Goal: Task Accomplishment & Management: Manage account settings

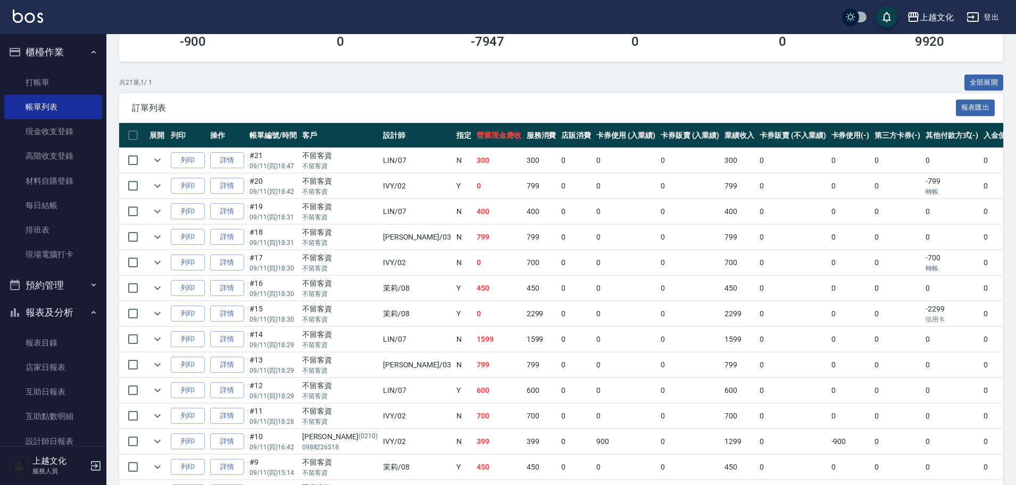
scroll to position [147, 0]
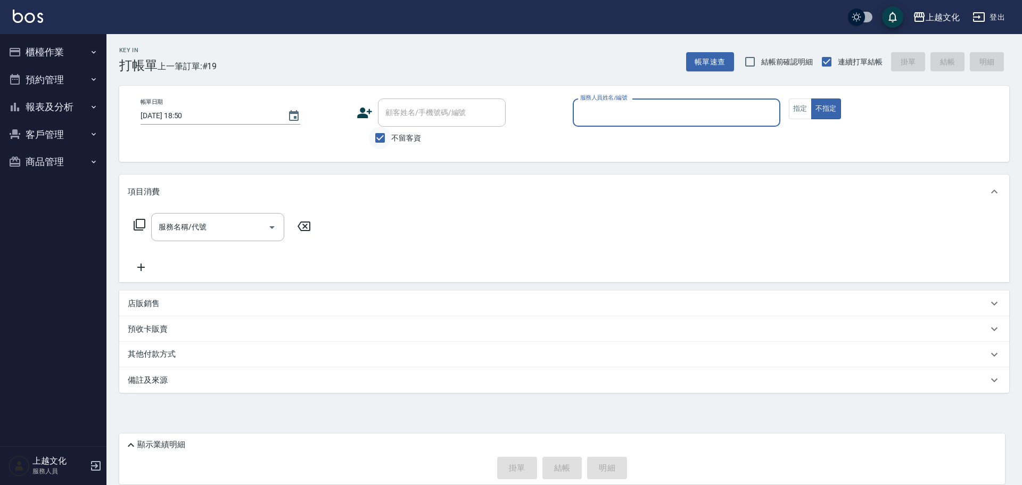
click at [381, 140] on input "不留客資" at bounding box center [380, 138] width 22 height 22
checkbox input "false"
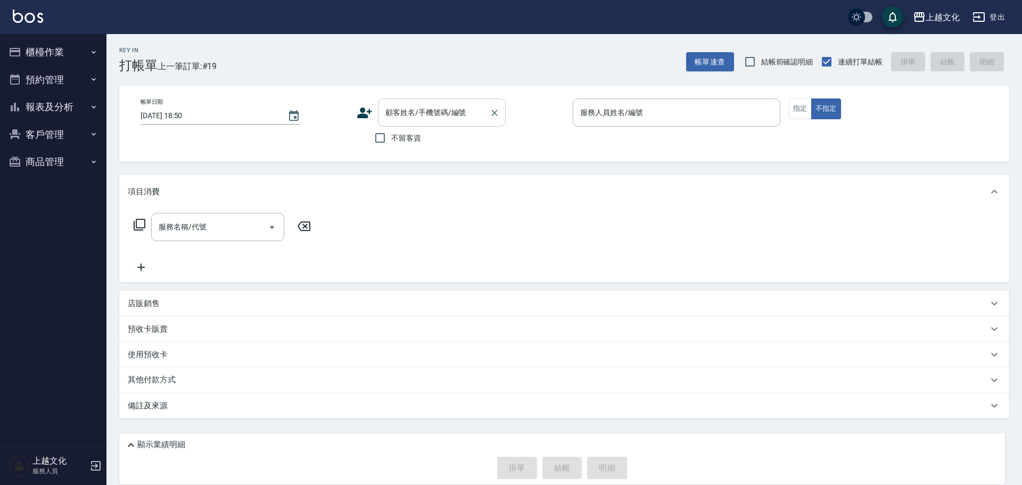
click at [386, 124] on div "顧客姓名/手機號碼/編號" at bounding box center [442, 112] width 128 height 28
type input "劉彩蓉/劉彩蓉/0958909363/010"
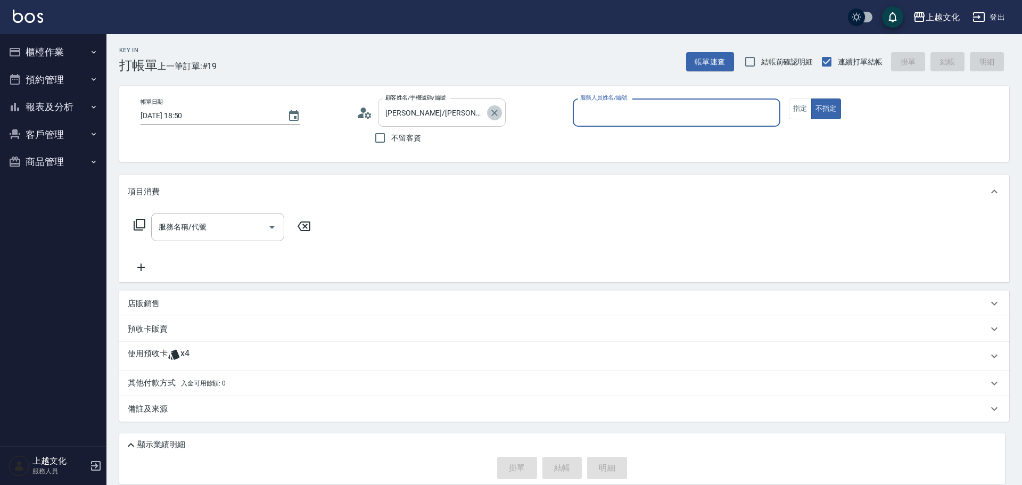
click at [492, 113] on icon "Clear" at bounding box center [494, 112] width 11 height 11
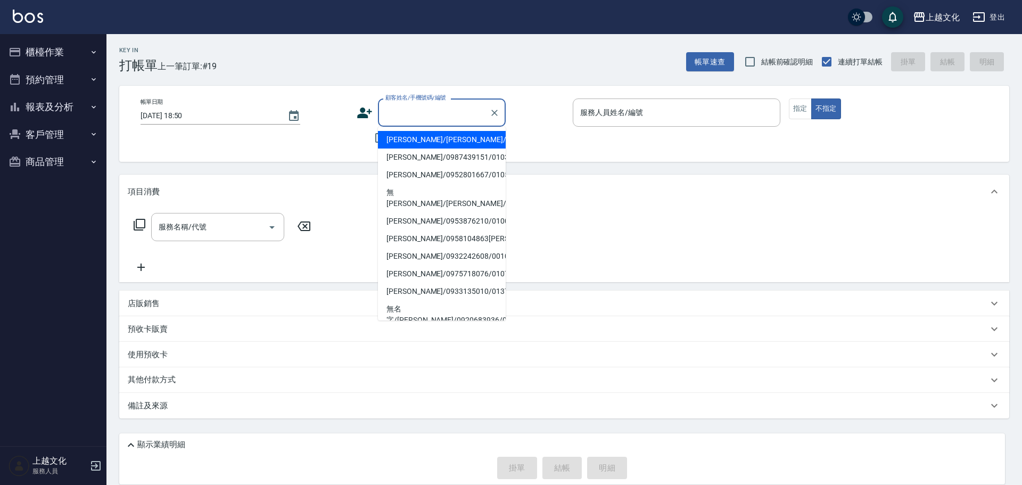
click at [431, 119] on input "顧客姓名/手機號碼/編號" at bounding box center [434, 112] width 102 height 19
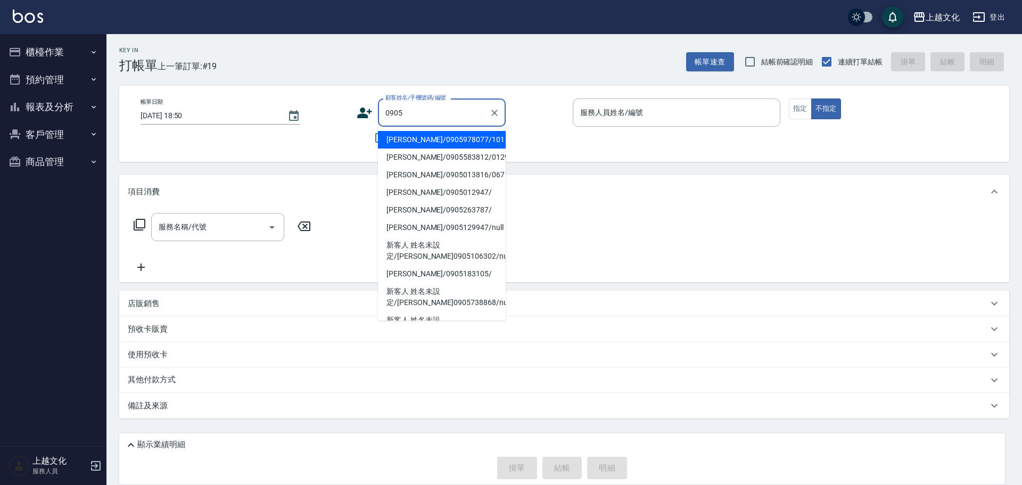
click at [441, 143] on li "李松奐/0905978077/101" at bounding box center [442, 140] width 128 height 18
type input "李松奐/0905978077/101"
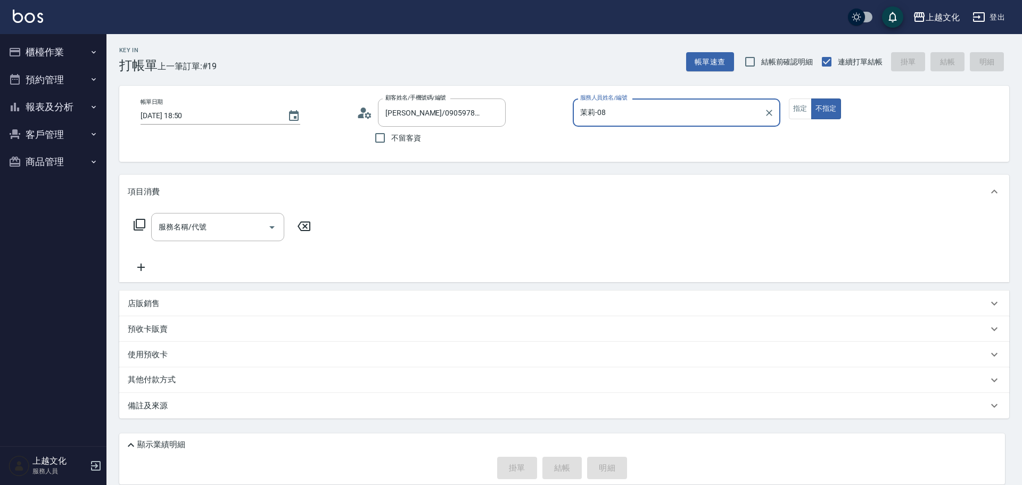
type input "茉莉-08"
click at [806, 112] on button "指定" at bounding box center [800, 108] width 23 height 21
drag, startPoint x: 806, startPoint y: 112, endPoint x: 497, endPoint y: 119, distance: 309.2
click at [806, 112] on button "指定" at bounding box center [800, 108] width 23 height 21
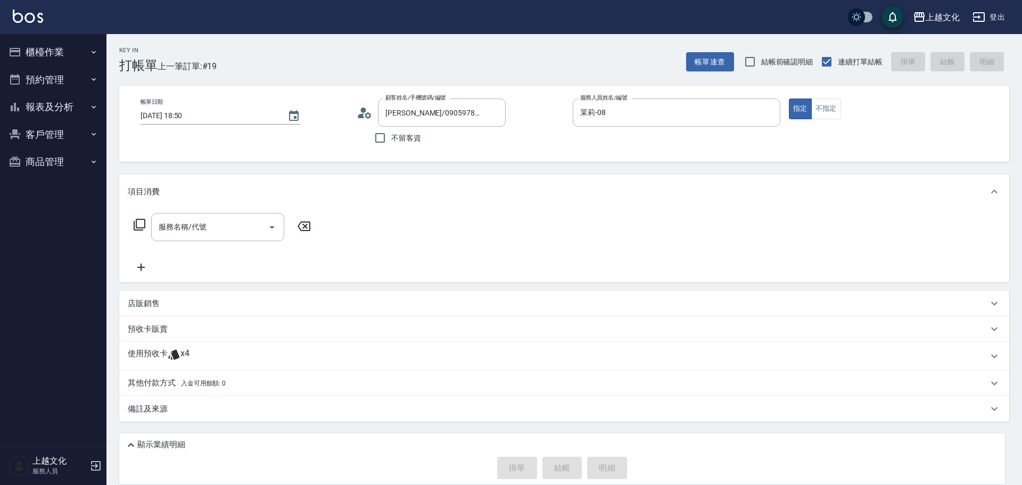
drag, startPoint x: 147, startPoint y: 347, endPoint x: 170, endPoint y: 317, distance: 38.0
click at [147, 346] on div "使用預收卡 x4" at bounding box center [564, 356] width 890 height 29
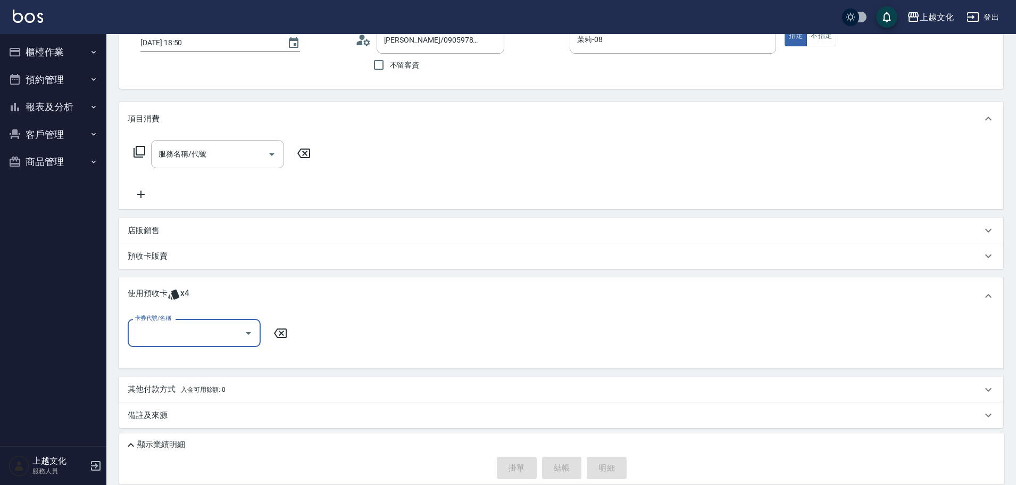
scroll to position [74, 0]
click at [179, 328] on input "卡券代號/名稱" at bounding box center [185, 331] width 107 height 19
click at [198, 379] on div "250剪的副本 剩餘3張" at bounding box center [194, 376] width 133 height 18
type input "250剪的副本"
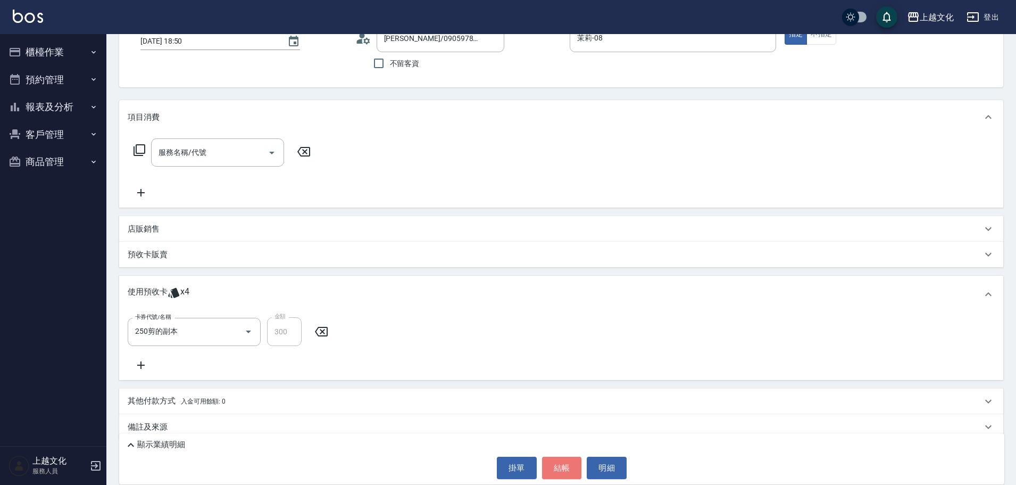
drag, startPoint x: 554, startPoint y: 464, endPoint x: 459, endPoint y: 428, distance: 101.9
click at [555, 463] on button "結帳" at bounding box center [562, 468] width 40 height 22
click at [558, 463] on div "掛單 結帳 明細" at bounding box center [562, 468] width 875 height 22
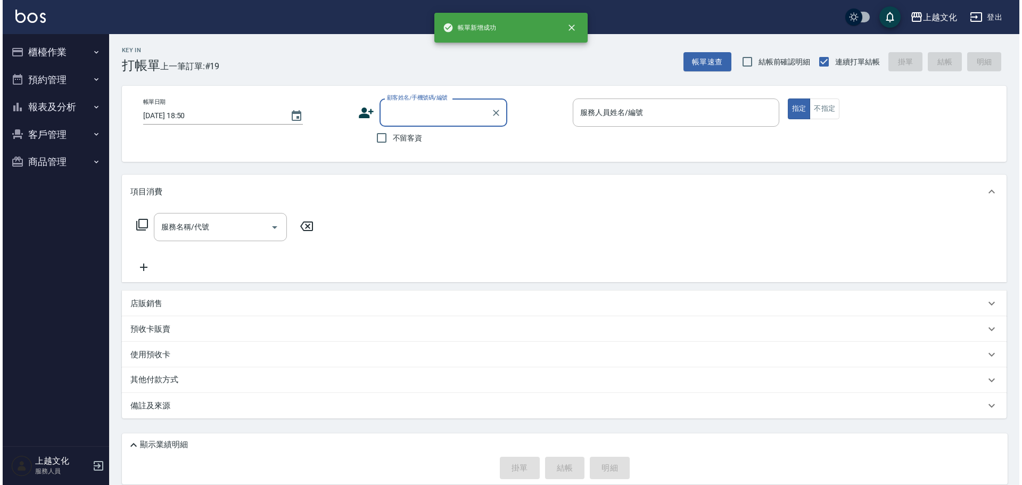
scroll to position [0, 0]
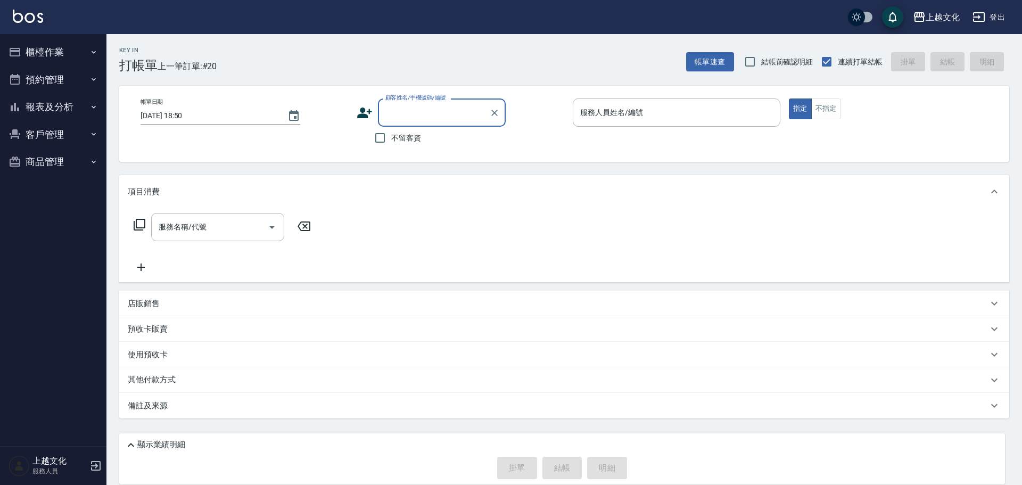
drag, startPoint x: 377, startPoint y: 137, endPoint x: 473, endPoint y: 135, distance: 95.8
click at [378, 137] on input "不留客資" at bounding box center [380, 138] width 22 height 22
checkbox input "true"
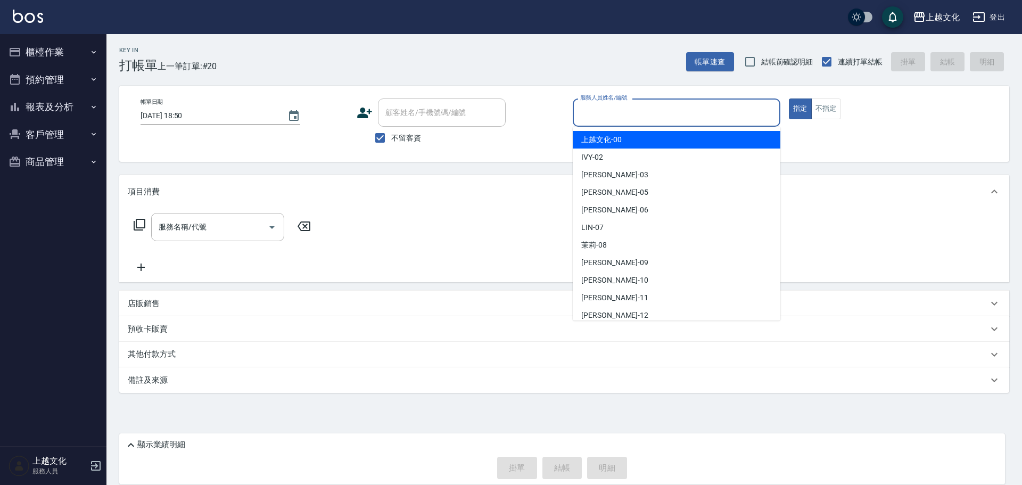
click at [627, 118] on input "服務人員姓名/編號" at bounding box center [676, 112] width 198 height 19
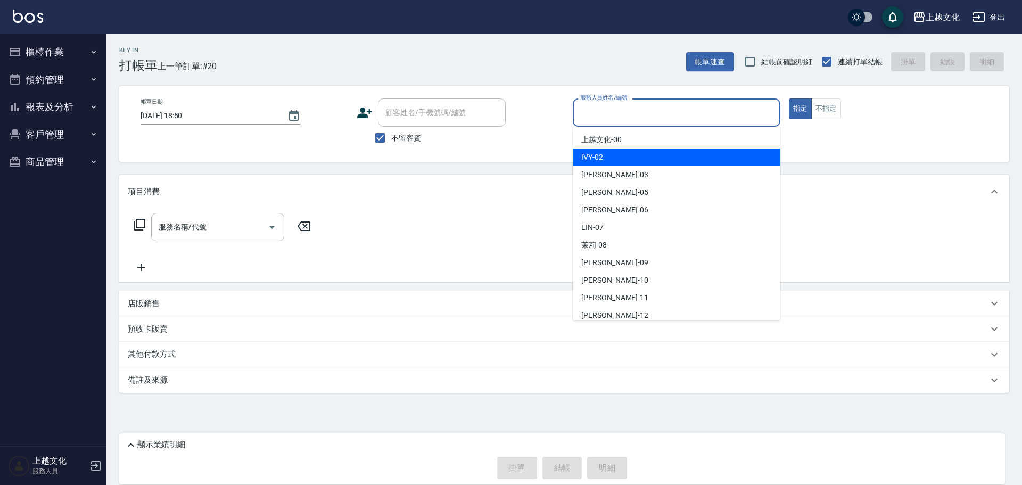
click at [629, 153] on div "IVY -02" at bounding box center [677, 157] width 208 height 18
type input "IVY-02"
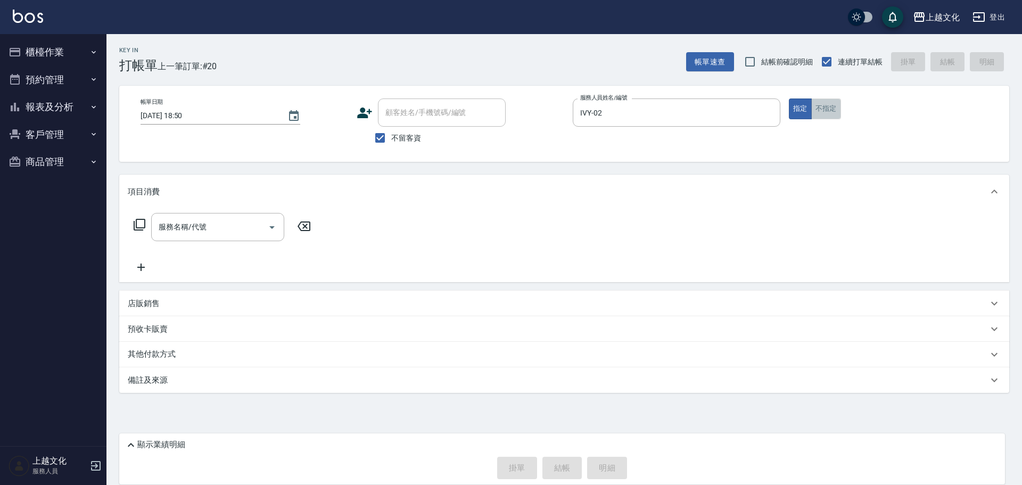
click at [820, 113] on button "不指定" at bounding box center [826, 108] width 30 height 21
click at [141, 223] on icon at bounding box center [139, 224] width 13 height 13
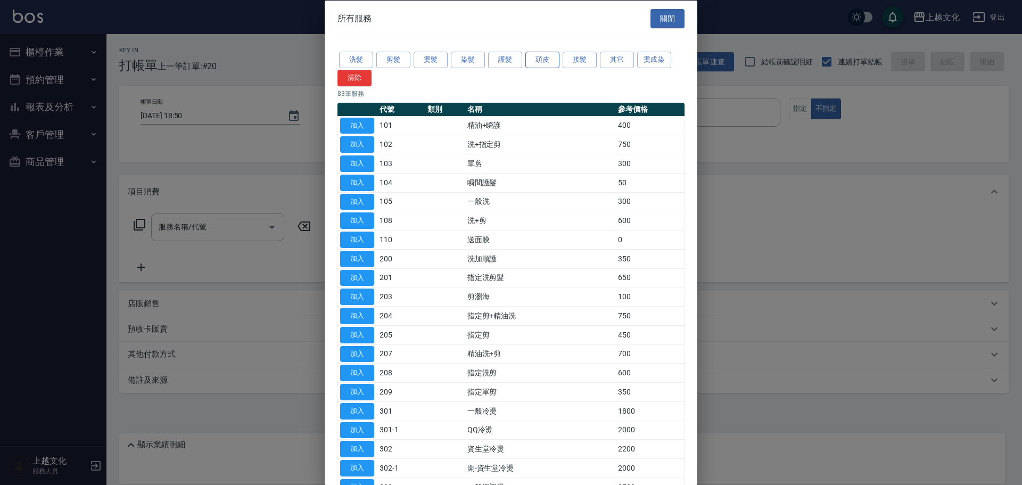
click at [545, 59] on button "頭皮" at bounding box center [542, 60] width 34 height 16
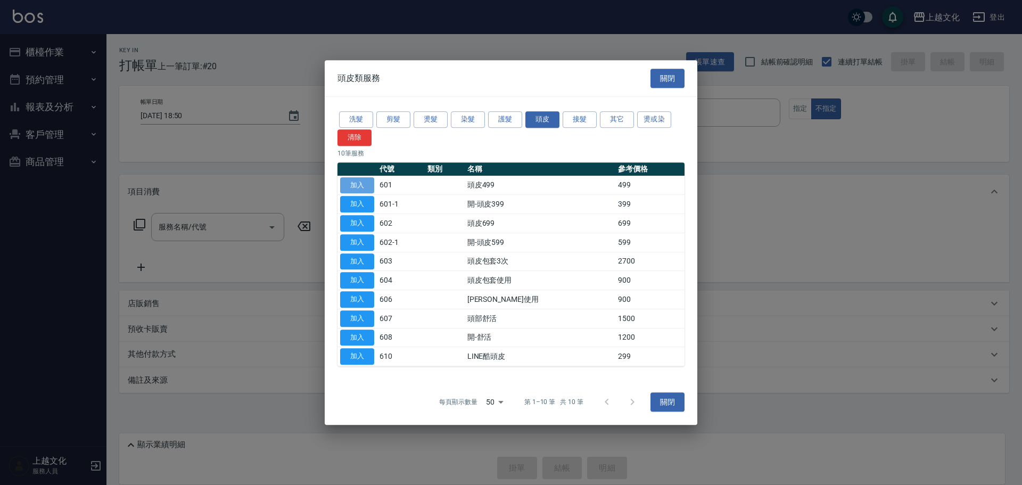
click at [361, 186] on button "加入" at bounding box center [357, 185] width 34 height 16
type input "頭皮499(601)"
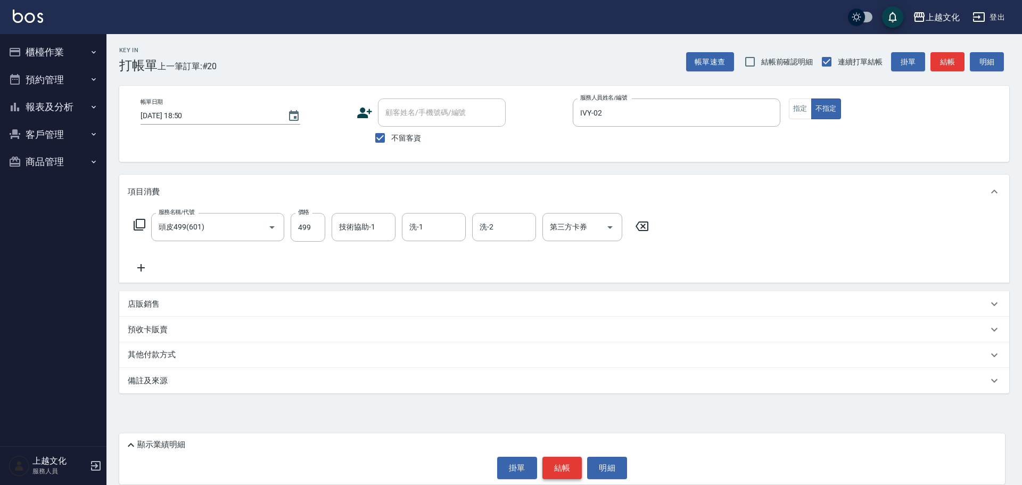
click at [562, 471] on button "結帳" at bounding box center [562, 468] width 40 height 22
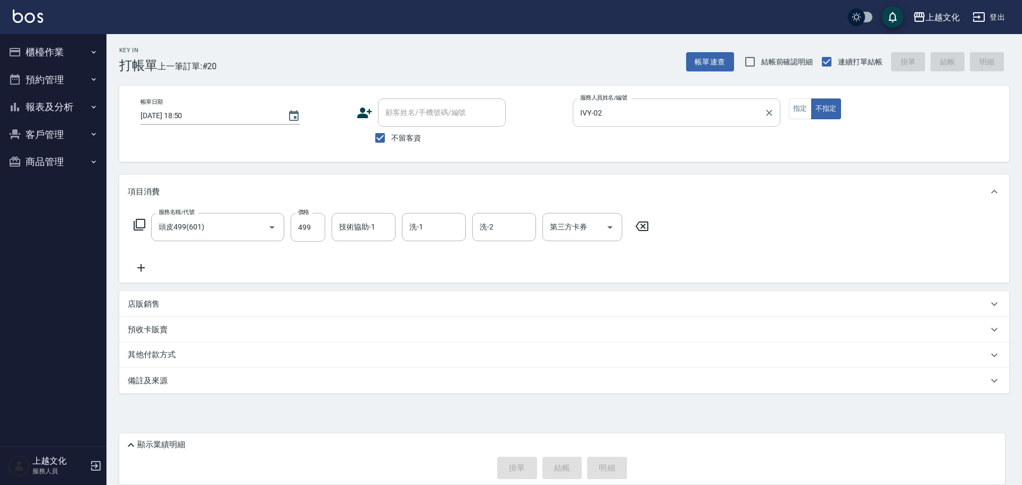
type input "2025/10/08 18:51"
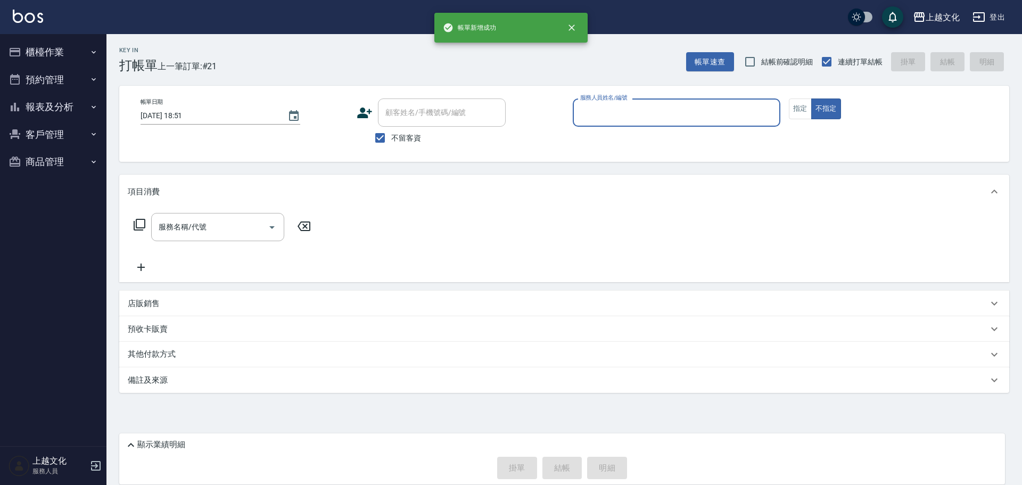
click at [650, 111] on input "服務人員姓名/編號" at bounding box center [676, 112] width 198 height 19
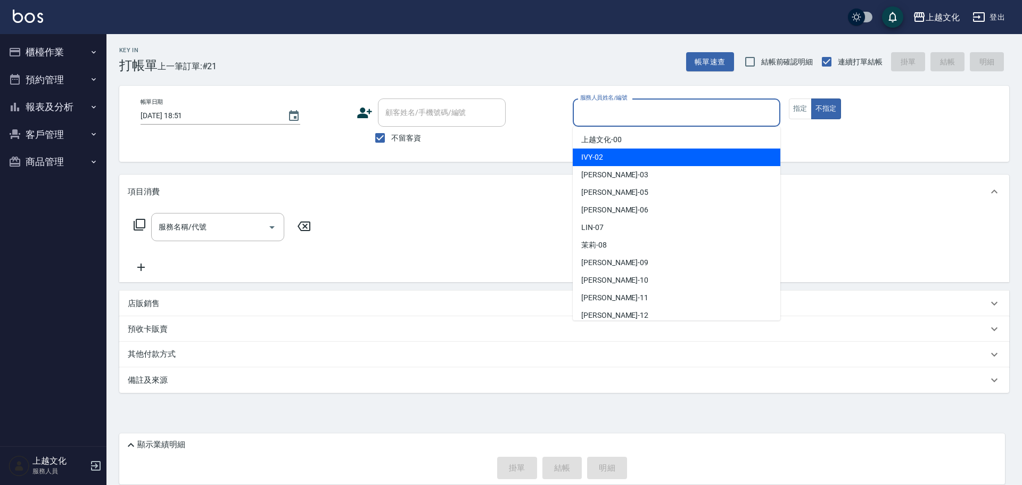
drag, startPoint x: 630, startPoint y: 157, endPoint x: 489, endPoint y: 159, distance: 140.5
click at [629, 157] on div "IVY -02" at bounding box center [677, 157] width 208 height 18
click at [629, 157] on div "帳單日期 2025/10/08 18:51 顧客姓名/手機號碼/編號 顧客姓名/手機號碼/編號 不留客資 服務人員姓名/編號 服務人員姓名/編號 指定 不指定" at bounding box center [564, 124] width 890 height 76
type input "IVY-02"
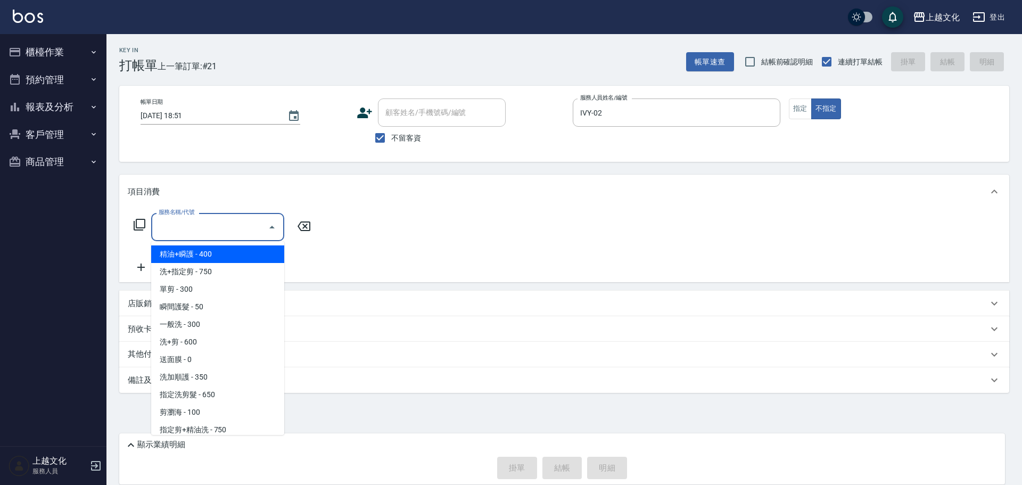
click at [221, 225] on input "服務名稱/代號" at bounding box center [209, 227] width 107 height 19
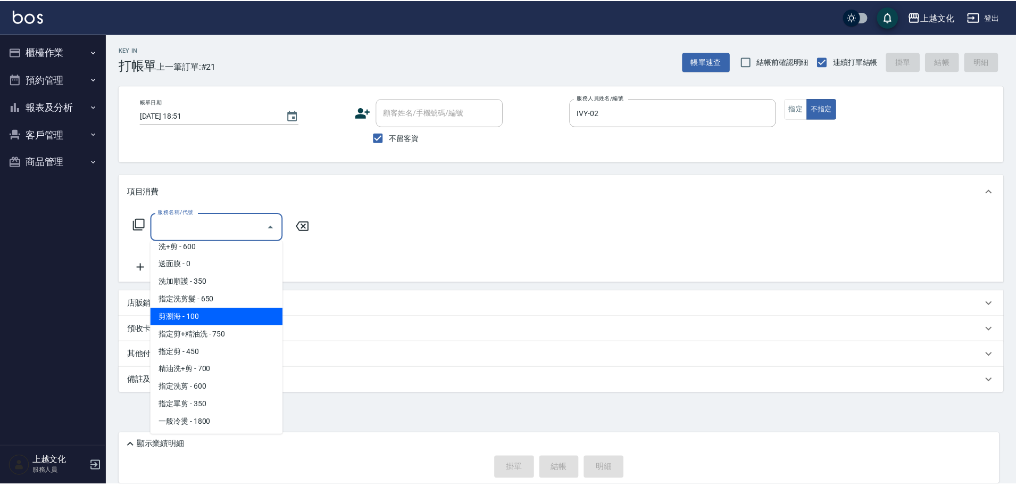
scroll to position [106, 0]
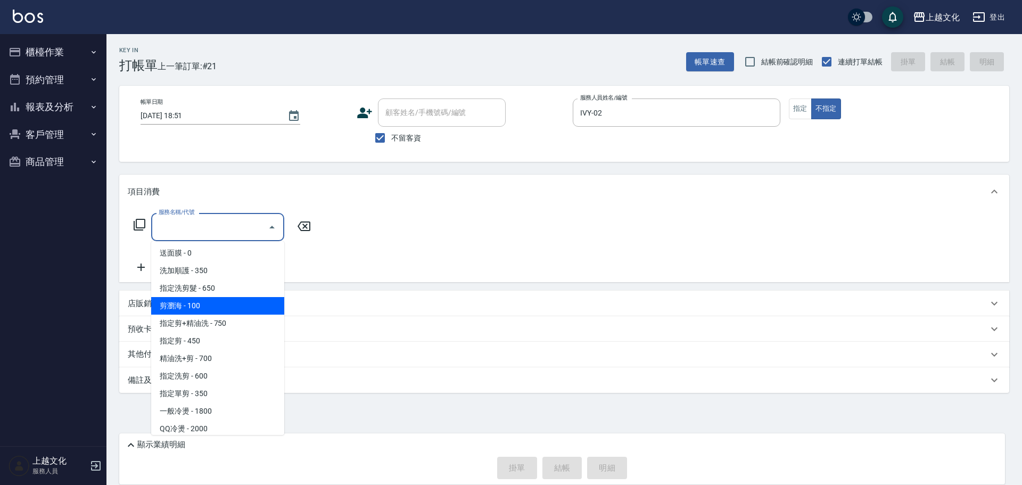
click at [205, 299] on span "剪瀏海 - 100" at bounding box center [217, 306] width 133 height 18
type input "剪瀏海(203)"
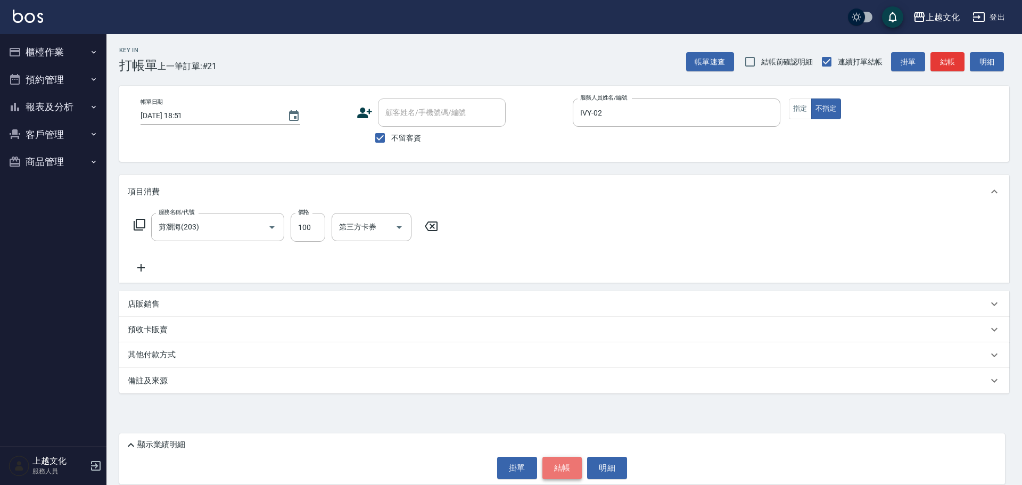
click at [559, 460] on button "結帳" at bounding box center [562, 468] width 40 height 22
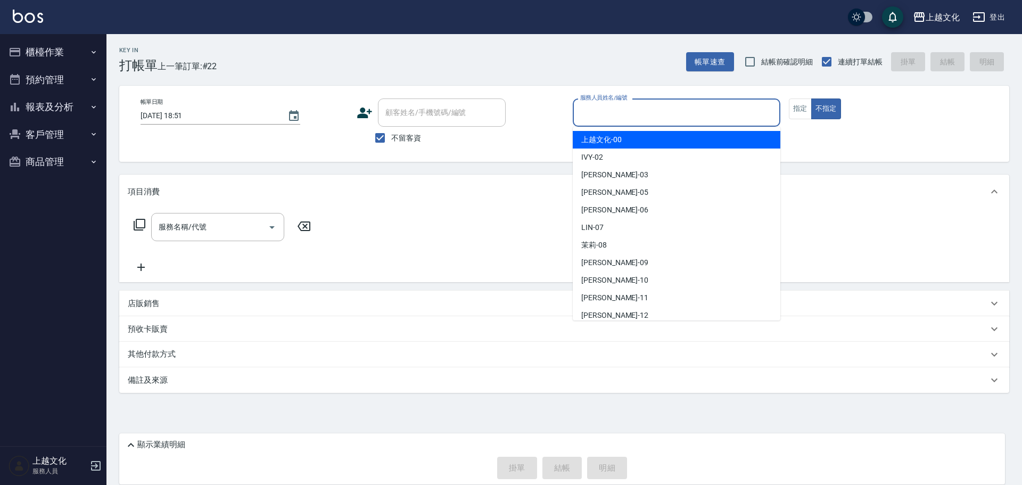
click at [662, 118] on input "服務人員姓名/編號" at bounding box center [676, 112] width 198 height 19
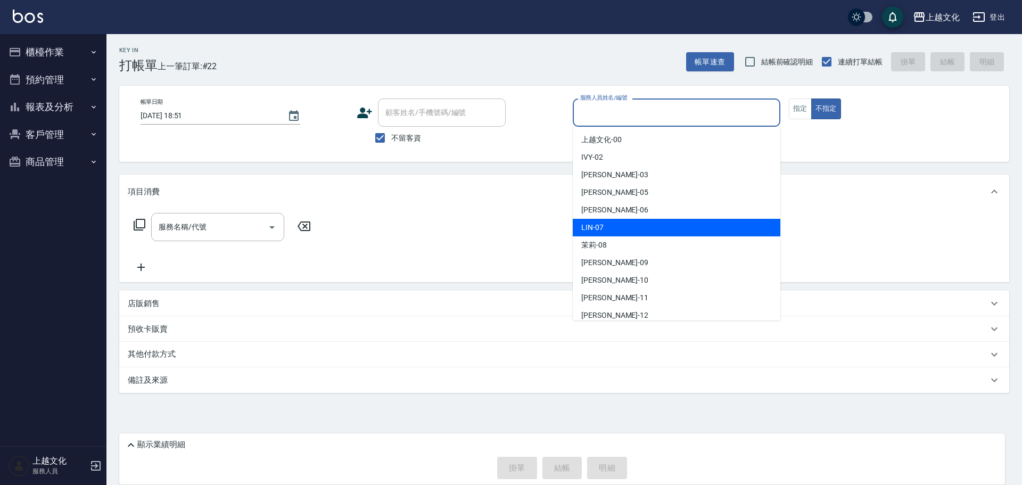
drag, startPoint x: 649, startPoint y: 233, endPoint x: 649, endPoint y: 226, distance: 6.9
click at [649, 232] on div "LIN -07" at bounding box center [677, 228] width 208 height 18
type input "LIN-07"
click at [649, 231] on div "服務名稱/代號 服務名稱/代號" at bounding box center [564, 245] width 890 height 73
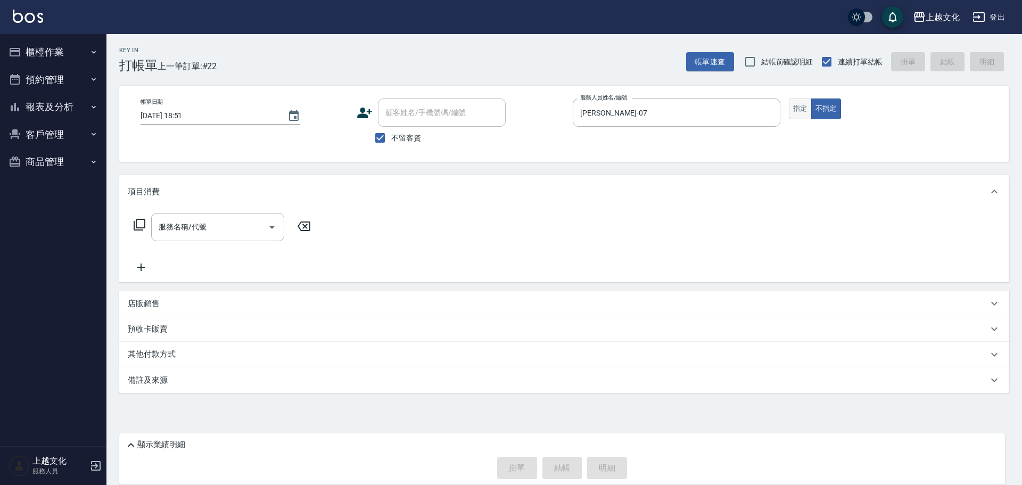
click at [802, 107] on button "指定" at bounding box center [800, 108] width 23 height 21
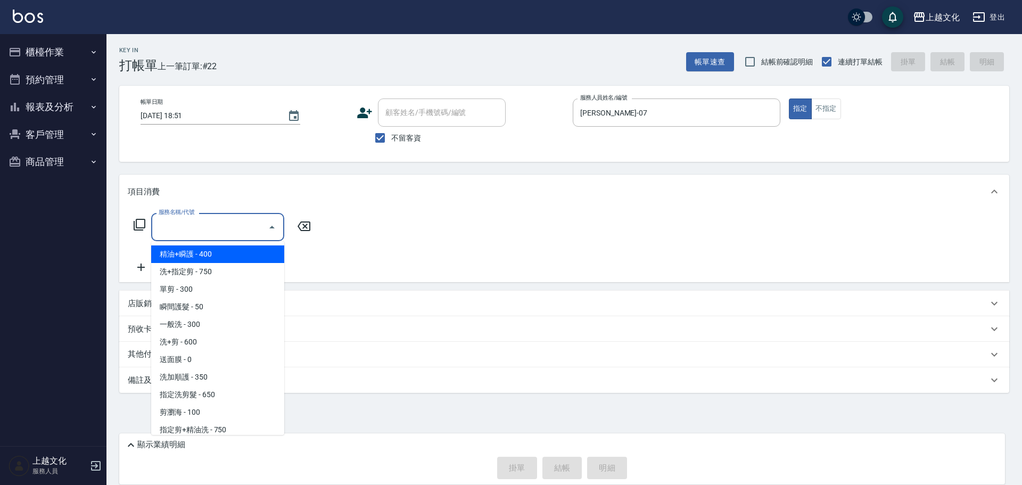
click at [190, 227] on input "服務名稱/代號" at bounding box center [209, 227] width 107 height 19
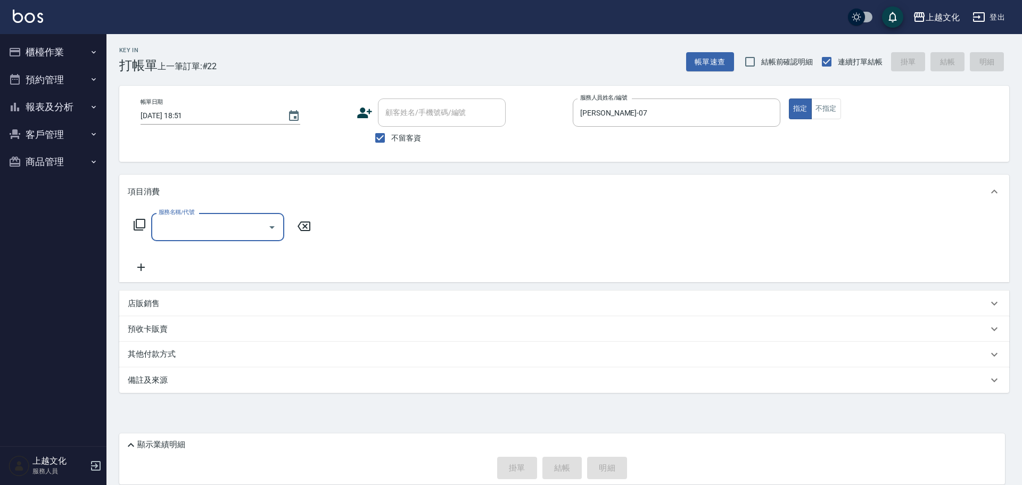
click at [206, 231] on input "服務名稱/代號" at bounding box center [209, 227] width 107 height 19
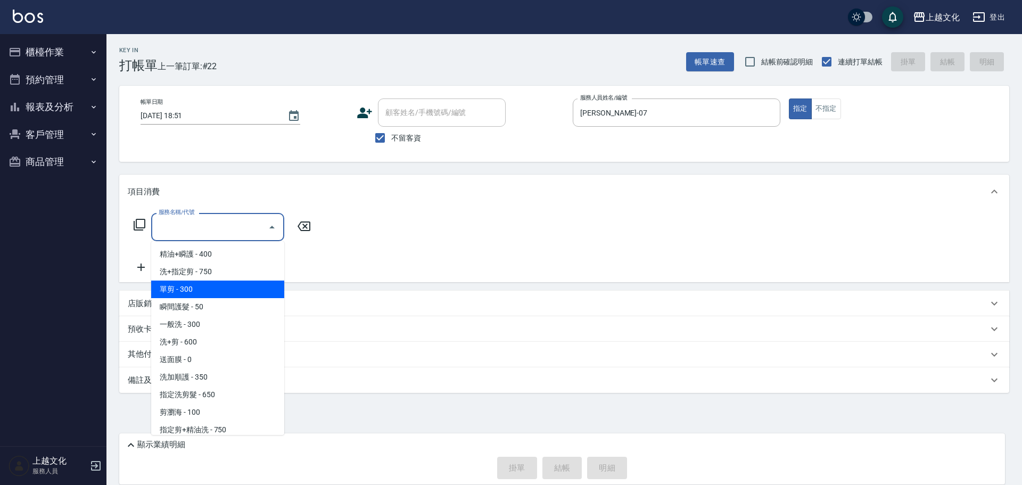
click at [214, 287] on span "單剪 - 300" at bounding box center [217, 289] width 133 height 18
click at [214, 287] on div "項目消費 服務名稱/代號 服務名稱/代號 店販銷售 服務人員姓名/編號 服務人員姓名/編號 商品代號/名稱 商品代號/名稱 預收卡販賣 卡券名稱/代號 卡券名…" at bounding box center [564, 284] width 890 height 218
type input "單剪(103)"
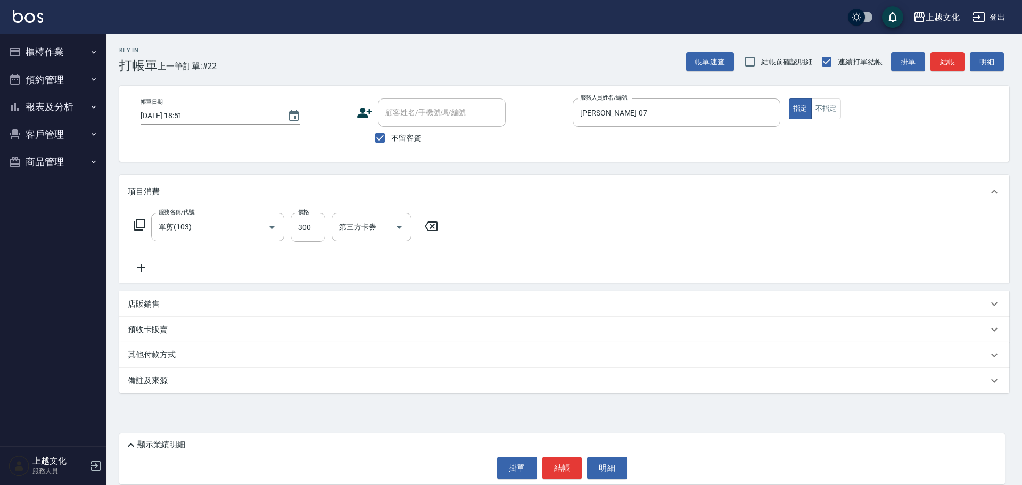
click at [572, 467] on button "結帳" at bounding box center [562, 468] width 40 height 22
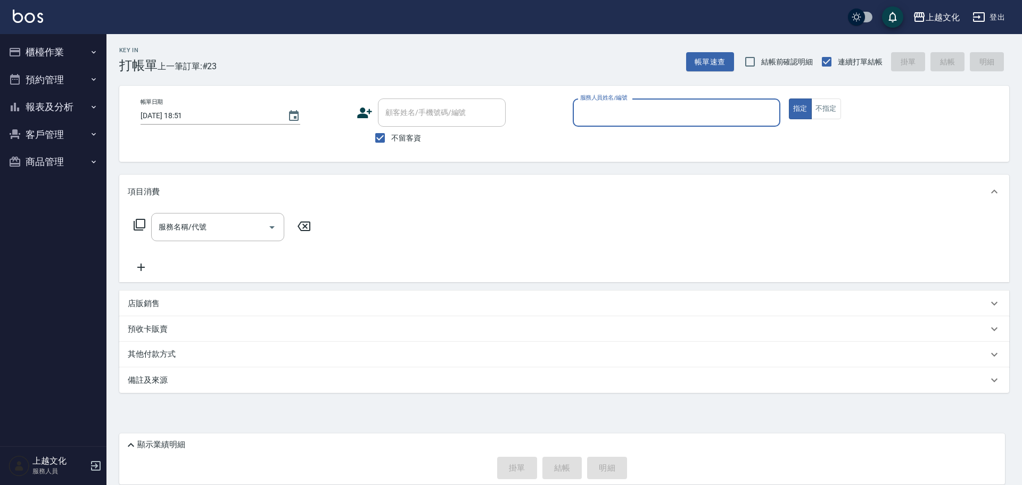
click at [632, 118] on input "服務人員姓名/編號" at bounding box center [676, 112] width 198 height 19
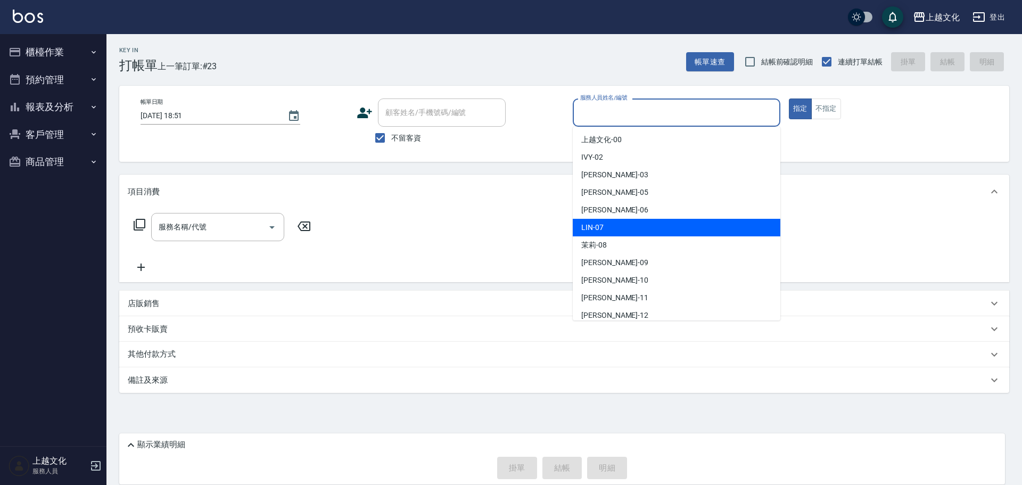
click at [619, 228] on div "LIN -07" at bounding box center [677, 228] width 208 height 18
type input "LIN-07"
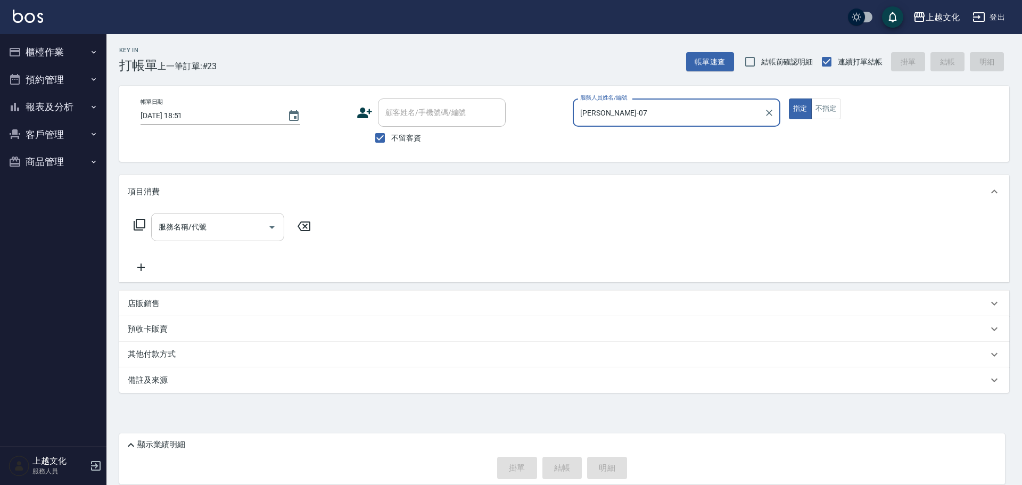
click at [215, 226] on input "服務名稱/代號" at bounding box center [209, 227] width 107 height 19
click at [217, 226] on input "服務名稱/代號" at bounding box center [209, 227] width 107 height 19
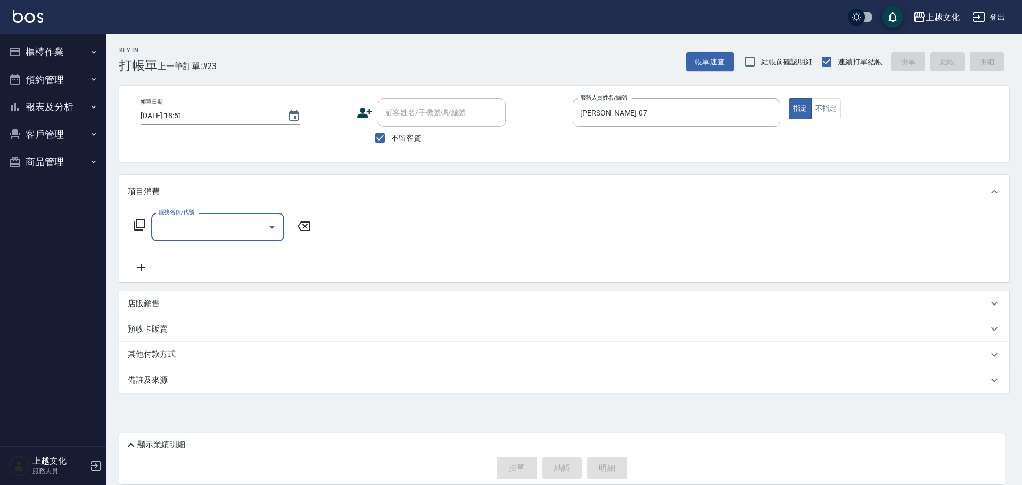
click at [208, 222] on input "服務名稱/代號" at bounding box center [209, 227] width 107 height 19
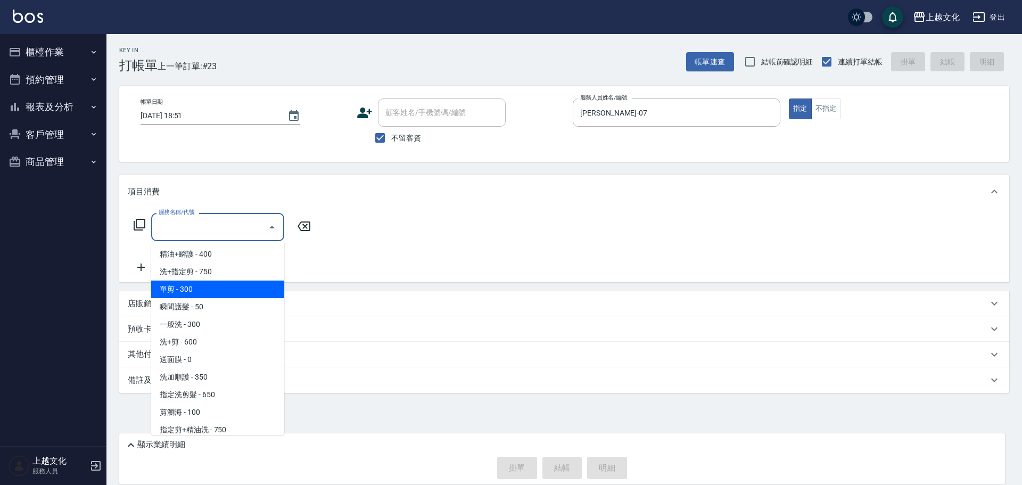
click at [202, 281] on span "單剪 - 300" at bounding box center [217, 289] width 133 height 18
type input "單剪(103)"
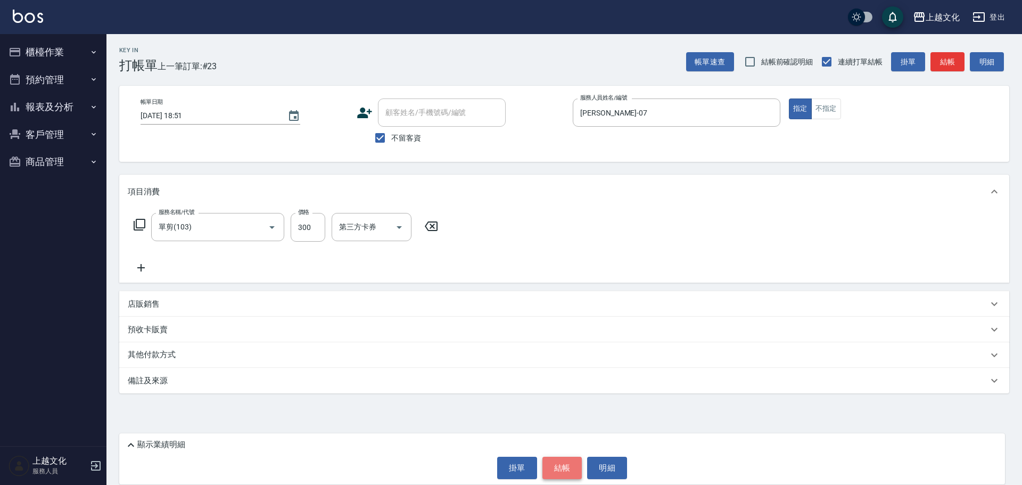
click at [553, 463] on button "結帳" at bounding box center [562, 468] width 40 height 22
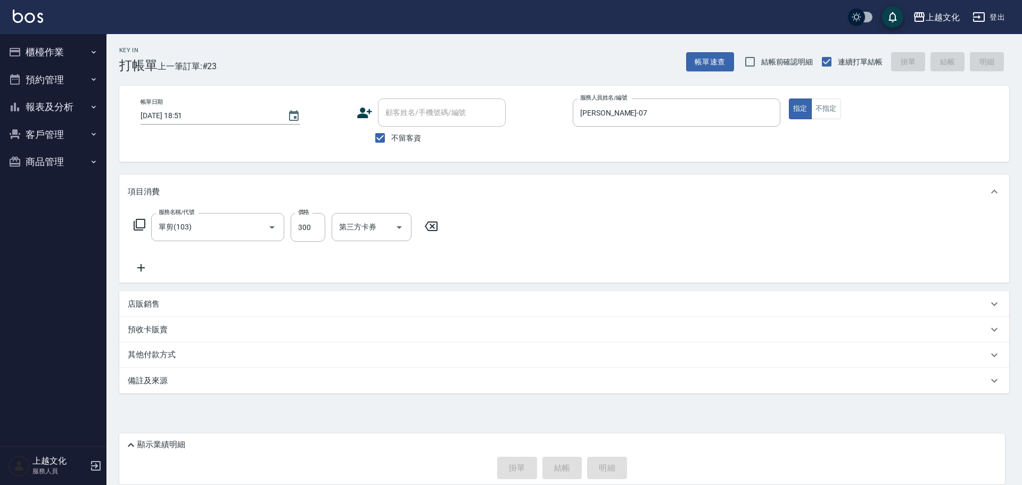
type input "2025/10/08 18:52"
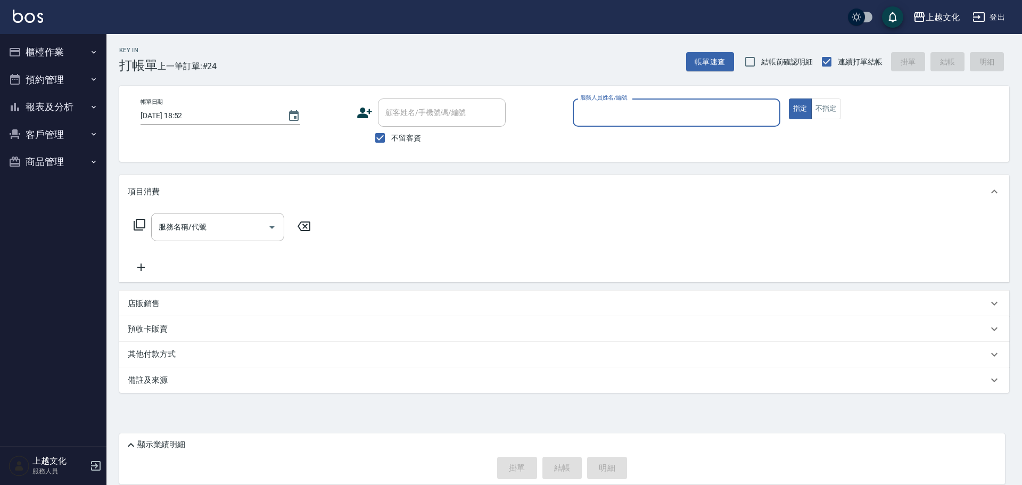
click at [583, 114] on input "服務人員姓名/編號" at bounding box center [676, 112] width 198 height 19
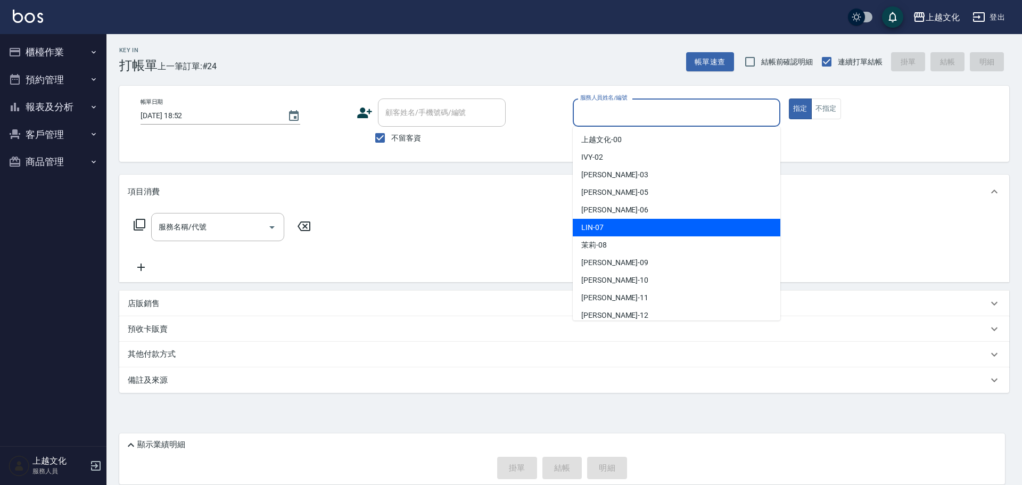
click at [605, 228] on div "LIN -07" at bounding box center [677, 228] width 208 height 18
type input "LIN-07"
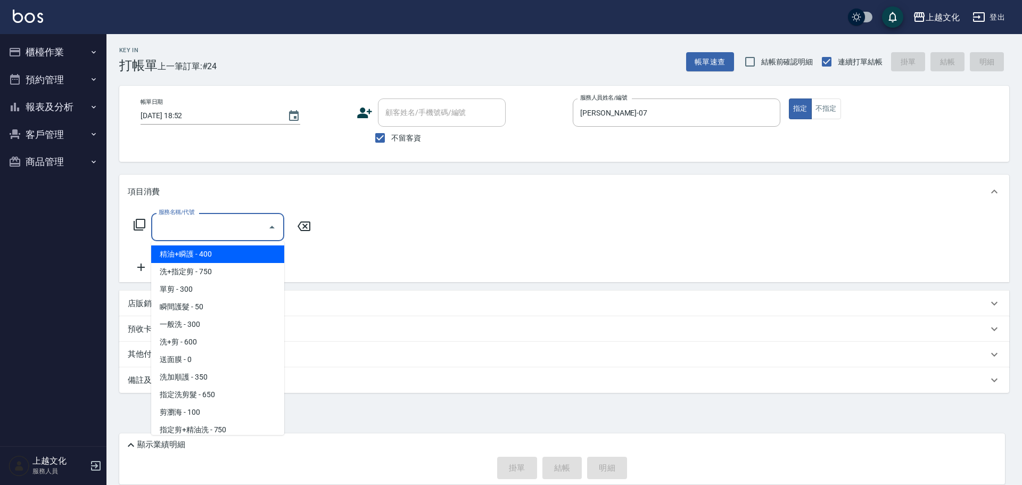
drag, startPoint x: 229, startPoint y: 226, endPoint x: 227, endPoint y: 219, distance: 7.4
click at [229, 225] on input "服務名稱/代號" at bounding box center [209, 227] width 107 height 19
click at [211, 279] on span "洗+指定剪 - 750" at bounding box center [217, 272] width 133 height 18
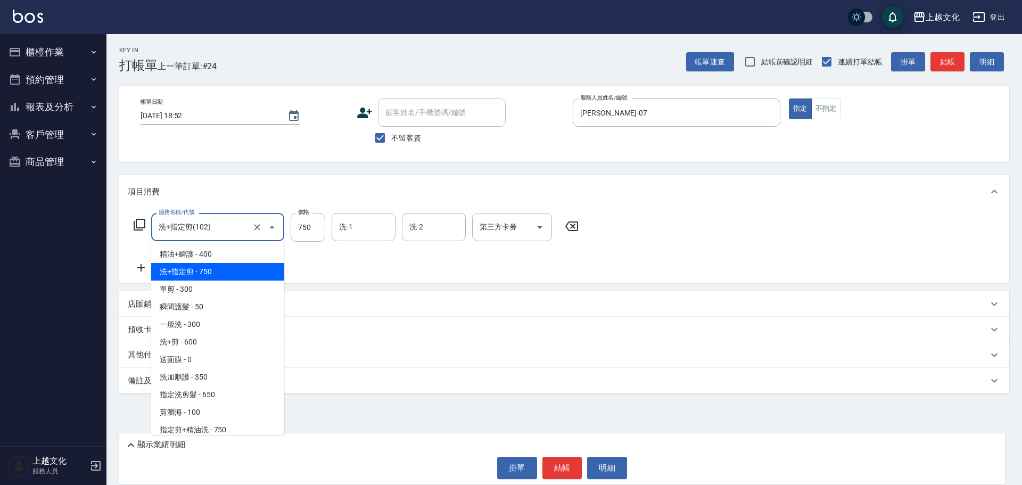
click at [229, 227] on input "洗+指定剪(102)" at bounding box center [203, 227] width 94 height 19
click at [222, 286] on span "單剪 - 300" at bounding box center [217, 289] width 133 height 18
type input "單剪(103)"
type input "300"
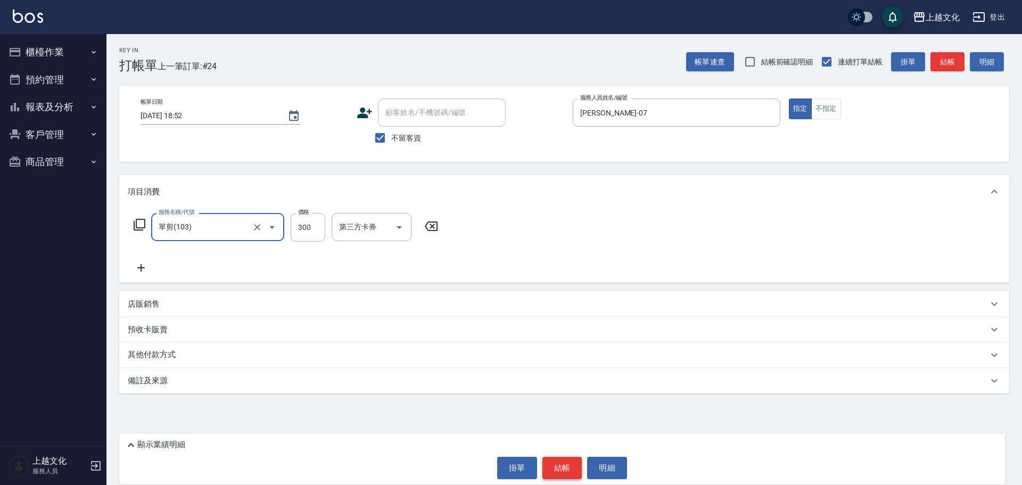
click at [545, 463] on button "結帳" at bounding box center [562, 468] width 40 height 22
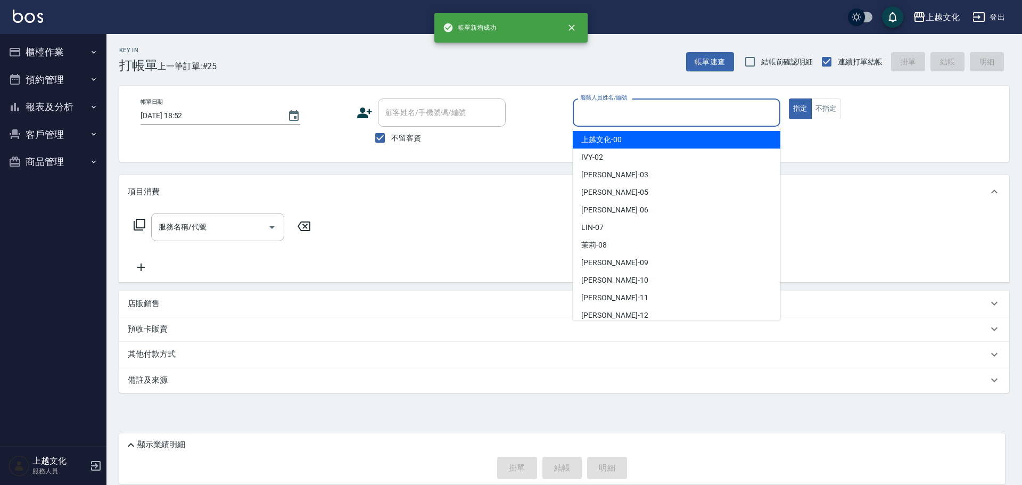
click at [654, 120] on input "服務人員姓名/編號" at bounding box center [676, 112] width 198 height 19
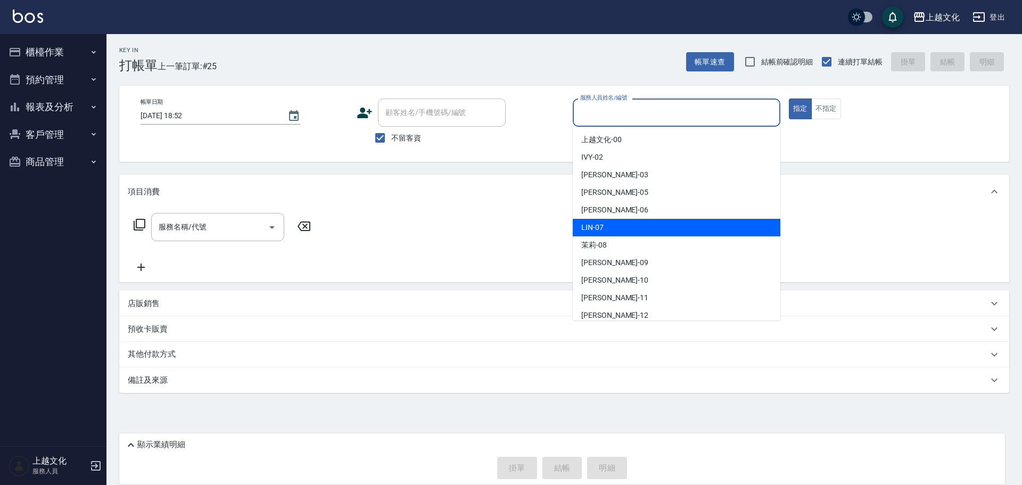
click at [630, 228] on div "LIN -07" at bounding box center [677, 228] width 208 height 18
type input "LIN-07"
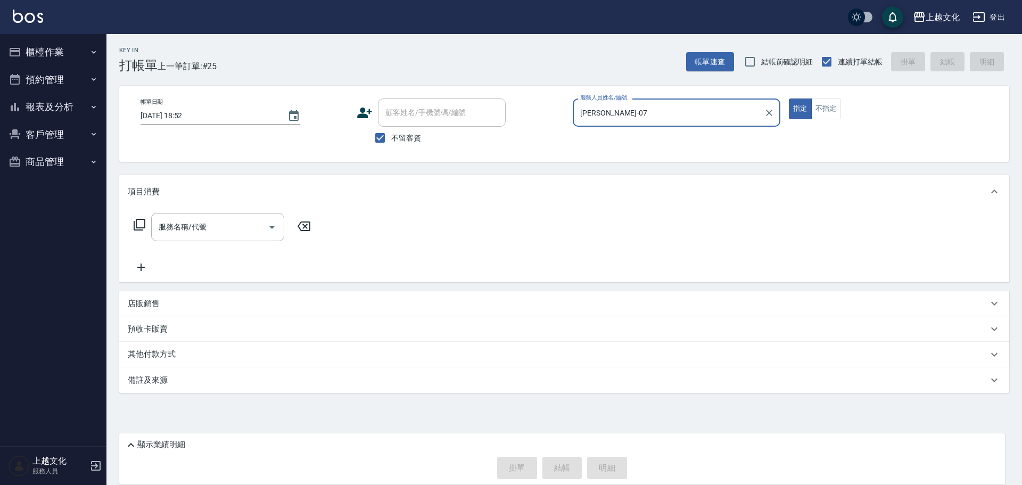
click at [137, 223] on icon at bounding box center [139, 224] width 13 height 13
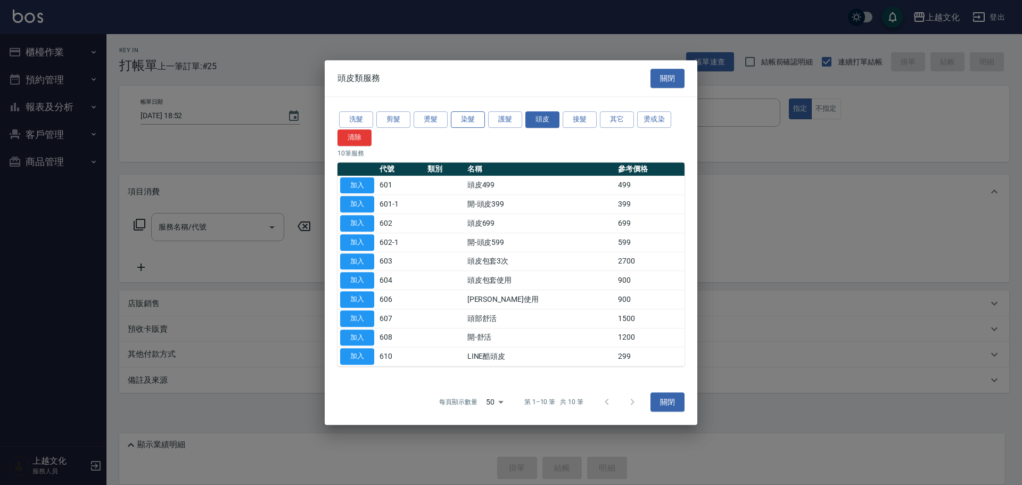
click at [457, 118] on button "染髮" at bounding box center [468, 119] width 34 height 16
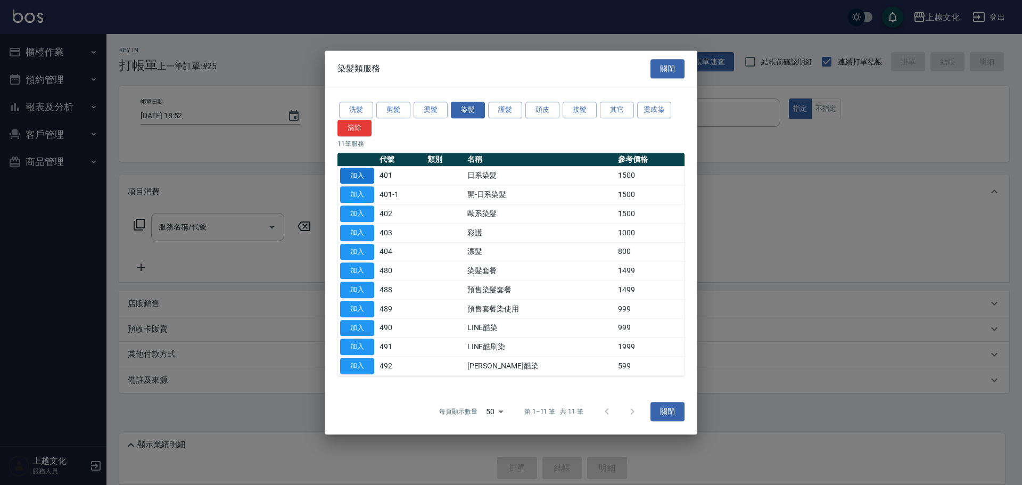
click at [358, 178] on button "加入" at bounding box center [357, 176] width 34 height 16
type input "日系染髮(401)"
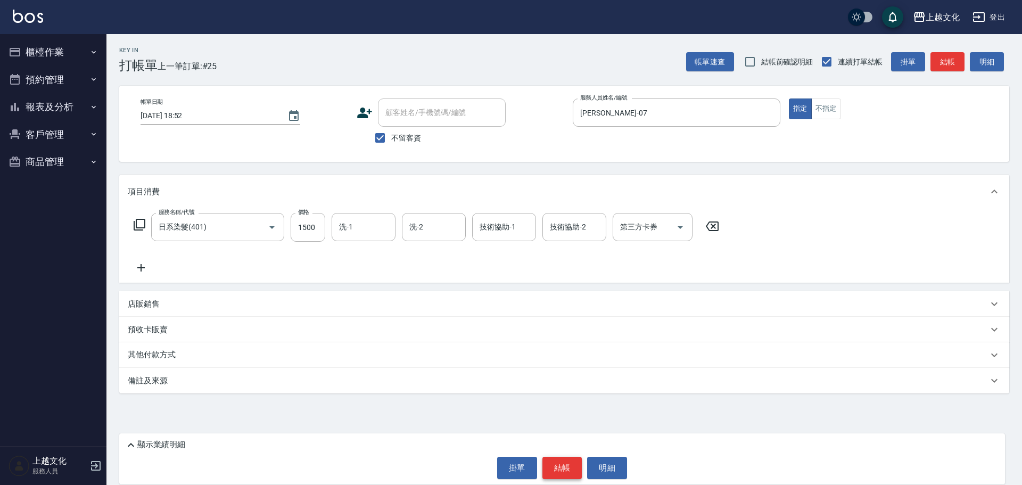
click at [561, 469] on button "結帳" at bounding box center [562, 468] width 40 height 22
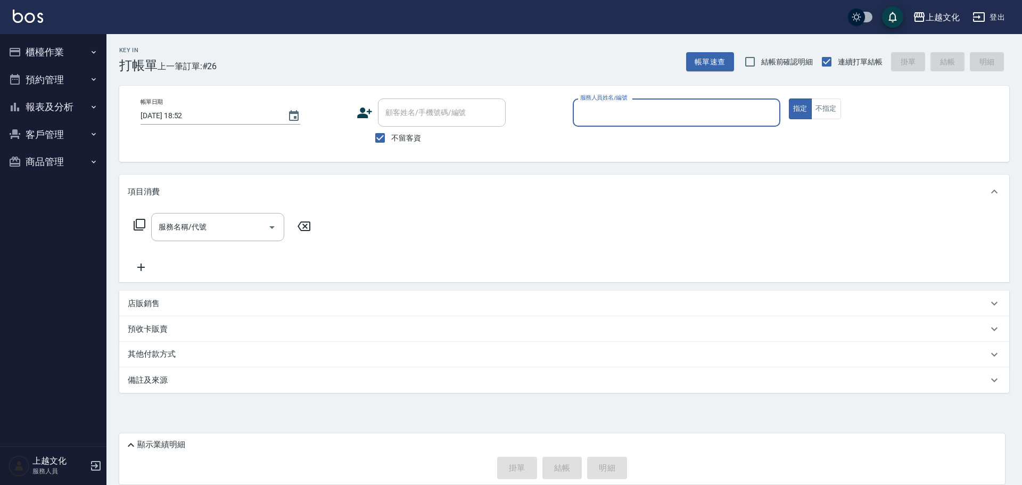
click at [47, 105] on button "報表及分析" at bounding box center [53, 107] width 98 height 28
click at [40, 109] on button "報表及分析" at bounding box center [53, 107] width 98 height 28
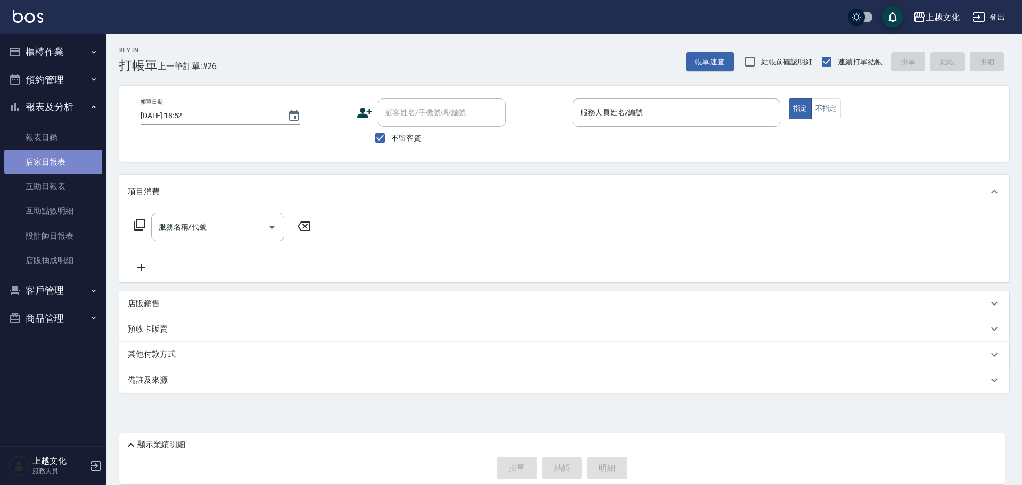
click at [43, 163] on link "店家日報表" at bounding box center [53, 162] width 98 height 24
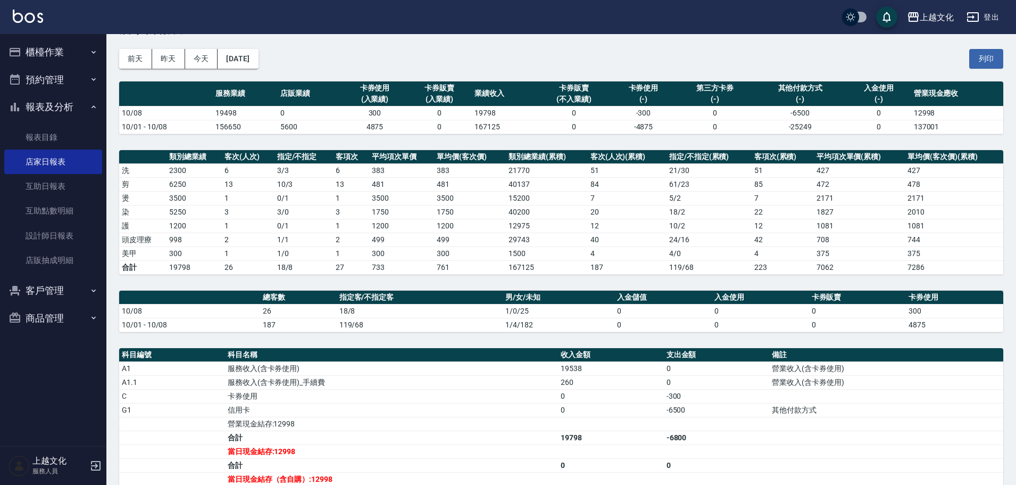
scroll to position [160, 0]
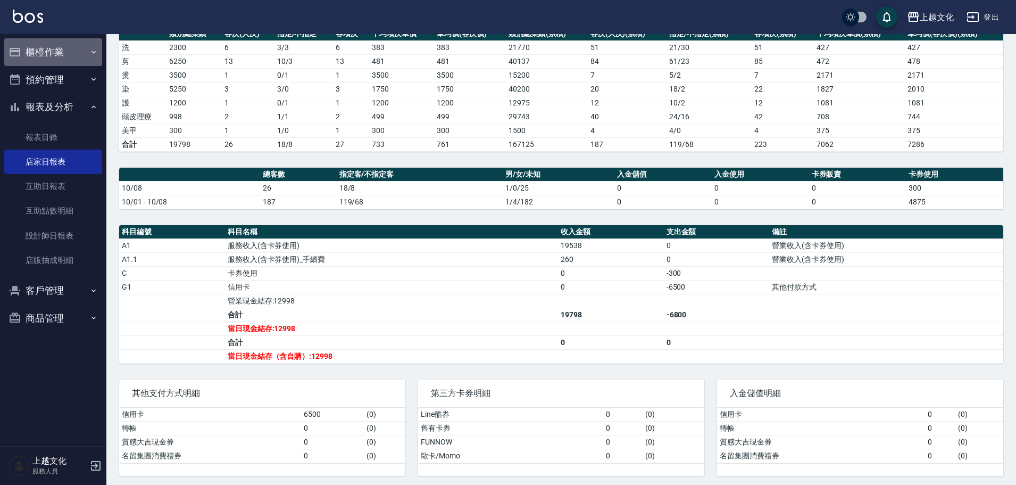
click at [37, 56] on button "櫃檯作業" at bounding box center [53, 52] width 98 height 28
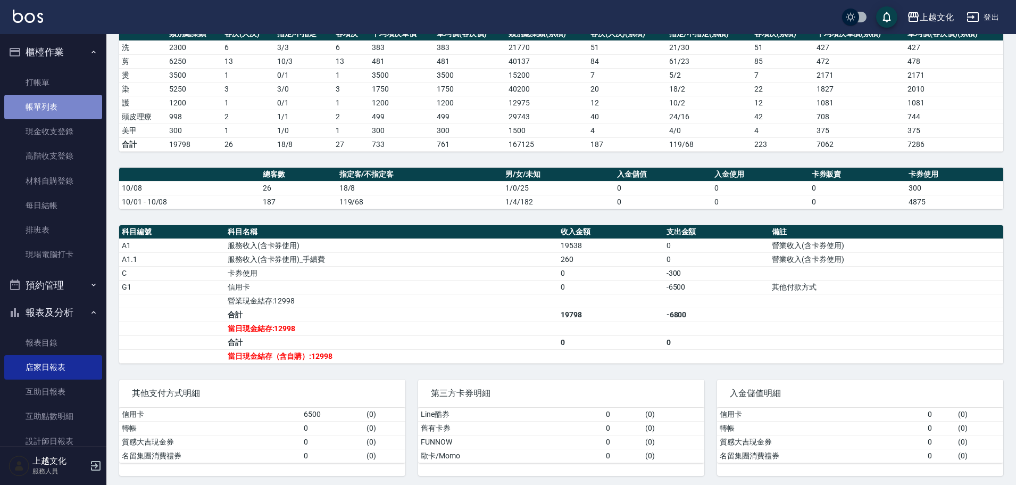
click at [56, 109] on link "帳單列表" at bounding box center [53, 107] width 98 height 24
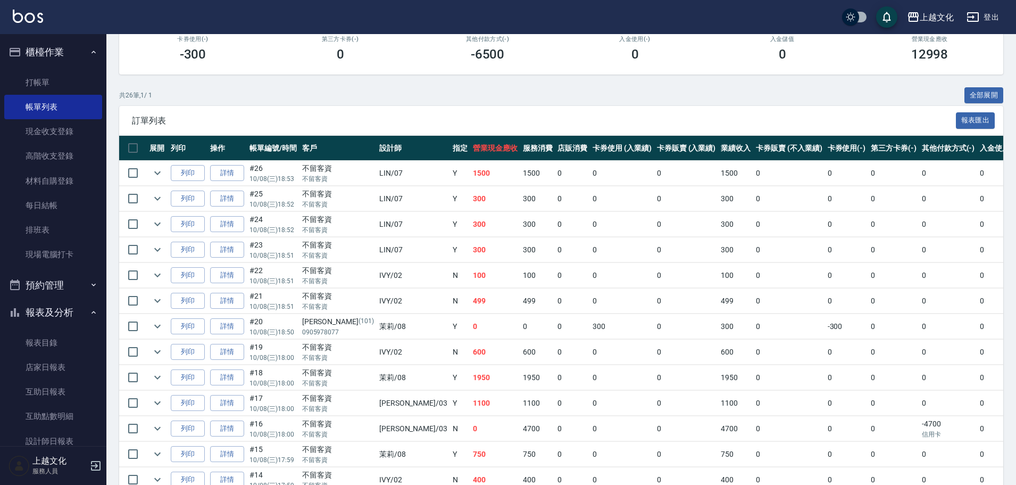
scroll to position [213, 0]
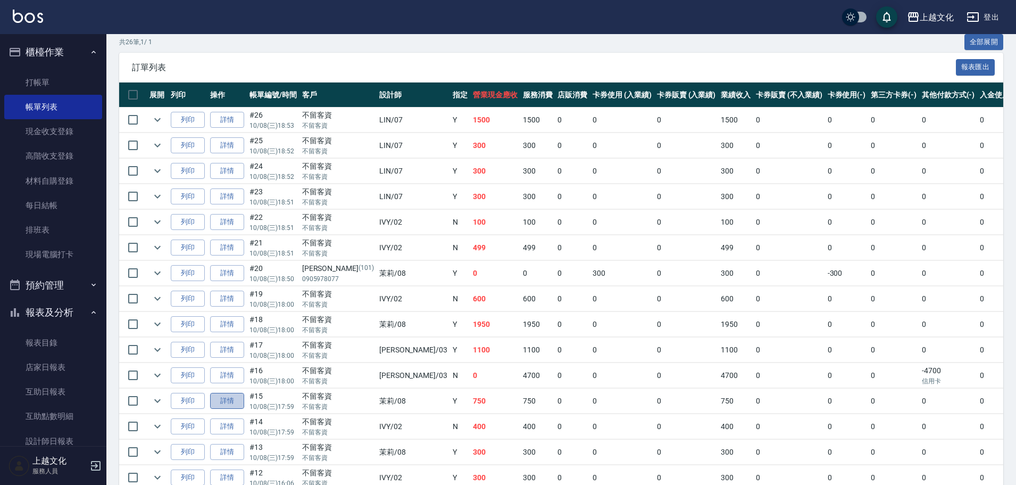
click at [237, 405] on link "詳情" at bounding box center [227, 401] width 34 height 16
click at [237, 405] on div "ORDERS 帳單列表 新開單 前天 昨天 今天 2025/10/08 設計師編號/姓名 設計師編號/姓名 顧客編號/姓名 顧客編號/姓名 其他付款方式 其他…" at bounding box center [508, 300] width 1016 height 1026
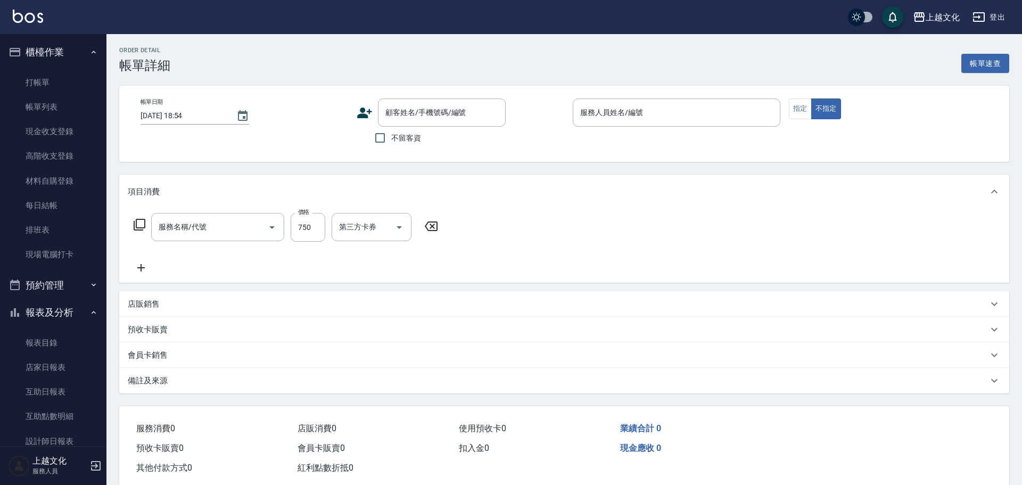
type input "2025/10/08 17:59"
checkbox input "true"
type input "茉莉-08"
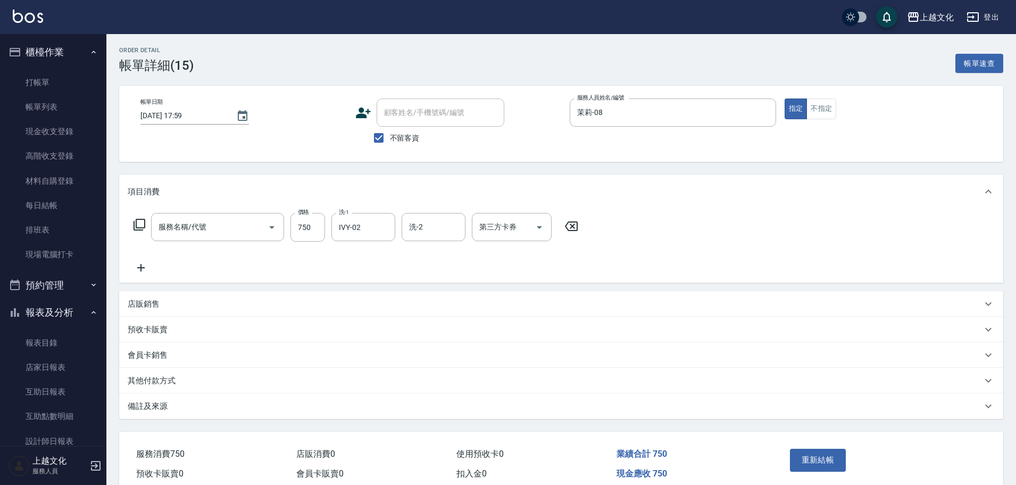
type input "洗+指定剪(102)"
click at [315, 238] on input "750" at bounding box center [308, 227] width 35 height 29
type input "752"
click at [804, 460] on button "重新結帳" at bounding box center [818, 460] width 56 height 22
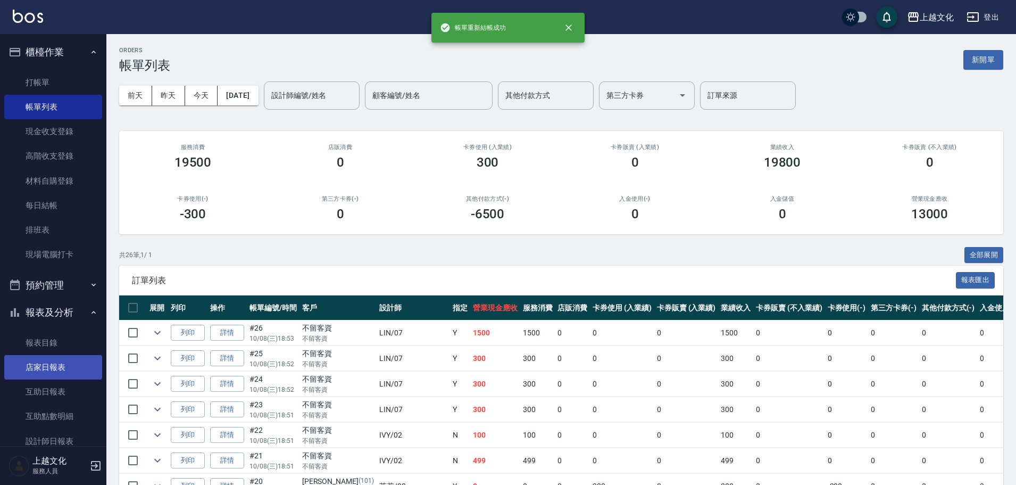
click at [42, 369] on link "店家日報表" at bounding box center [53, 367] width 98 height 24
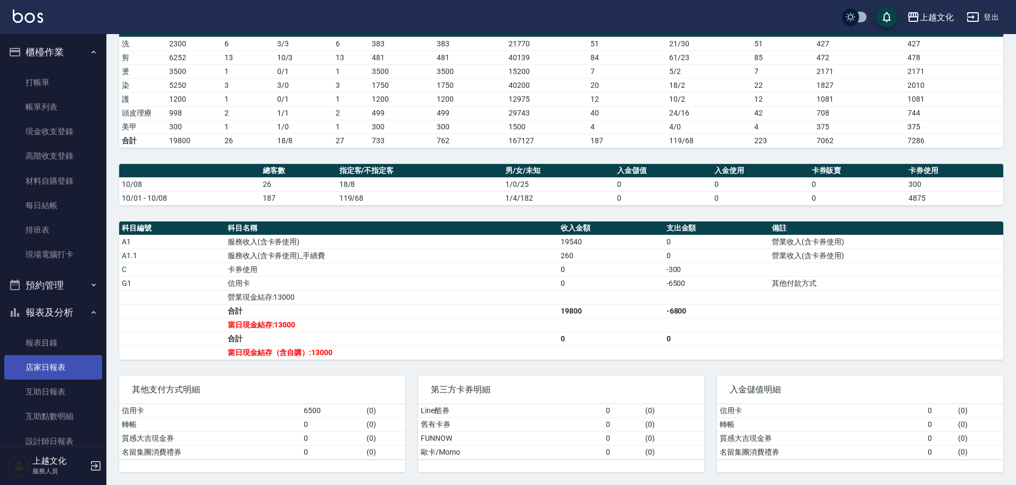
scroll to position [53, 0]
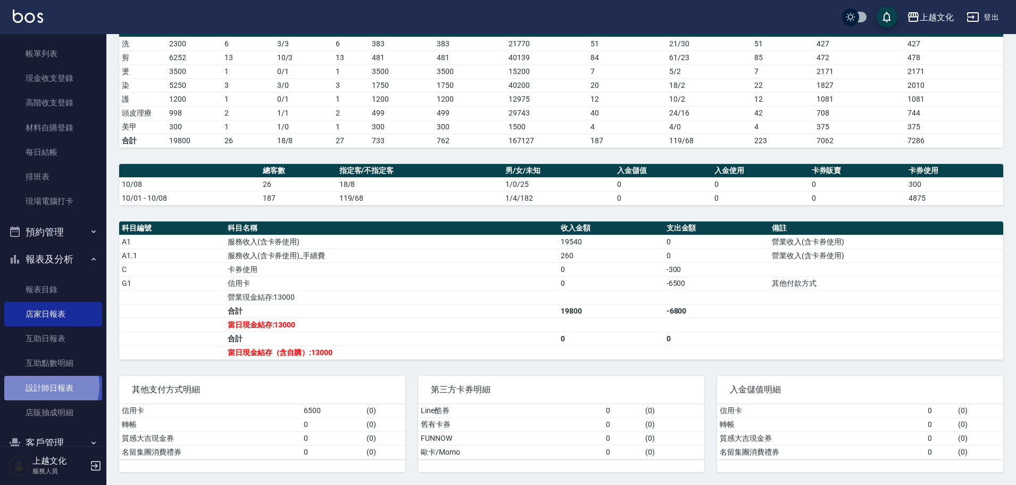
click at [45, 385] on link "設計師日報表" at bounding box center [53, 388] width 98 height 24
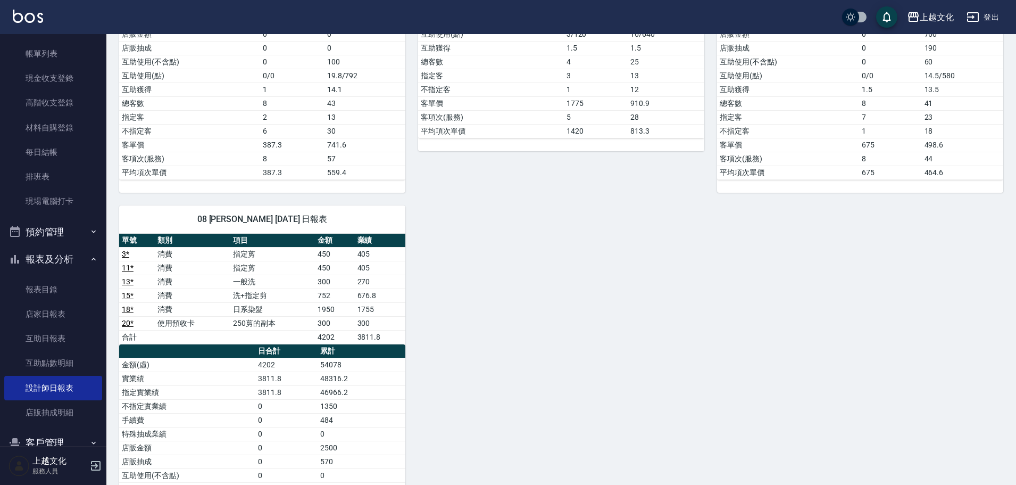
scroll to position [372, 0]
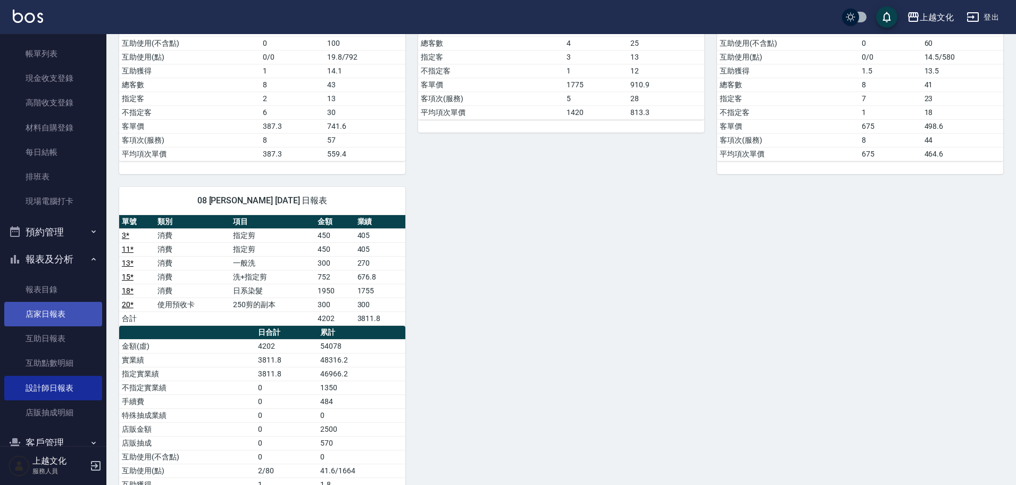
click at [34, 312] on link "店家日報表" at bounding box center [53, 314] width 98 height 24
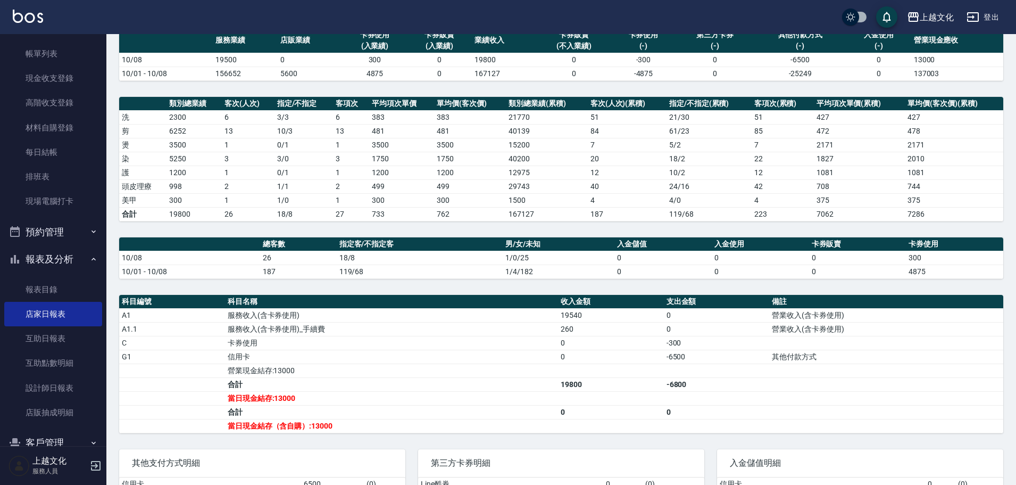
scroll to position [163, 0]
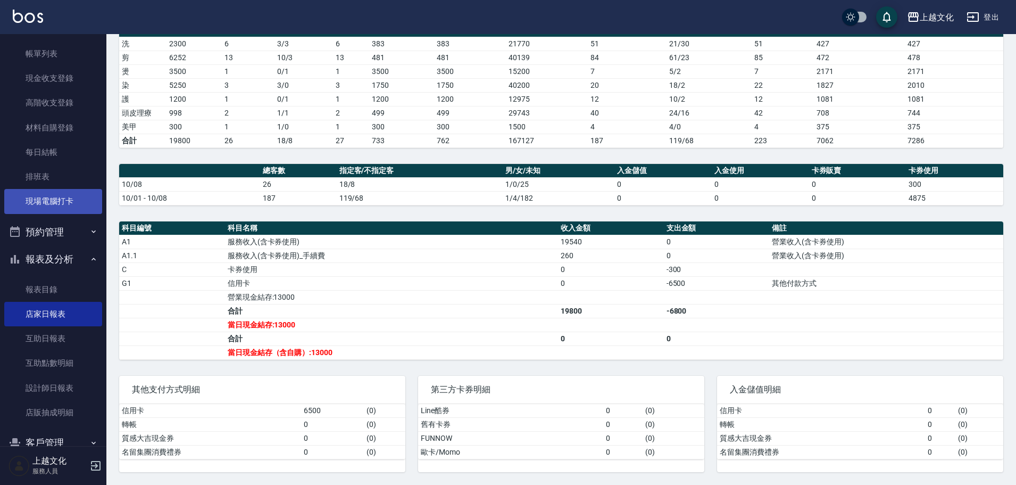
click at [48, 200] on link "現場電腦打卡" at bounding box center [53, 201] width 98 height 24
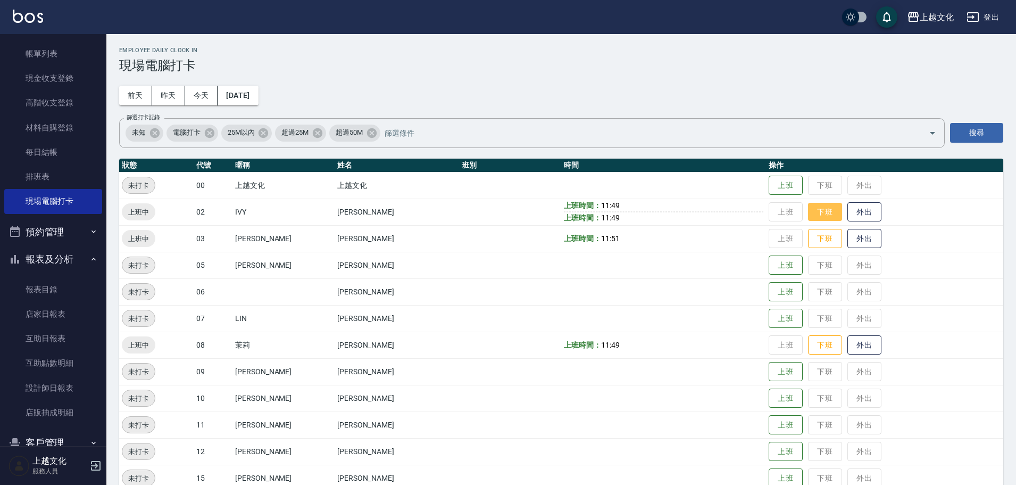
click at [824, 213] on button "下班" at bounding box center [825, 212] width 34 height 19
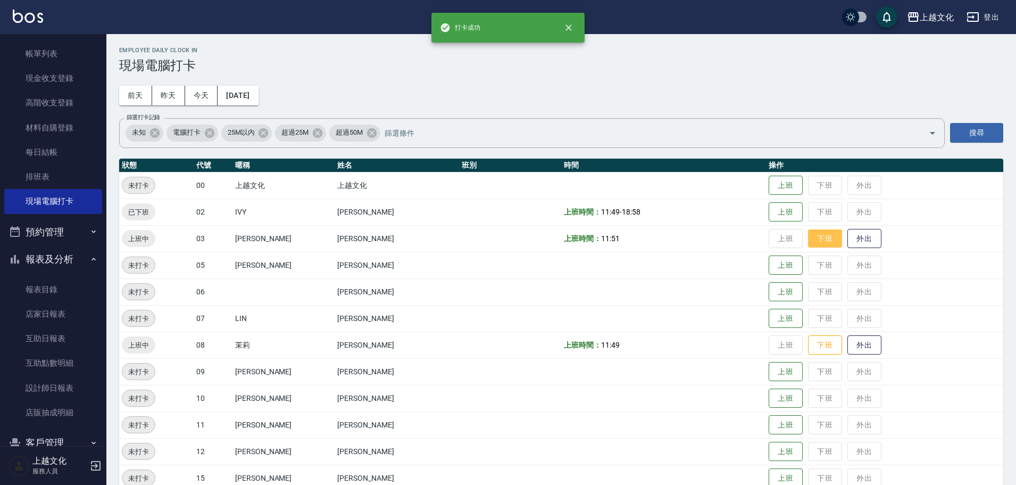
click at [819, 239] on button "下班" at bounding box center [825, 238] width 34 height 19
click at [815, 347] on button "下班" at bounding box center [825, 345] width 34 height 19
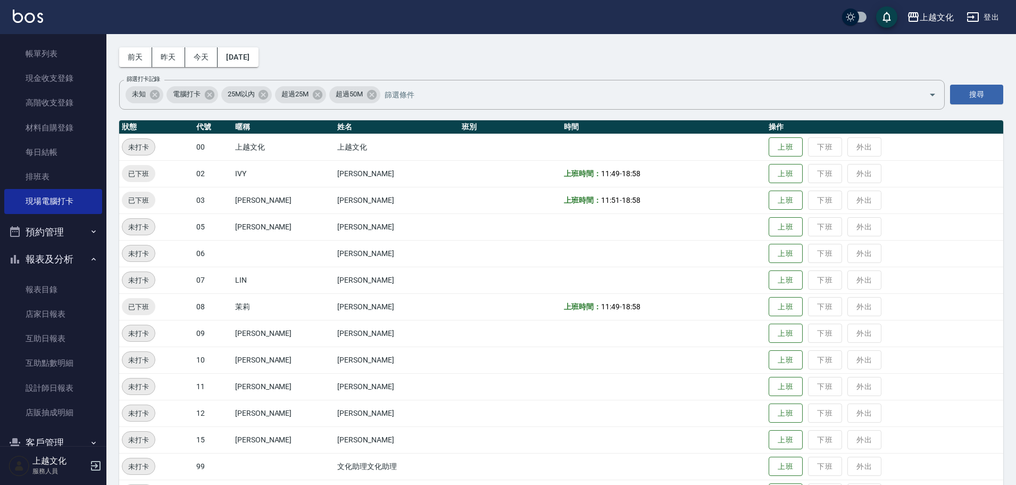
scroll to position [20, 0]
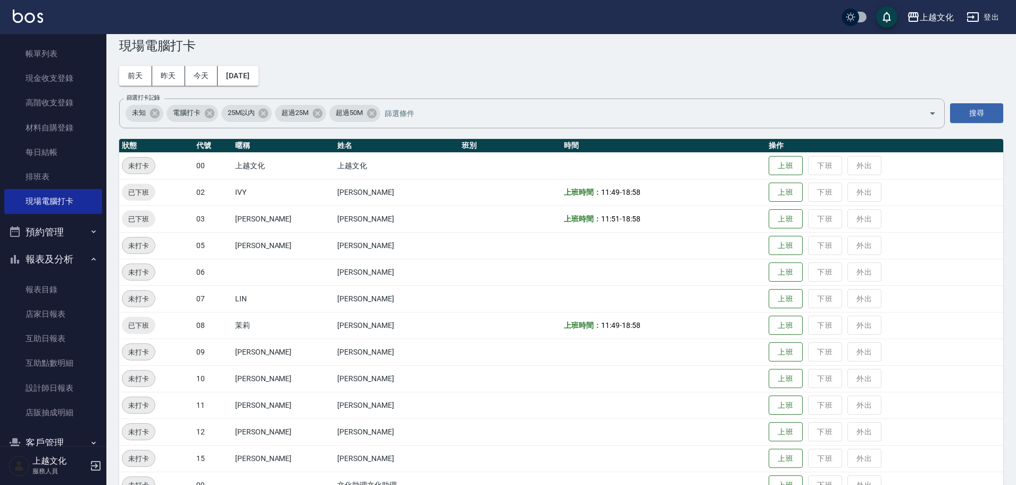
click at [815, 297] on td "上班 下班 外出" at bounding box center [884, 298] width 237 height 27
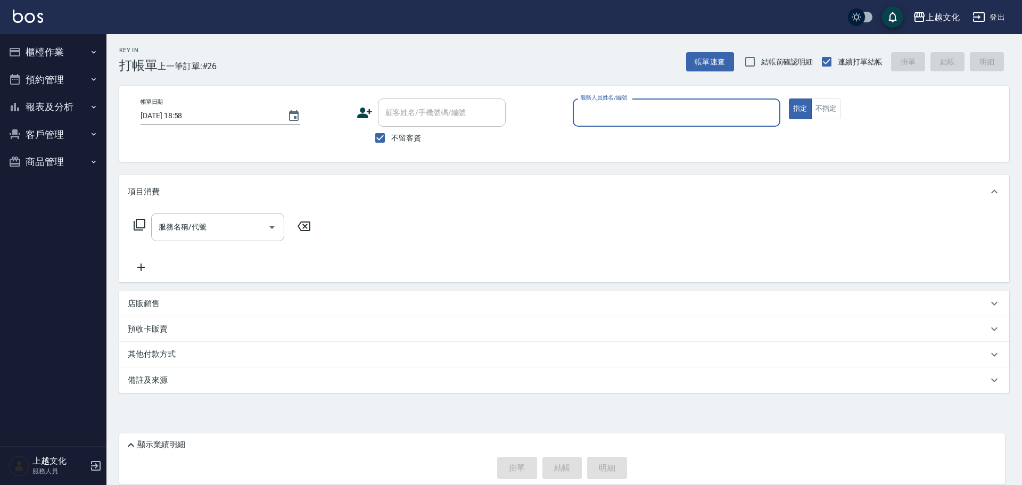
click at [981, 10] on button "登出" at bounding box center [988, 17] width 41 height 20
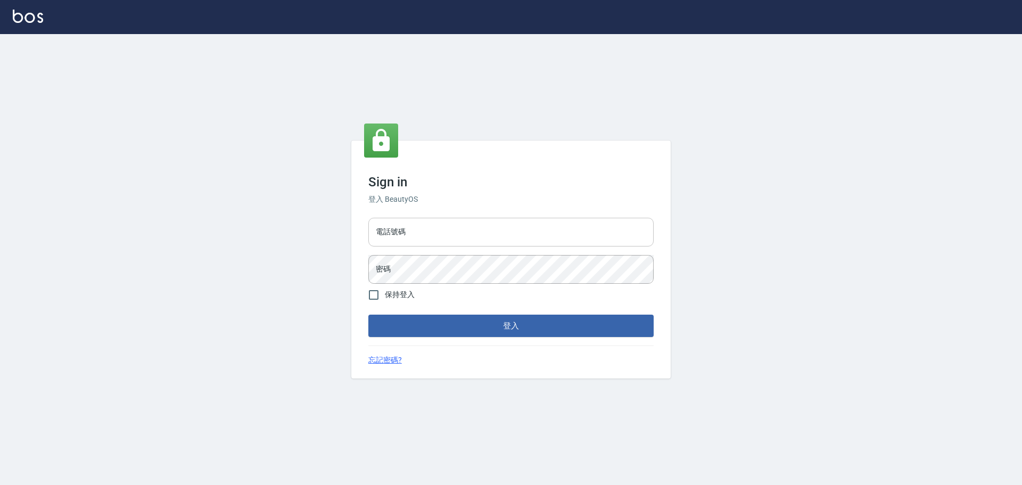
click at [468, 235] on input "電話號碼" at bounding box center [510, 232] width 285 height 29
type input "0913642664"
click at [368, 314] on button "登入" at bounding box center [510, 325] width 285 height 22
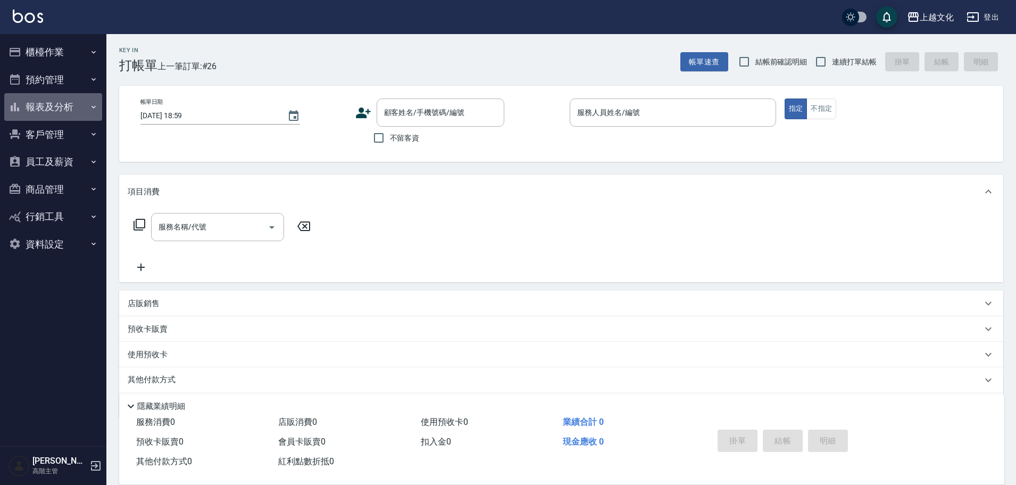
click at [56, 106] on button "報表及分析" at bounding box center [53, 107] width 98 height 28
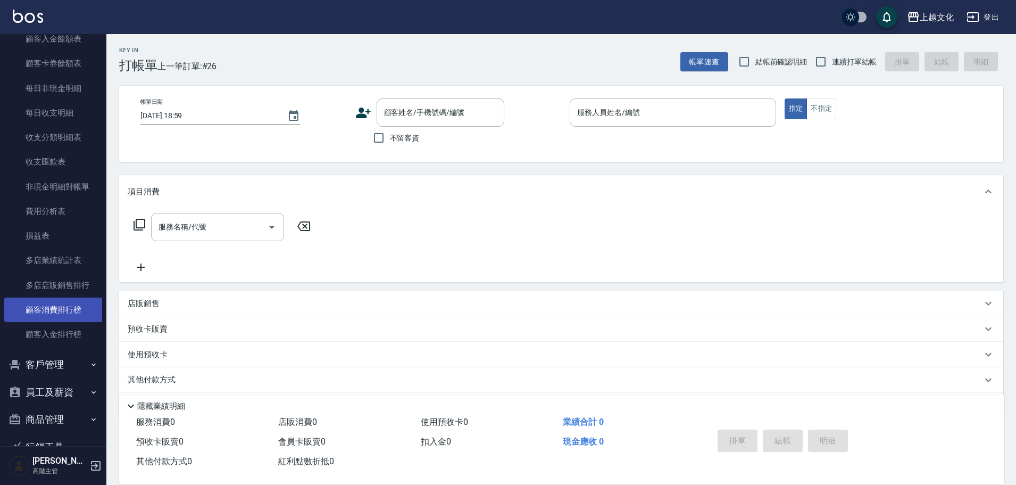
scroll to position [785, 0]
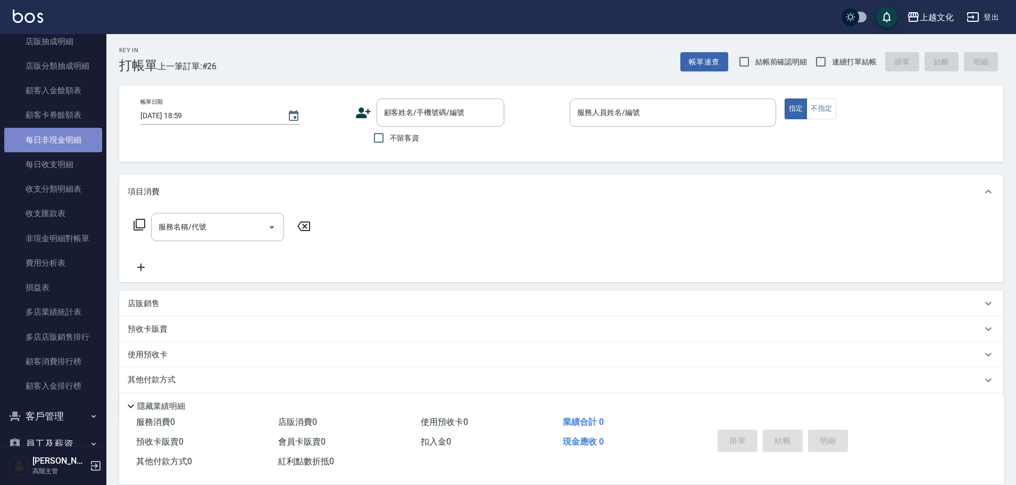
click at [54, 142] on link "每日非現金明細" at bounding box center [53, 140] width 98 height 24
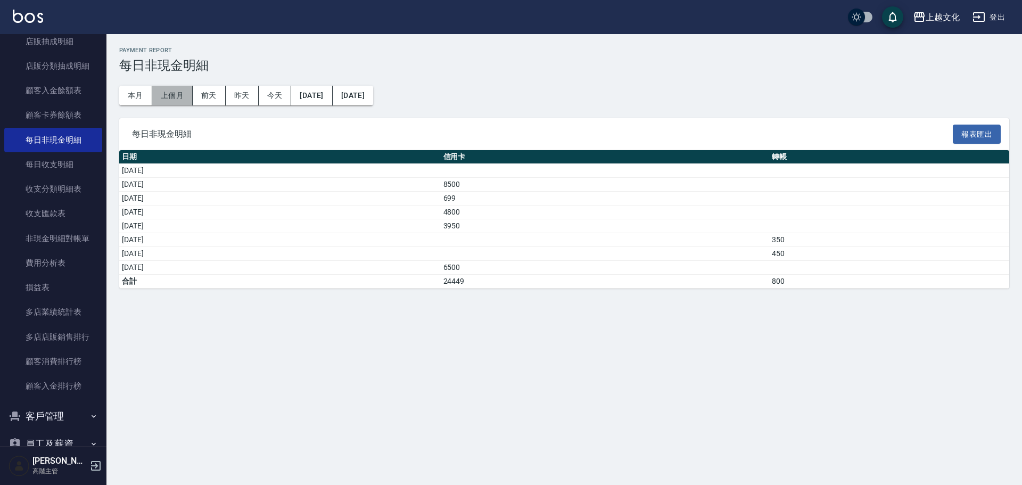
click at [165, 97] on button "上個月" at bounding box center [172, 96] width 40 height 20
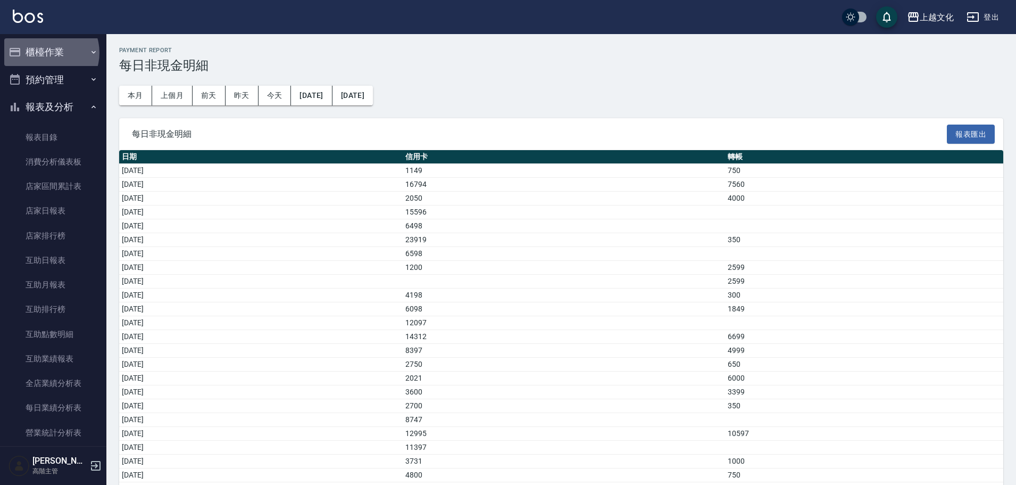
click at [45, 53] on button "櫃檯作業" at bounding box center [53, 52] width 98 height 28
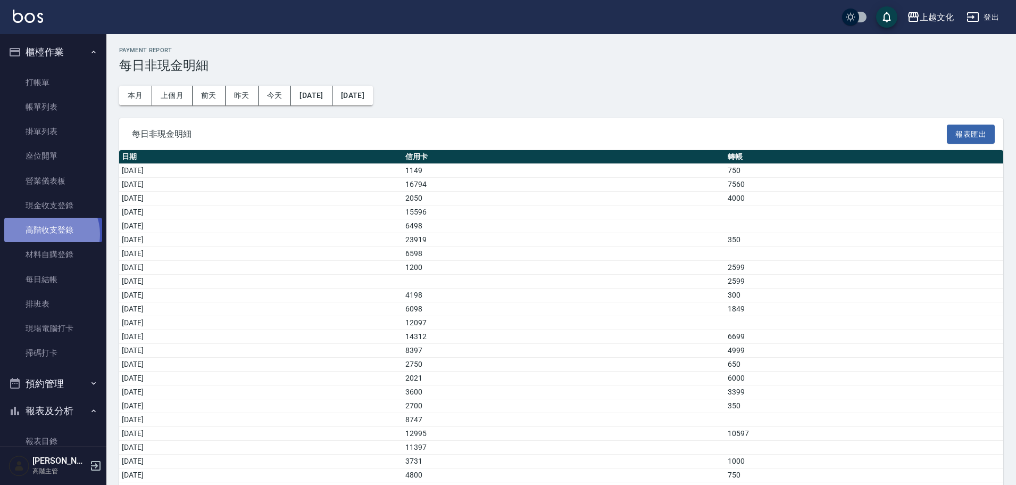
click at [46, 234] on link "高階收支登錄" at bounding box center [53, 230] width 98 height 24
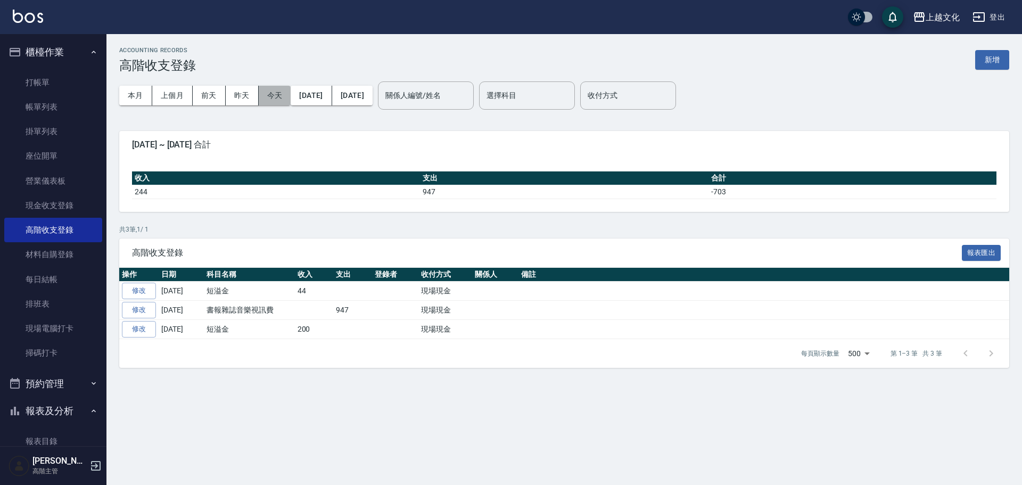
click at [266, 95] on button "今天" at bounding box center [275, 96] width 32 height 20
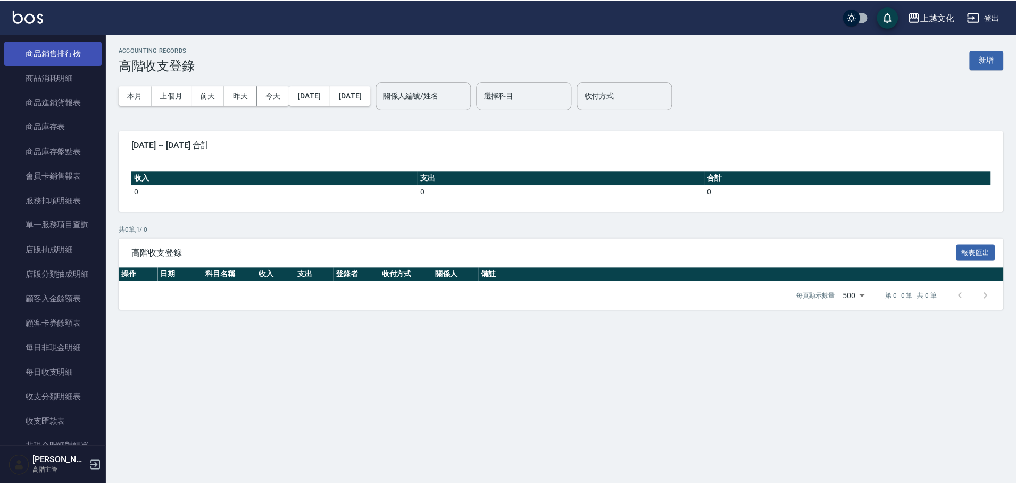
scroll to position [905, 0]
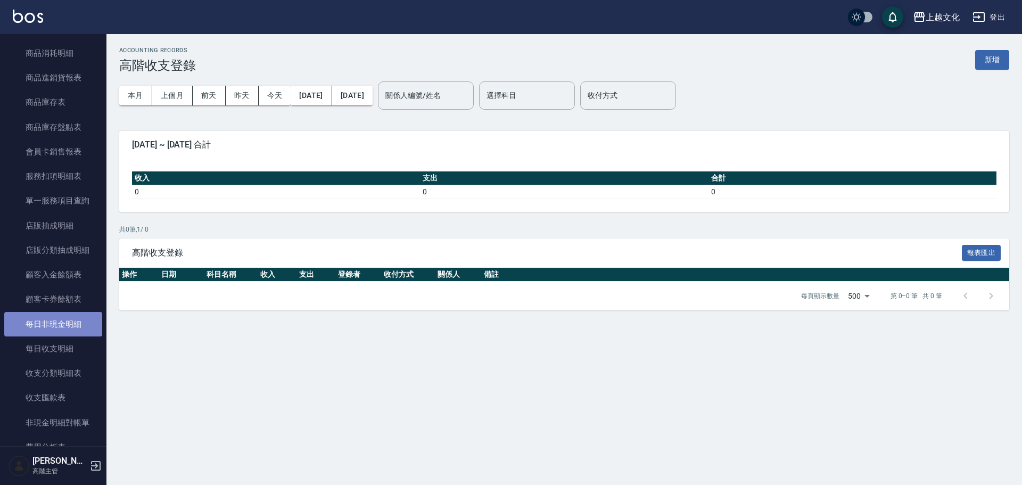
click at [53, 331] on link "每日非現金明細" at bounding box center [53, 324] width 98 height 24
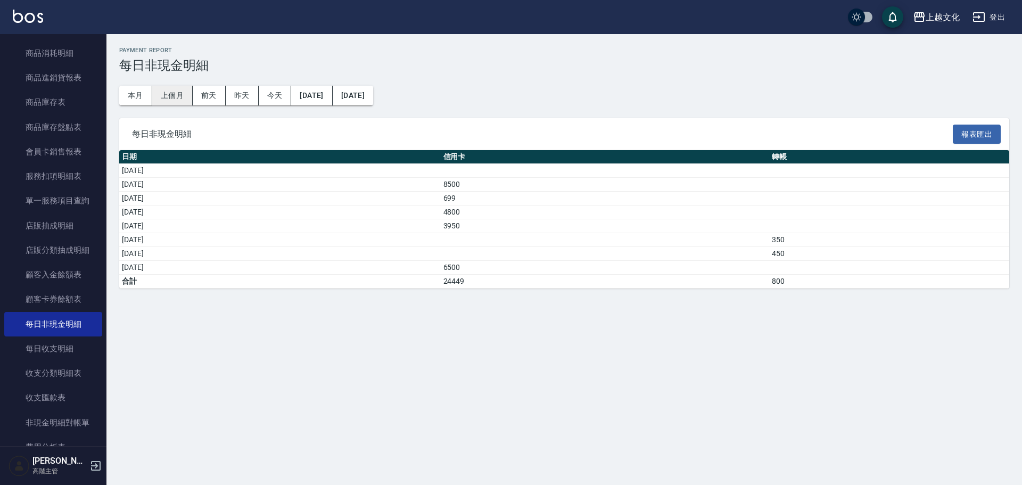
click at [178, 96] on button "上個月" at bounding box center [172, 96] width 40 height 20
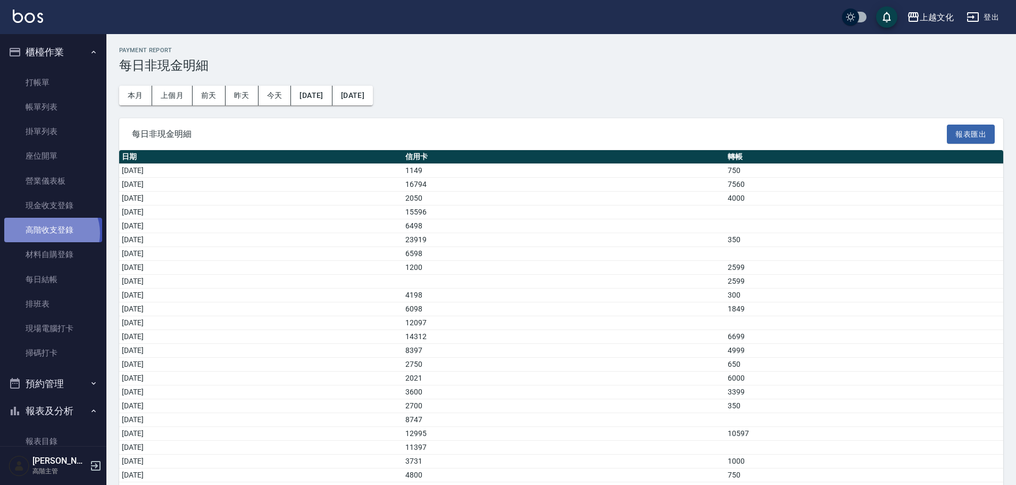
click at [49, 233] on link "高階收支登錄" at bounding box center [53, 230] width 98 height 24
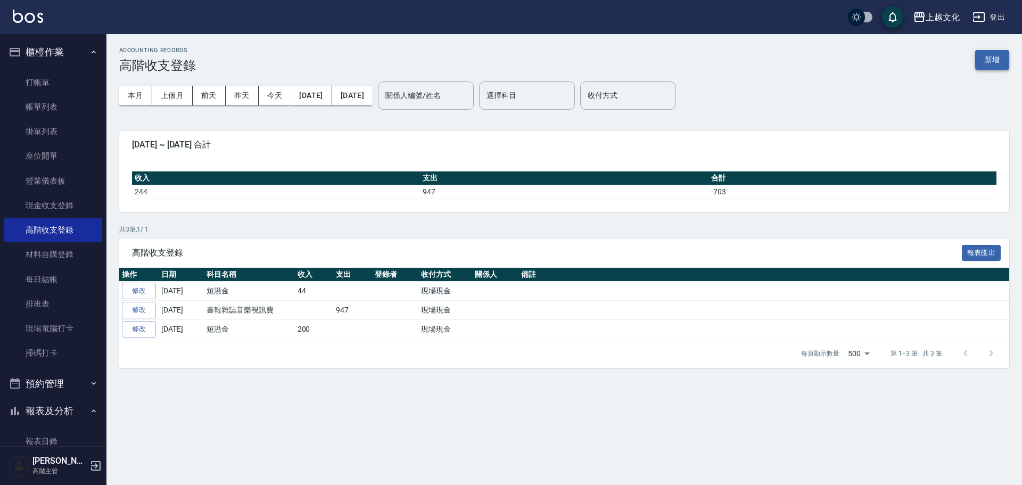
click at [984, 60] on button "新增" at bounding box center [992, 60] width 34 height 20
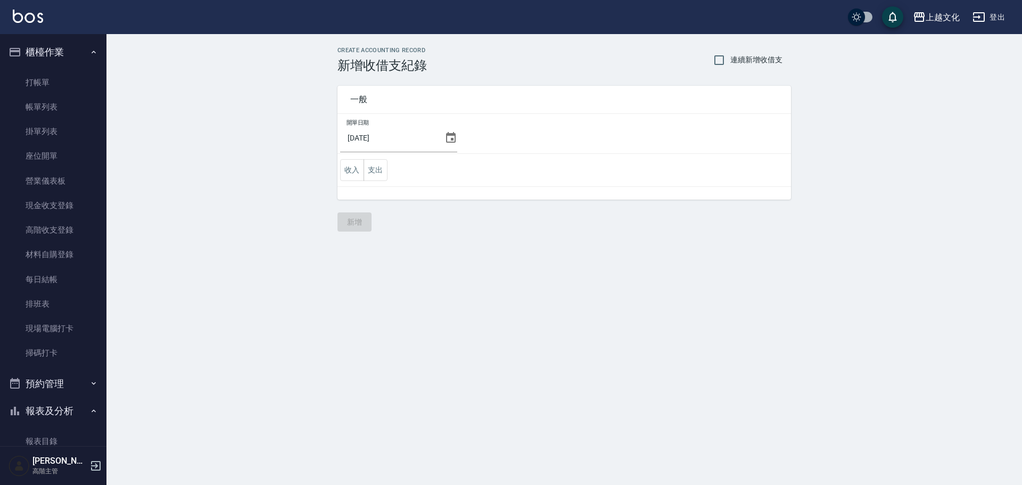
click at [446, 138] on icon at bounding box center [451, 137] width 10 height 11
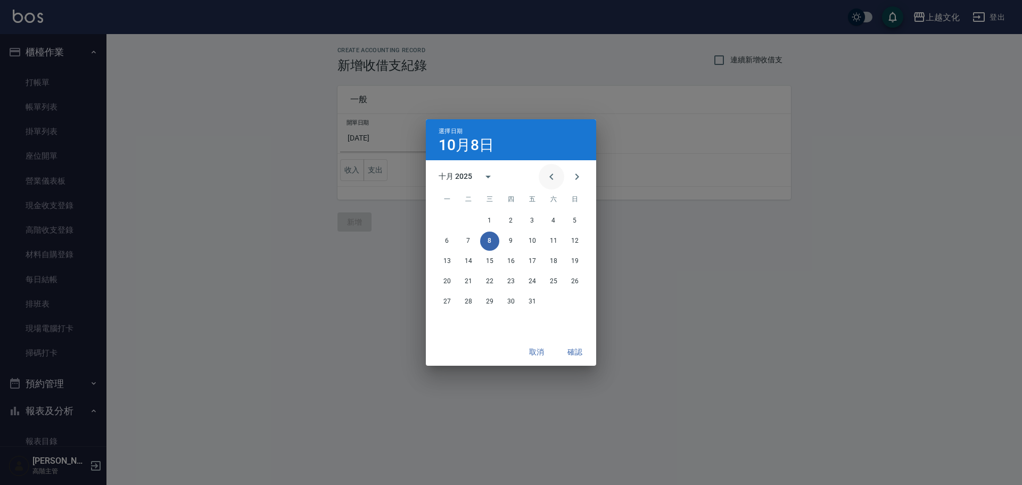
click at [557, 175] on icon "Previous month" at bounding box center [551, 176] width 13 height 13
click at [471, 304] on button "30" at bounding box center [468, 301] width 19 height 19
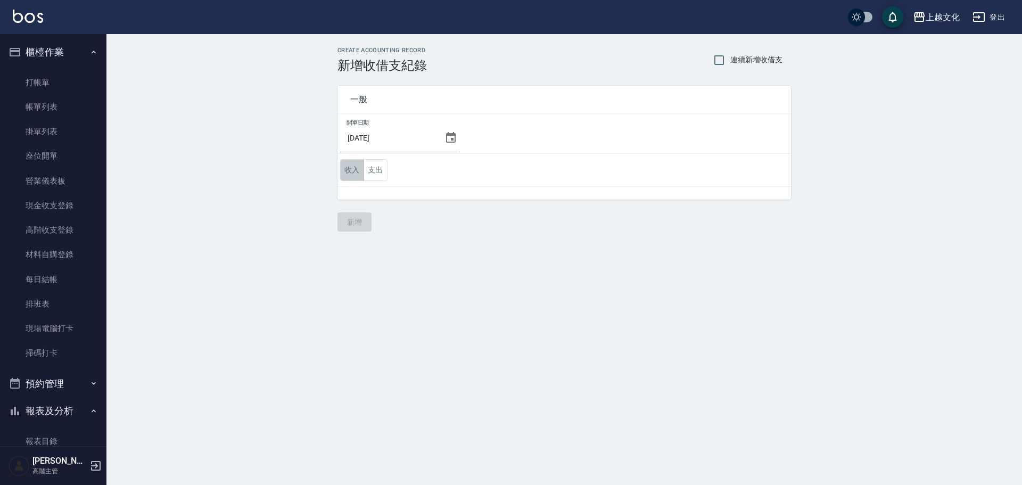
click at [351, 171] on button "收入" at bounding box center [352, 170] width 24 height 22
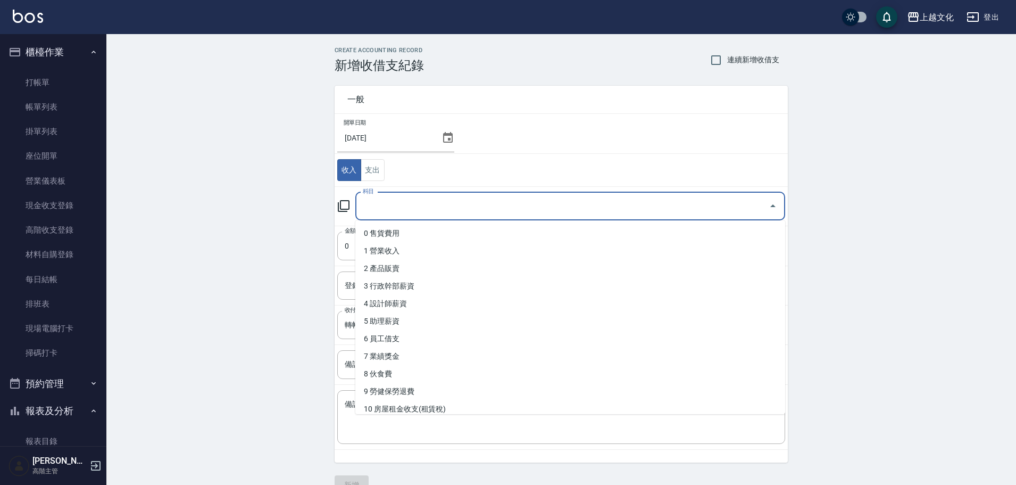
click at [377, 212] on input "科目" at bounding box center [562, 206] width 404 height 19
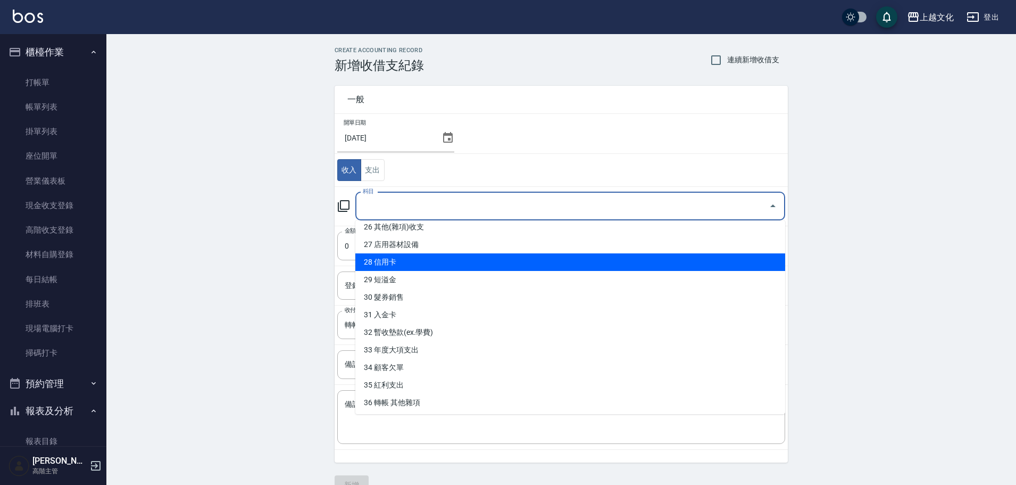
scroll to position [464, 0]
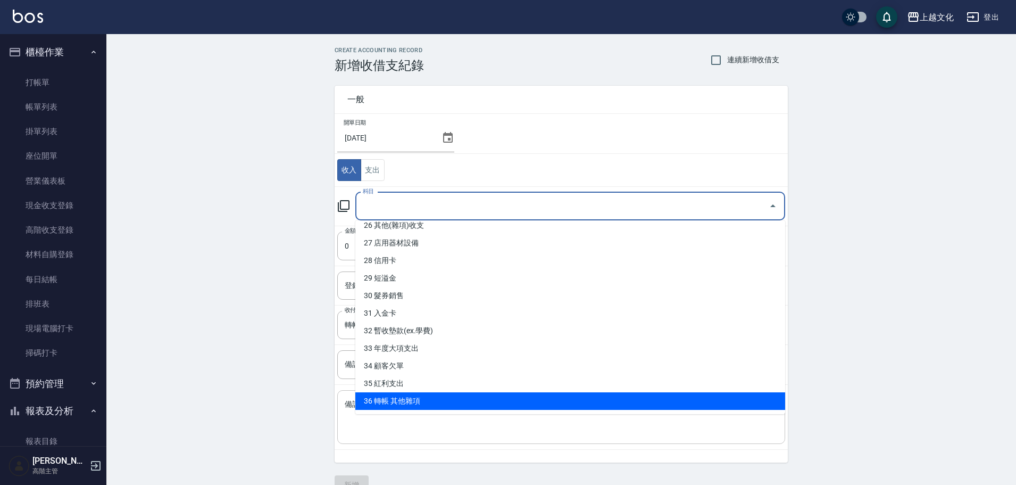
click at [416, 402] on li "36 轉帳 其他雜項" at bounding box center [570, 401] width 430 height 18
click at [416, 402] on textarea "備註" at bounding box center [561, 417] width 433 height 36
type input "36 轉帳 其他雜項"
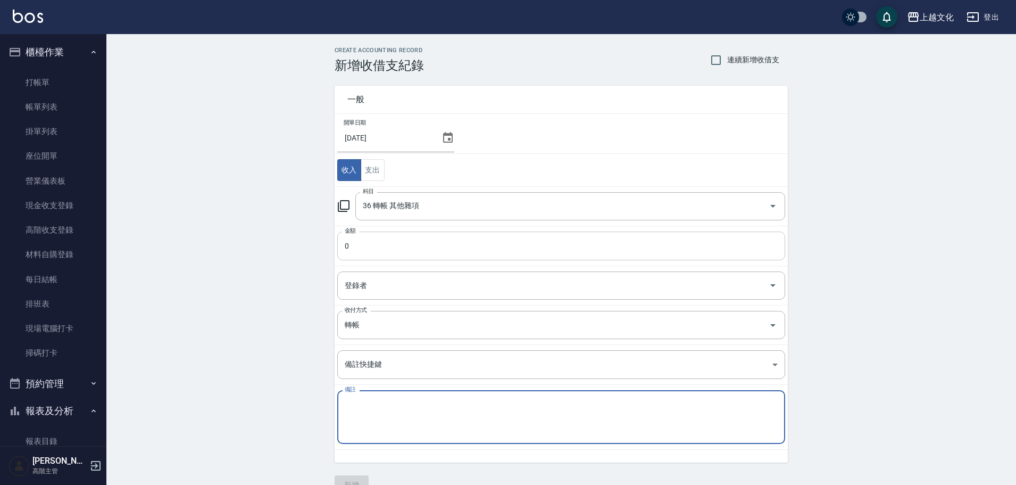
click at [347, 248] on input "0" at bounding box center [561, 245] width 448 height 29
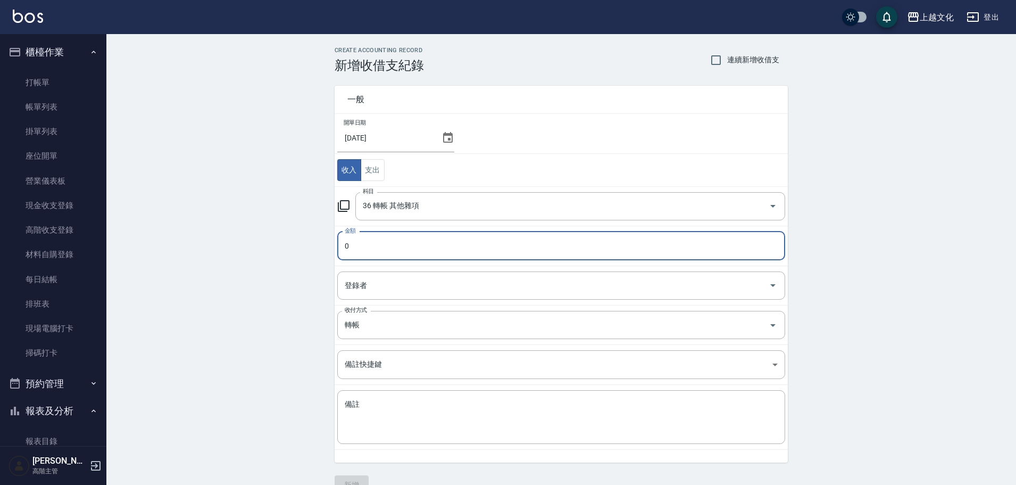
click at [347, 248] on input "0" at bounding box center [561, 245] width 448 height 29
type input "68999"
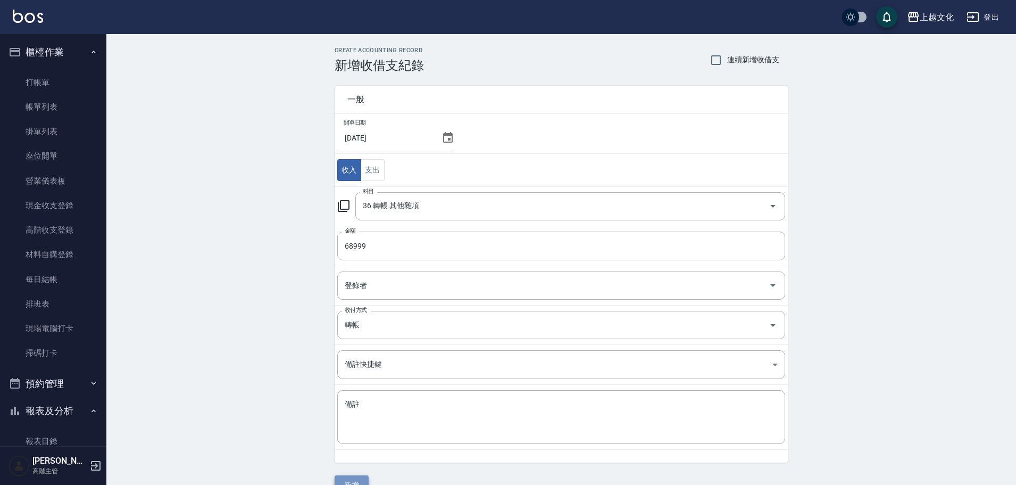
click at [343, 478] on button "新增" at bounding box center [352, 485] width 34 height 20
click at [343, 478] on div "一般 開單日期 2025/09/30 收入 支出 科目 36 轉帳 其他雜項 科目 金額 68999 金額 登錄者 登錄者 收付方式 轉帳 收付方式 備註快捷…" at bounding box center [561, 284] width 453 height 422
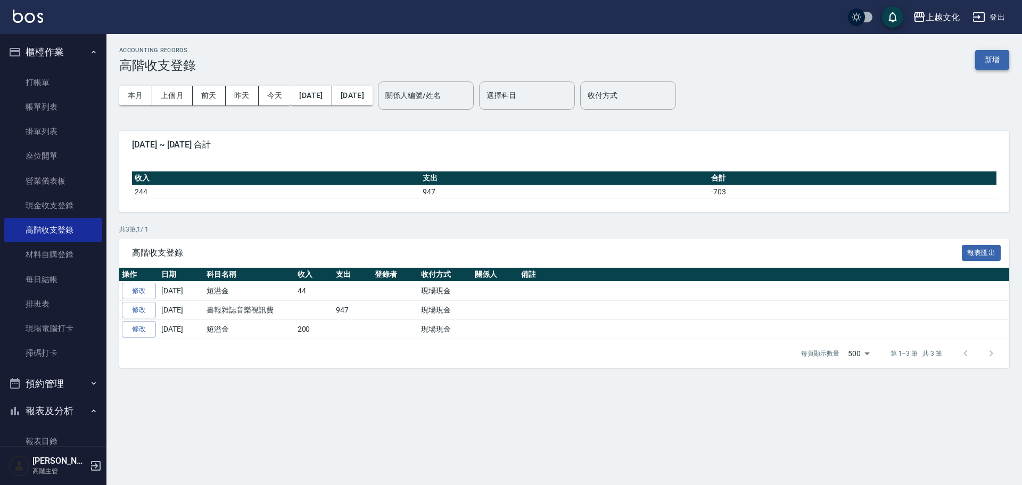
click at [981, 60] on button "新增" at bounding box center [992, 60] width 34 height 20
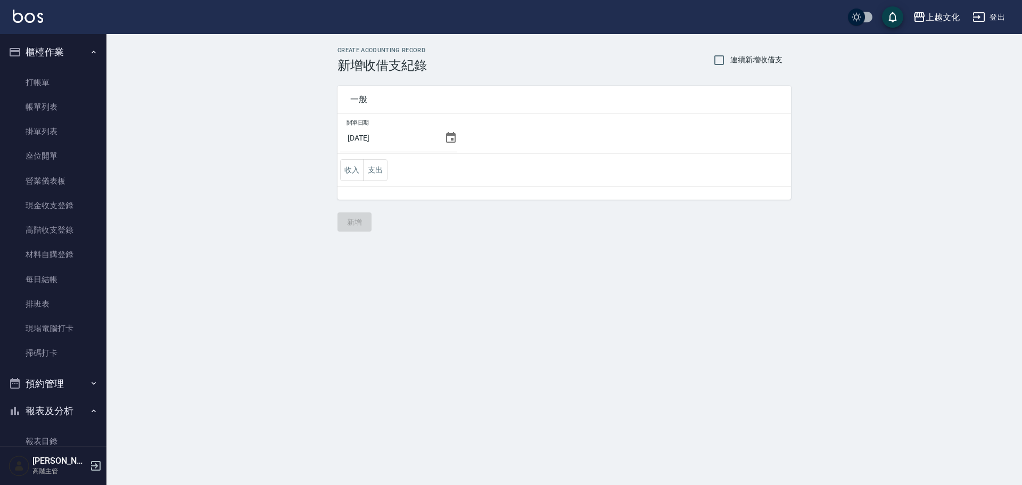
click at [444, 141] on icon at bounding box center [450, 137] width 13 height 13
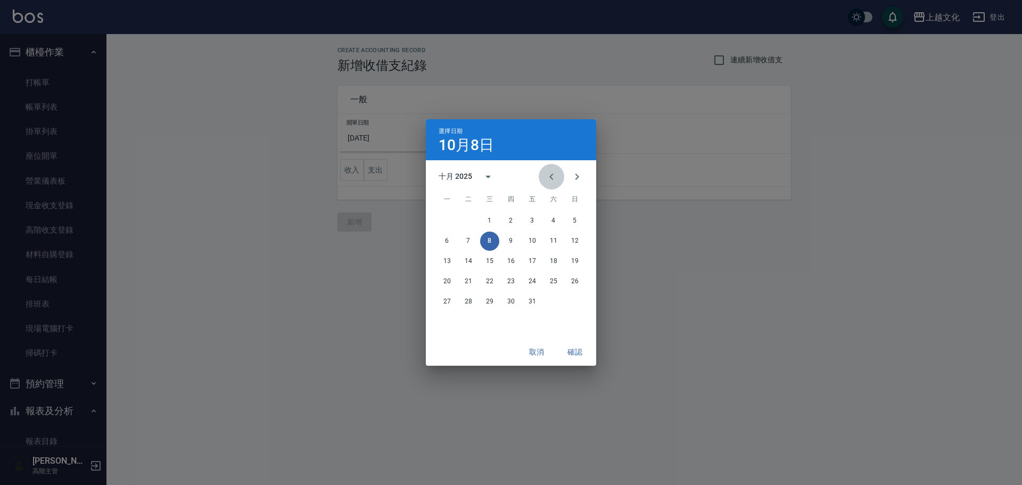
click at [553, 179] on icon "Previous month" at bounding box center [551, 176] width 13 height 13
click at [469, 302] on button "30" at bounding box center [468, 301] width 19 height 19
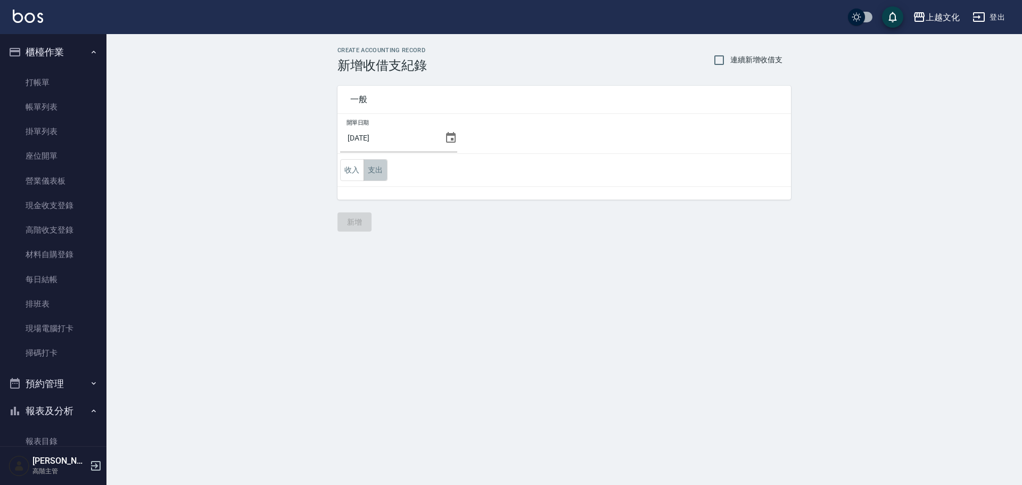
click at [378, 172] on button "支出" at bounding box center [375, 170] width 24 height 22
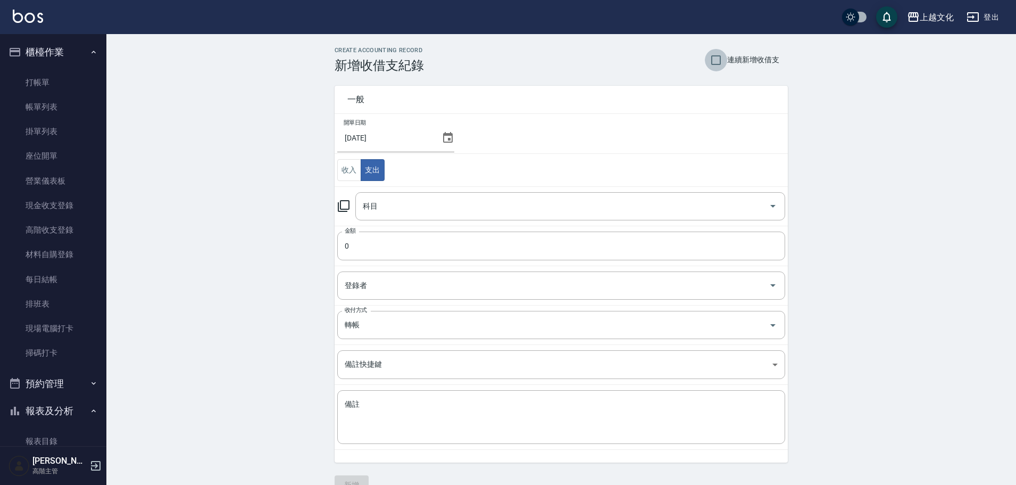
click at [721, 58] on input "連續新增收借支" at bounding box center [716, 60] width 22 height 22
checkbox input "true"
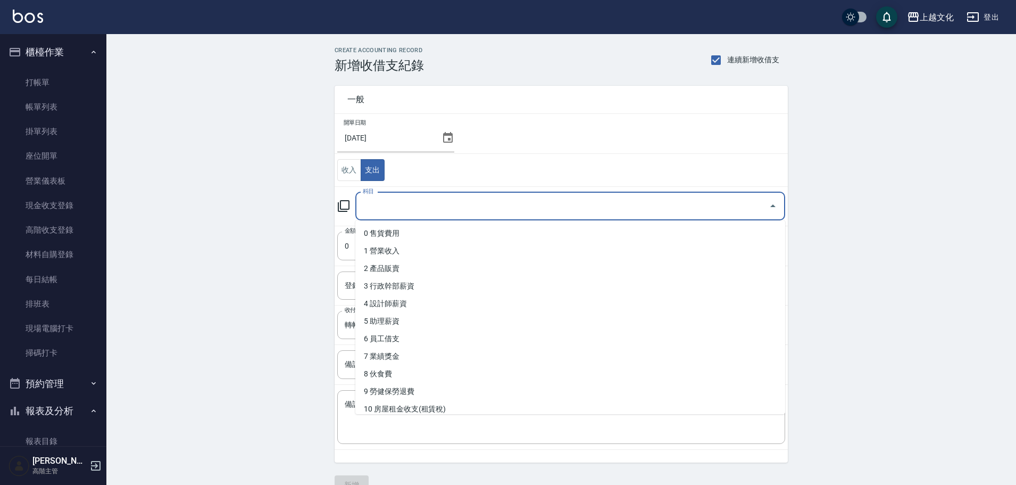
click at [378, 205] on input "科目" at bounding box center [562, 206] width 404 height 19
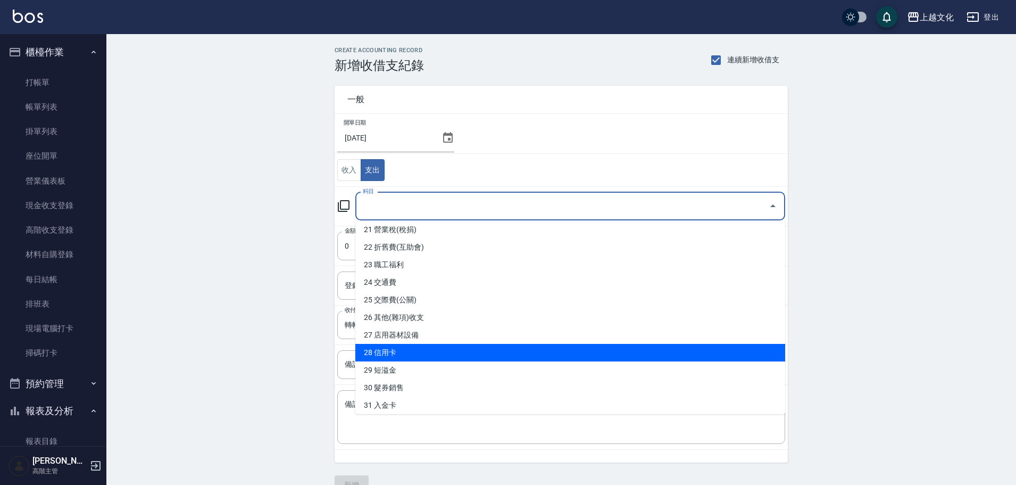
click at [409, 346] on li "28 信用卡" at bounding box center [570, 353] width 430 height 18
type input "28 信用卡"
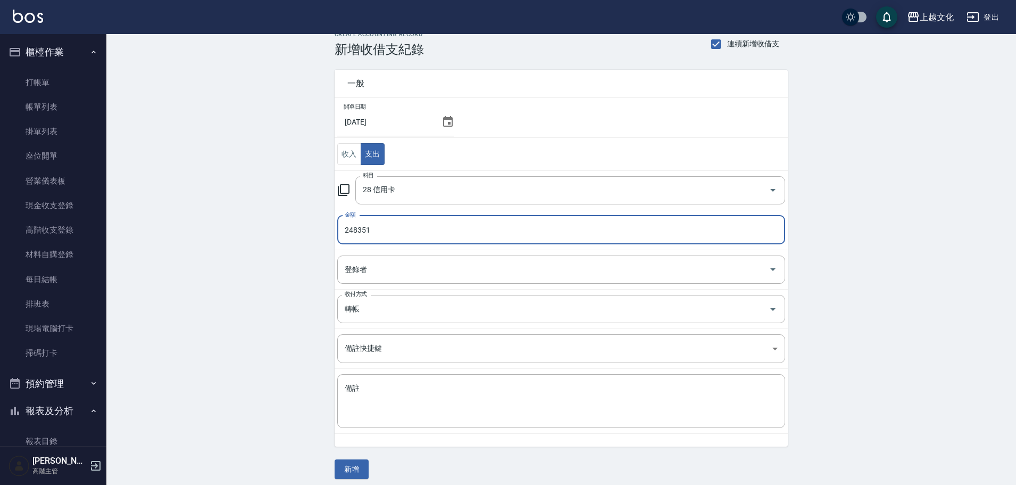
scroll to position [23, 0]
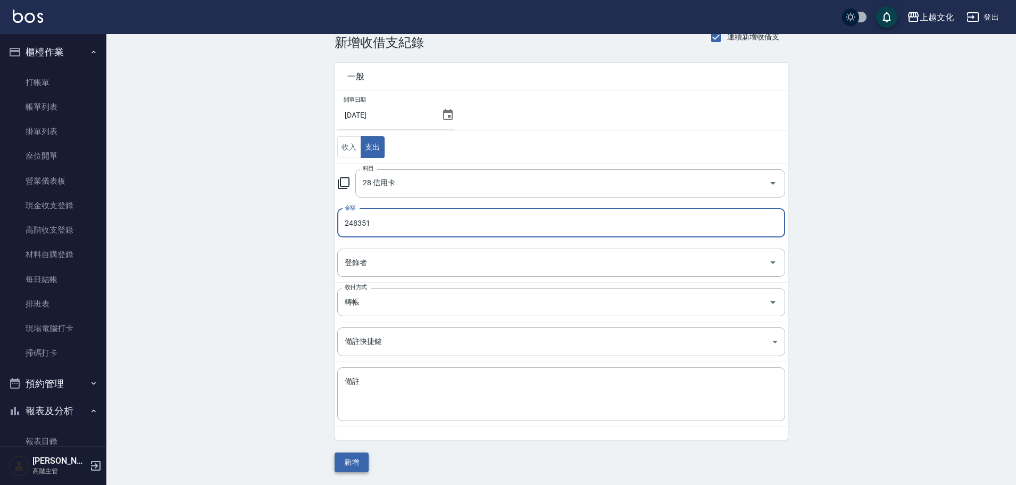
type input "248351"
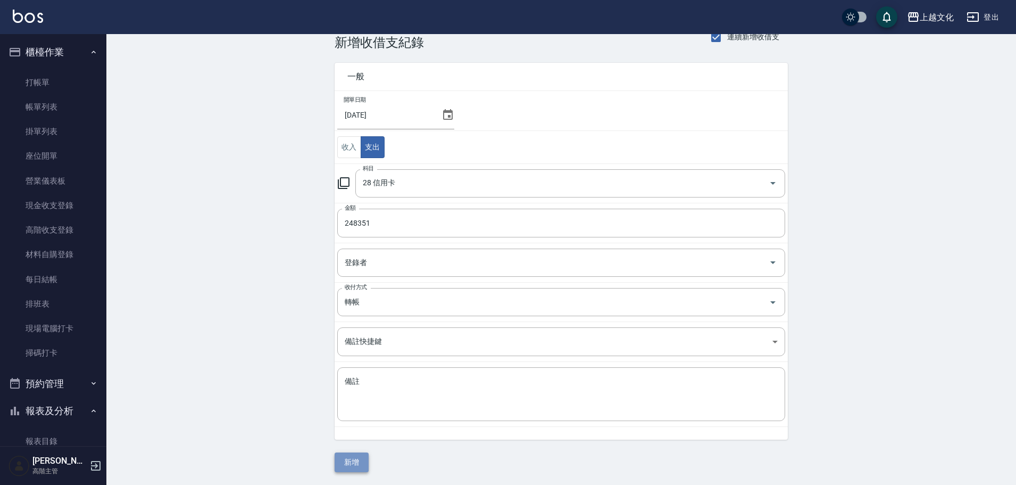
click at [354, 454] on button "新增" at bounding box center [352, 462] width 34 height 20
click at [354, 454] on div "一般 開單日期 2025/09/30 收入 支出 科目 28 信用卡 科目 金額 248351 金額 登錄者 登錄者 收付方式 轉帳 收付方式 備註快捷鍵 ​…" at bounding box center [561, 261] width 453 height 422
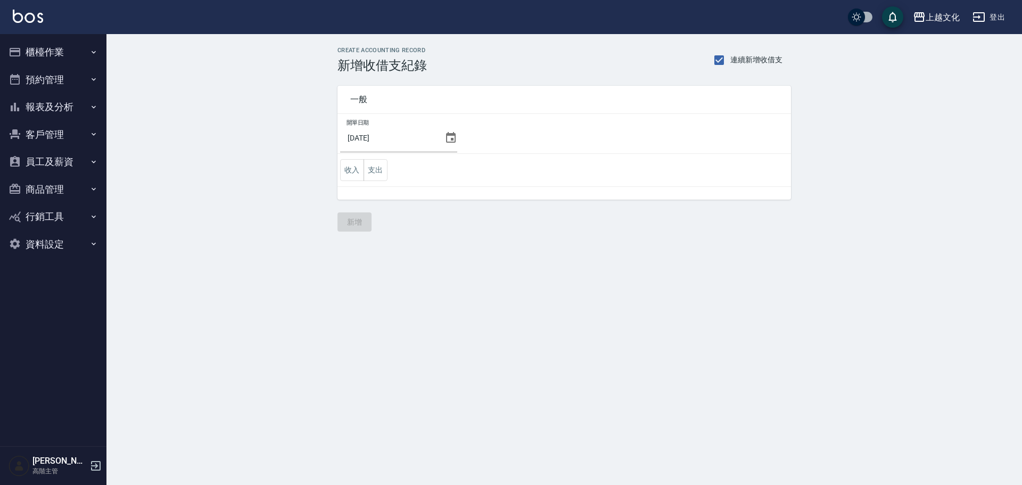
click at [444, 137] on icon at bounding box center [450, 137] width 13 height 13
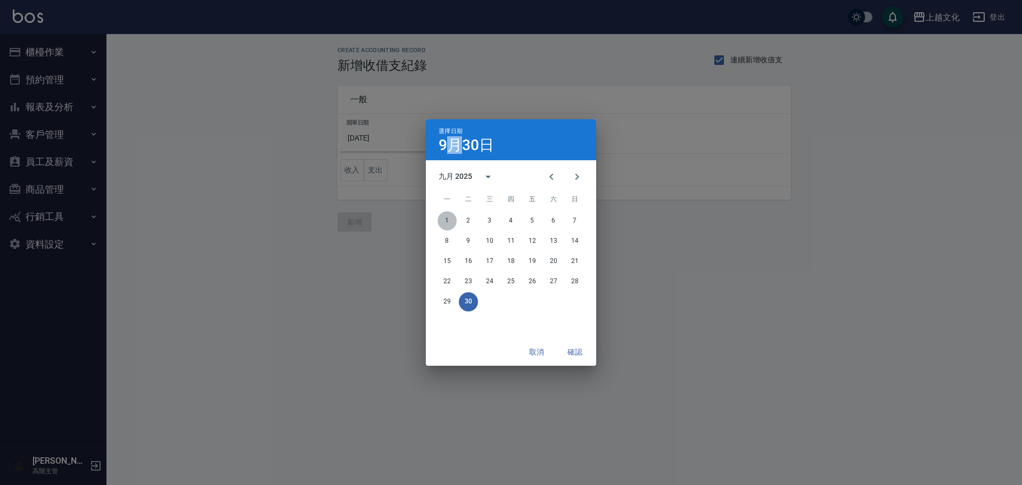
click at [449, 222] on button "1" at bounding box center [446, 220] width 19 height 19
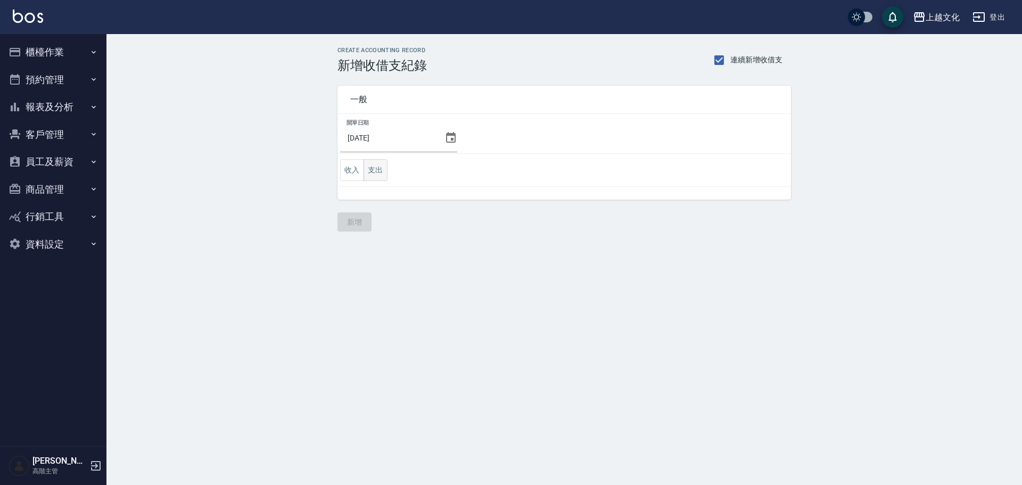
click at [372, 169] on button "支出" at bounding box center [375, 170] width 24 height 22
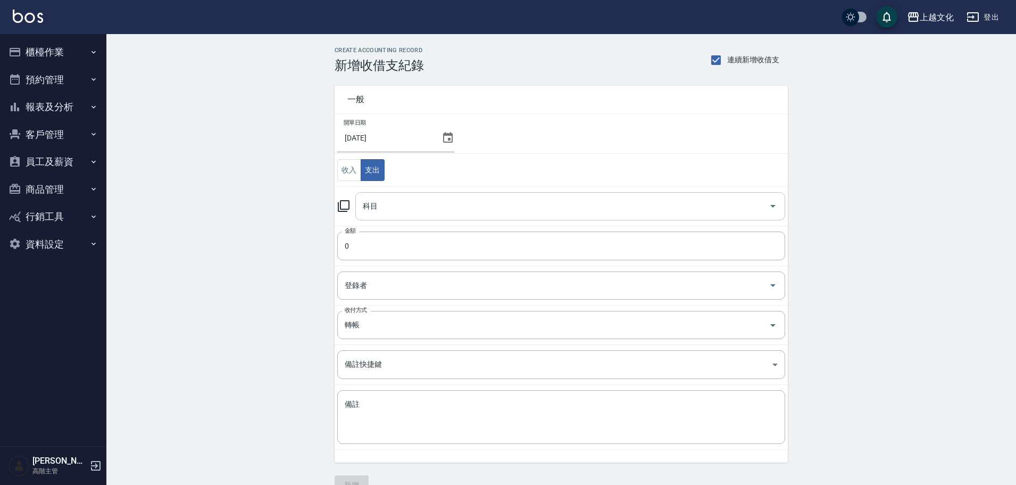
click at [376, 212] on input "科目" at bounding box center [562, 206] width 404 height 19
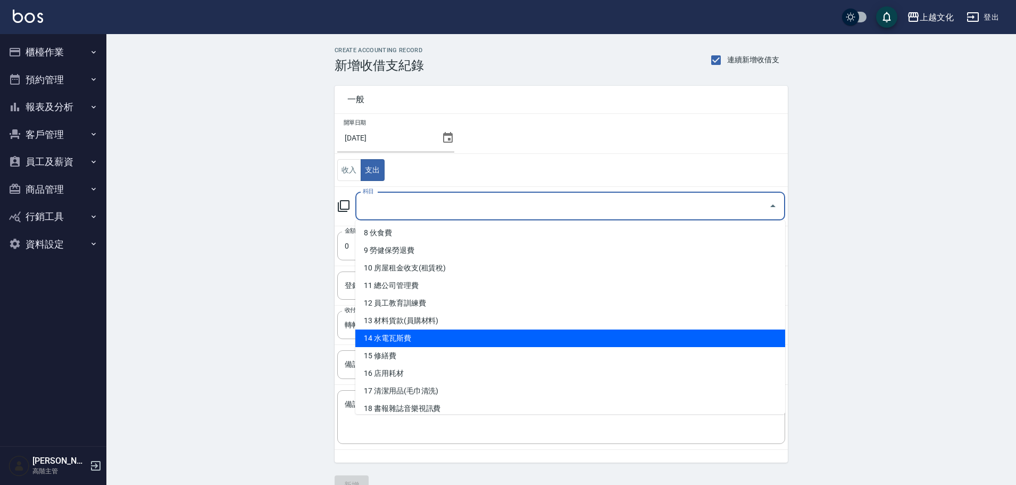
scroll to position [127, 0]
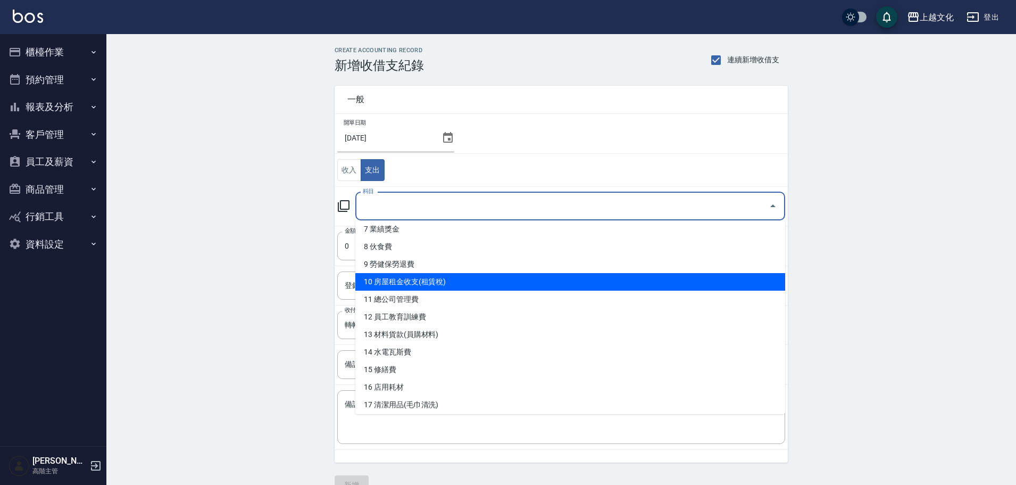
click at [436, 283] on li "10 房屋租金收支(租賃稅)" at bounding box center [570, 282] width 430 height 18
type input "10 房屋租金收支(租賃稅)"
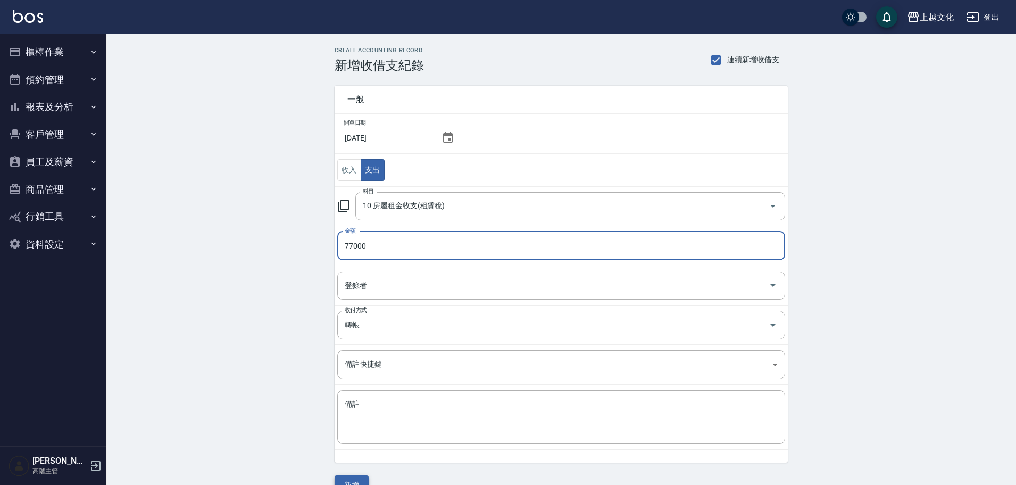
type input "77000"
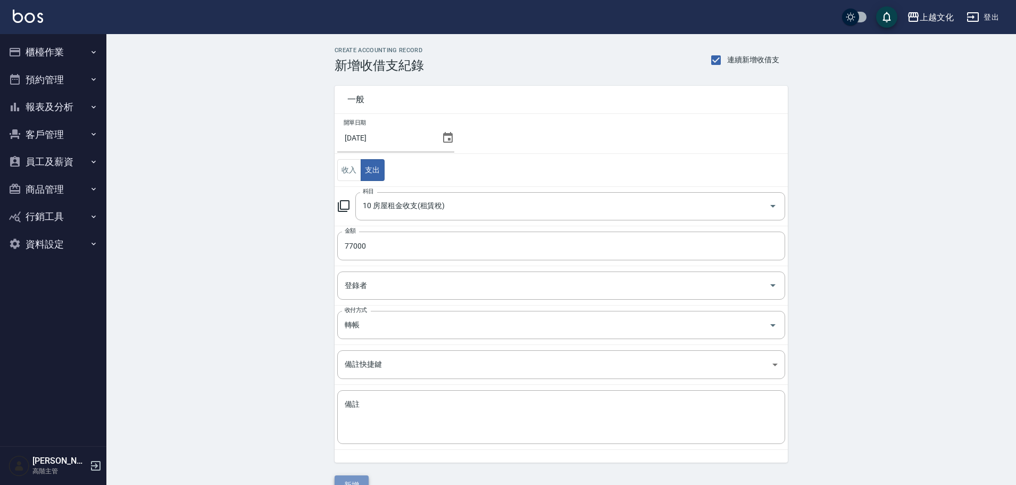
click at [356, 477] on button "新增" at bounding box center [352, 485] width 34 height 20
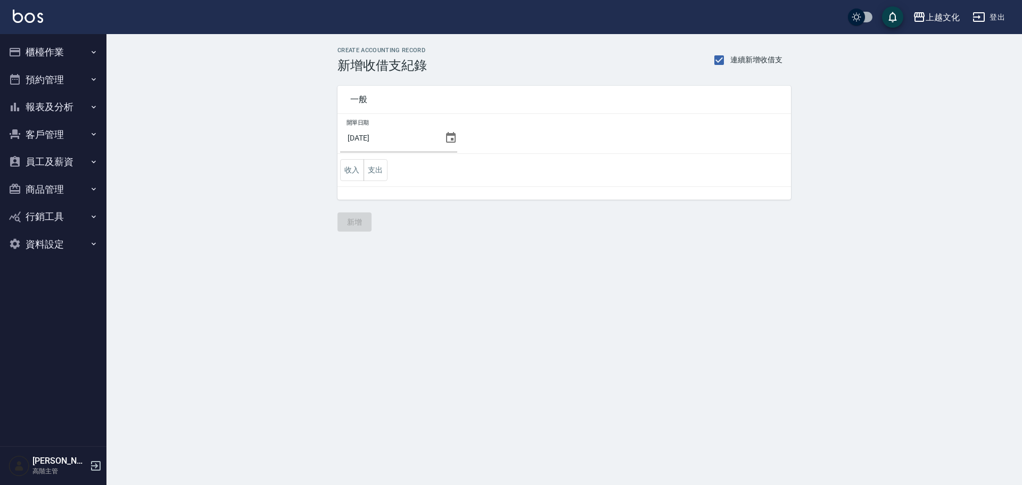
click at [447, 138] on icon at bounding box center [451, 137] width 10 height 11
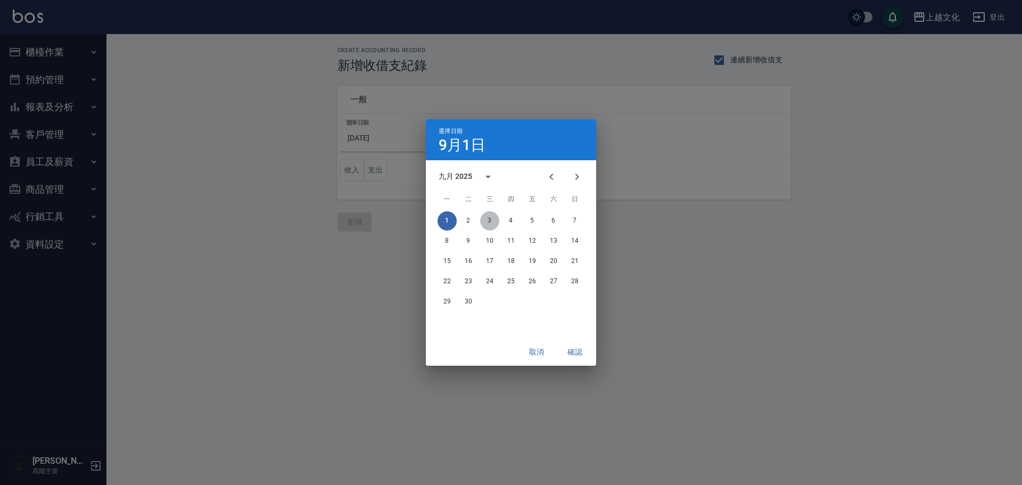
click at [488, 220] on button "3" at bounding box center [489, 220] width 19 height 19
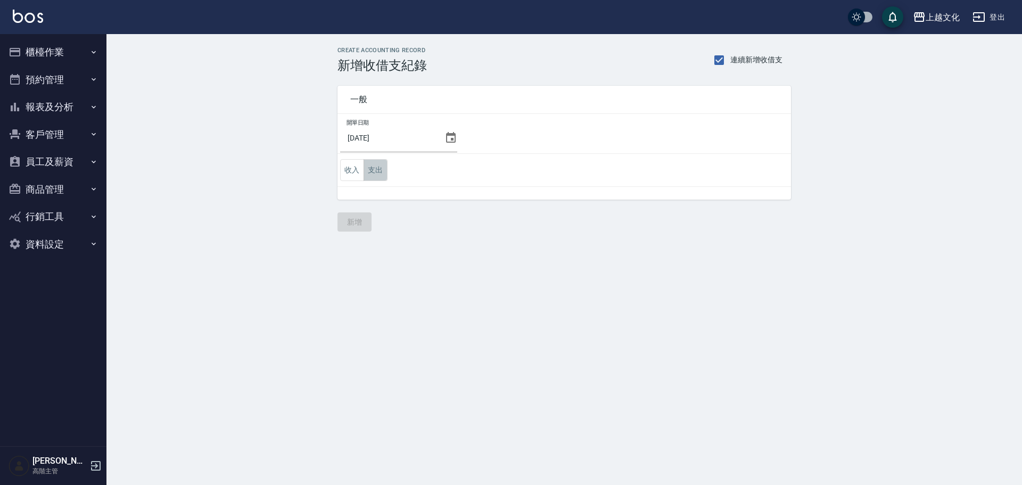
click at [374, 171] on button "支出" at bounding box center [375, 170] width 24 height 22
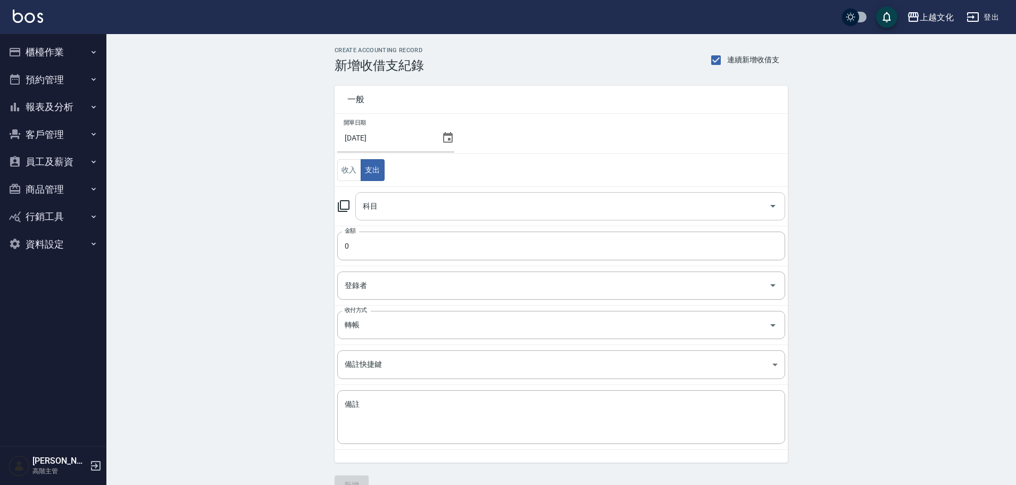
click at [385, 202] on input "科目" at bounding box center [562, 206] width 404 height 19
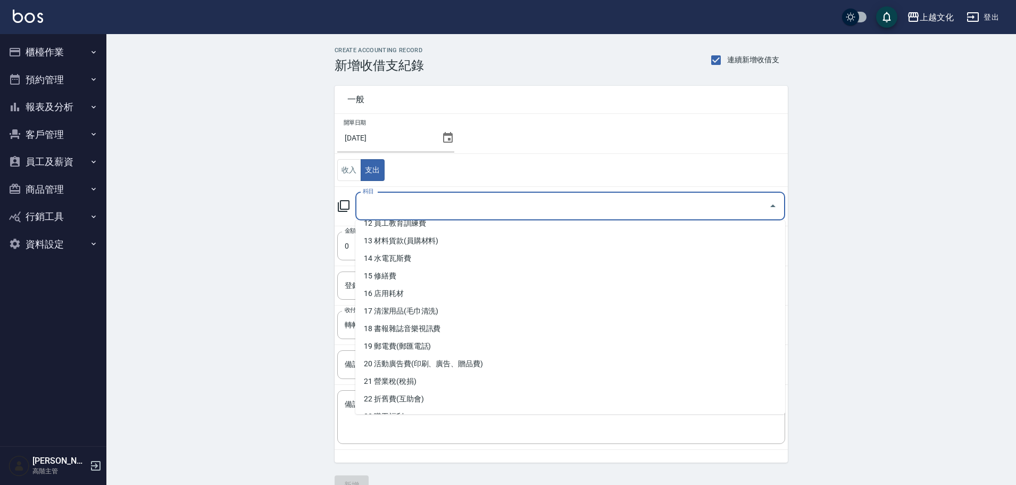
scroll to position [266, 0]
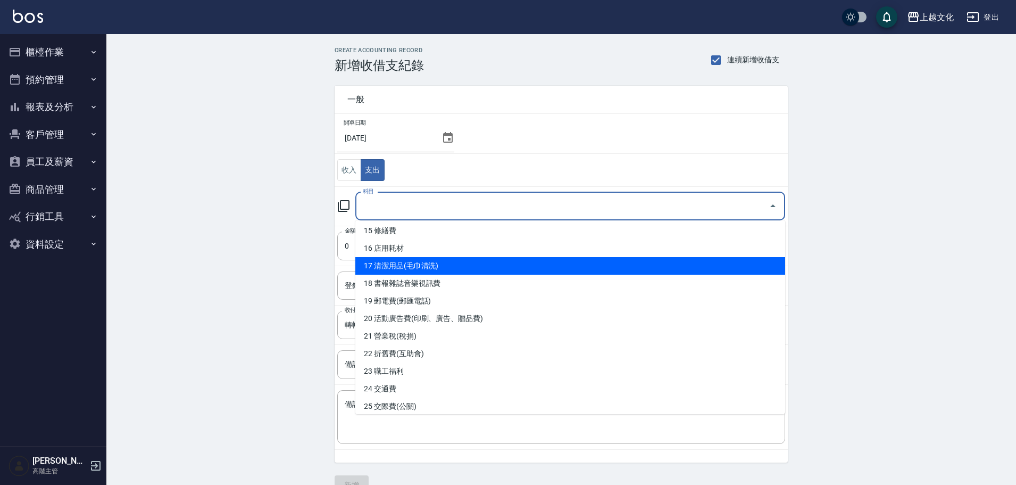
click at [418, 264] on li "17 清潔用品(毛巾清洗)" at bounding box center [570, 266] width 430 height 18
type input "17 清潔用品(毛巾清洗)"
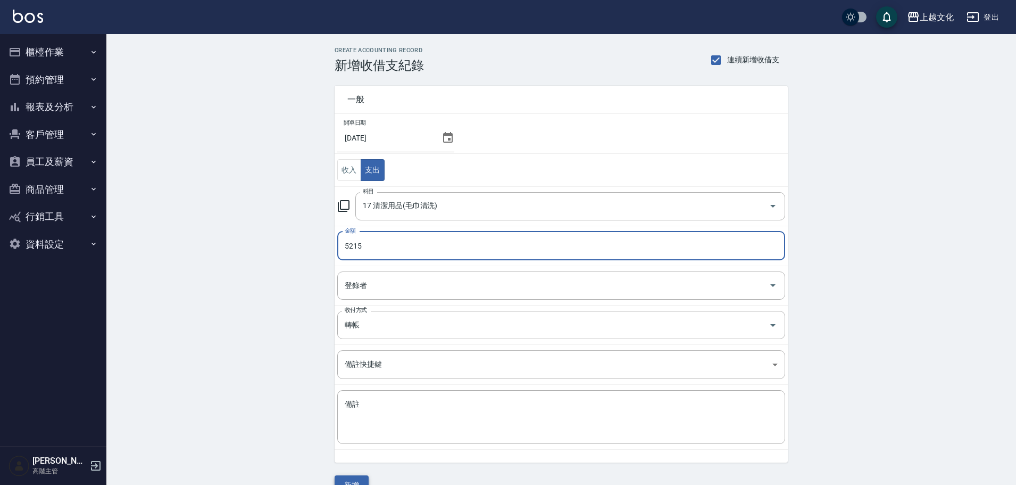
type input "5215"
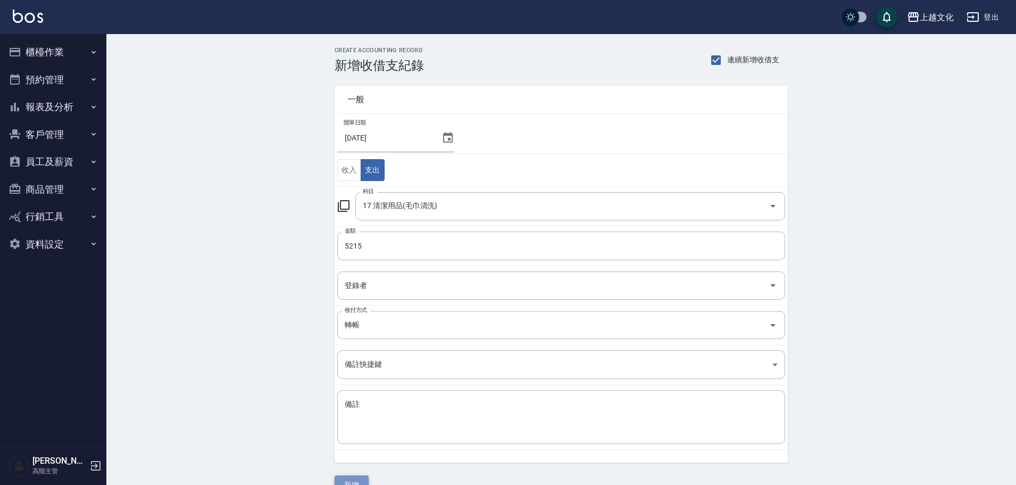
click at [353, 482] on button "新增" at bounding box center [352, 485] width 34 height 20
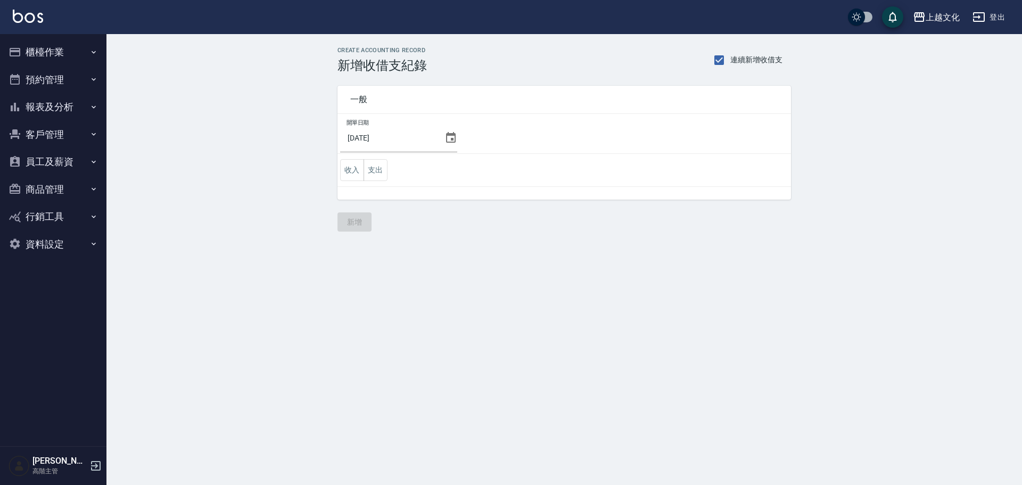
click at [445, 138] on icon at bounding box center [450, 137] width 13 height 13
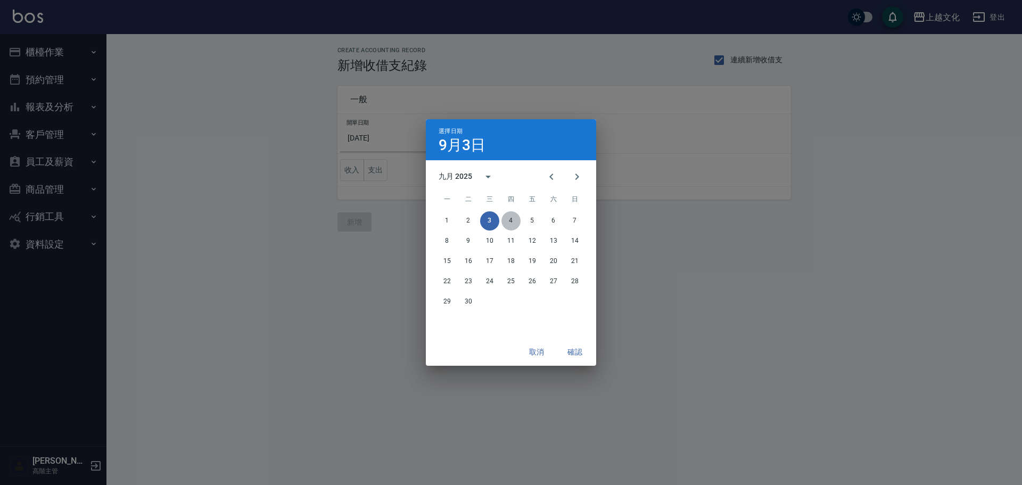
click at [512, 223] on button "4" at bounding box center [510, 220] width 19 height 19
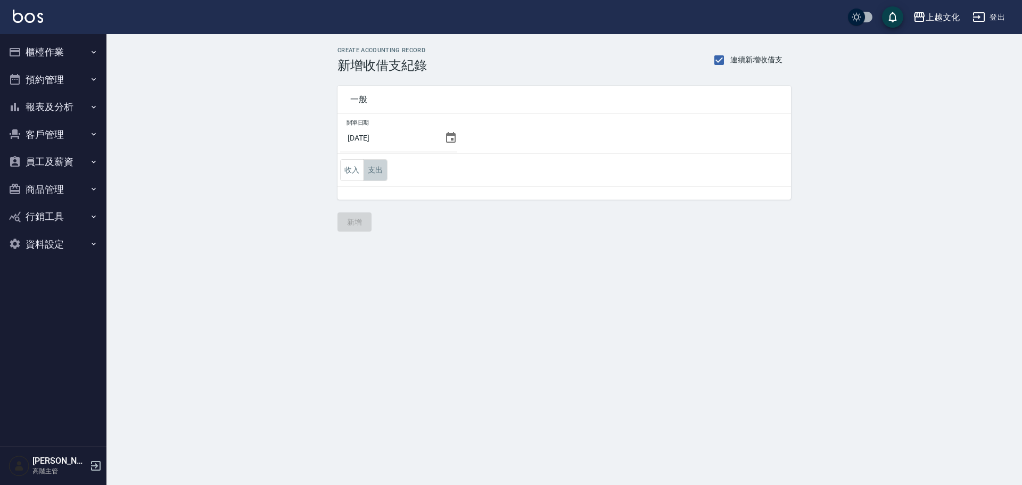
drag, startPoint x: 381, startPoint y: 173, endPoint x: 378, endPoint y: 184, distance: 11.1
click at [381, 173] on button "支出" at bounding box center [375, 170] width 24 height 22
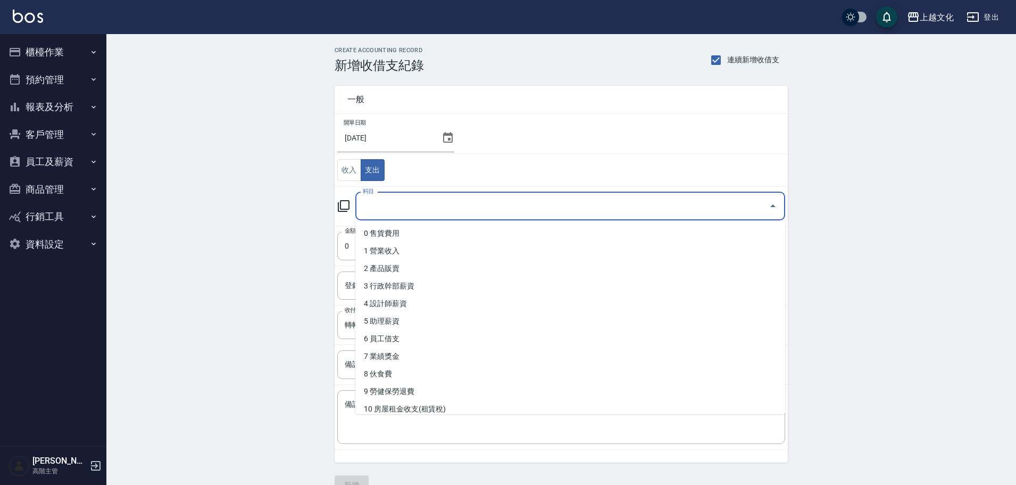
drag, startPoint x: 378, startPoint y: 209, endPoint x: 401, endPoint y: 269, distance: 64.8
click at [380, 210] on input "科目" at bounding box center [562, 206] width 404 height 19
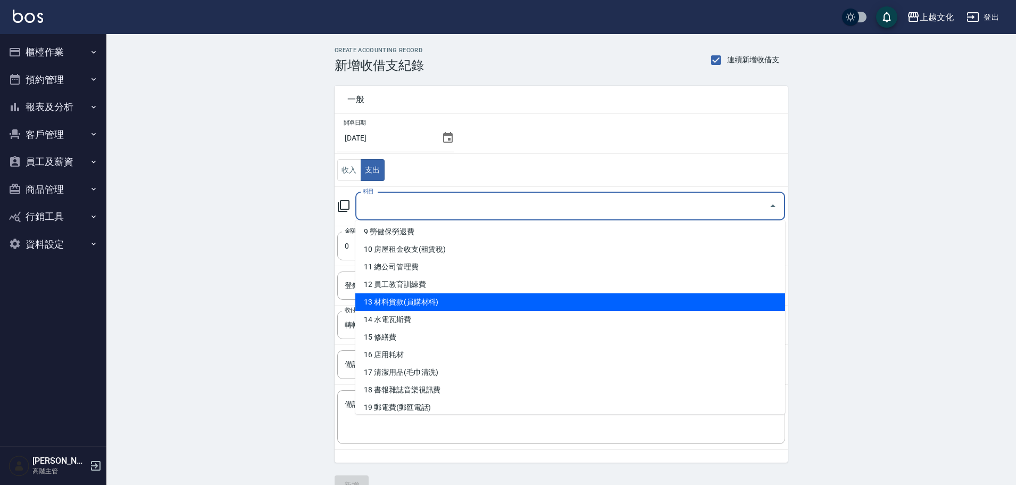
click at [400, 300] on li "13 材料貨款(員購材料)" at bounding box center [570, 302] width 430 height 18
type input "13 材料貨款(員購材料)"
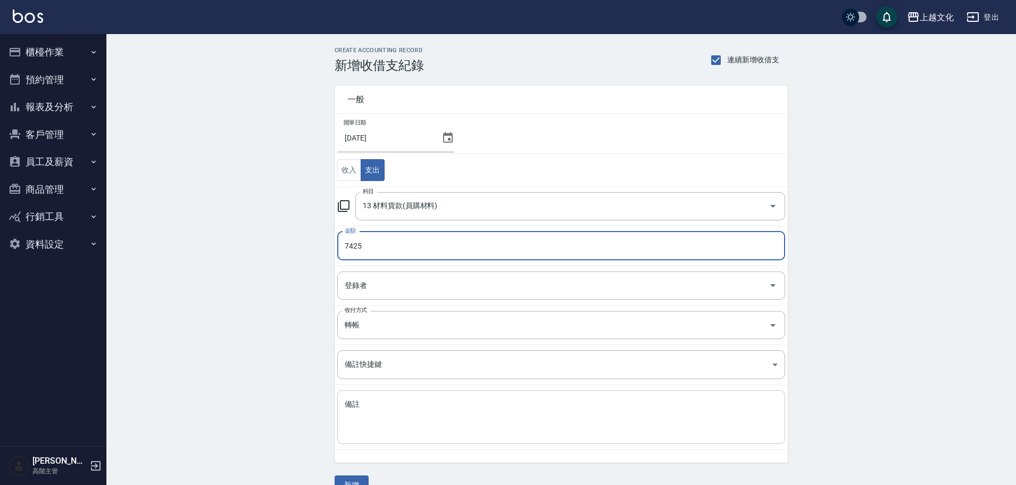
type input "7425"
click at [375, 415] on textarea "備註" at bounding box center [561, 417] width 433 height 36
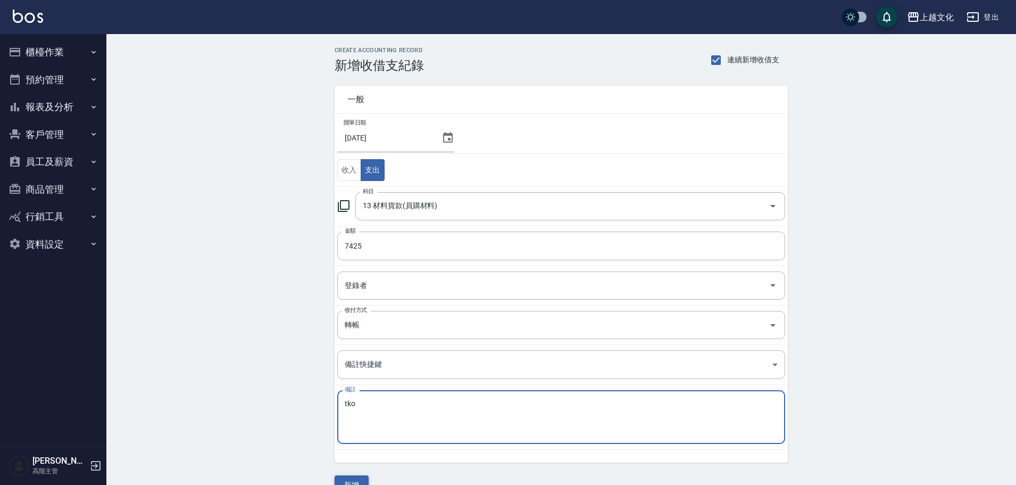
type textarea "tko"
click at [362, 480] on button "新增" at bounding box center [352, 485] width 34 height 20
click at [362, 480] on div "一般 開單日期 2025/09/04 收入 支出 科目 13 材料貨款(員購材料) 科目 金額 7425 金額 登錄者 登錄者 收付方式 轉帳 收付方式 備註…" at bounding box center [561, 284] width 453 height 422
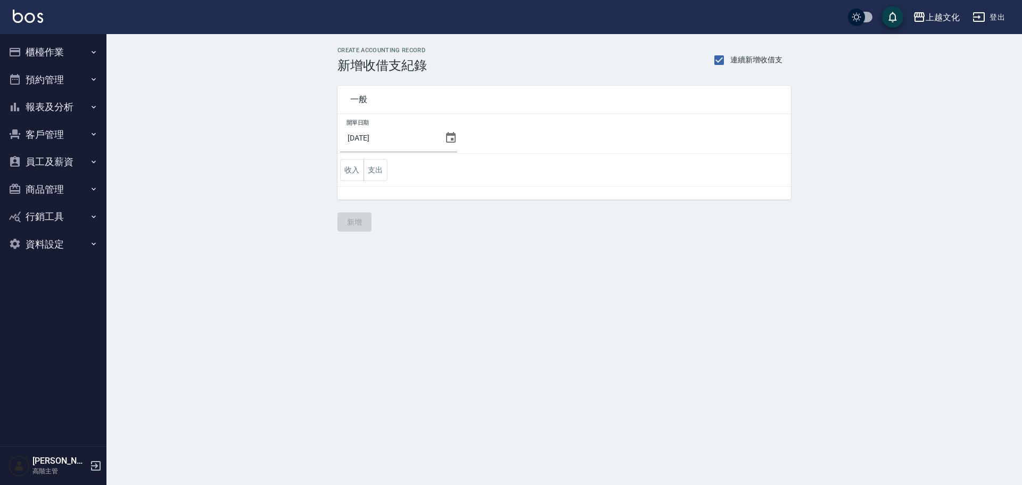
click at [449, 139] on icon at bounding box center [451, 137] width 10 height 11
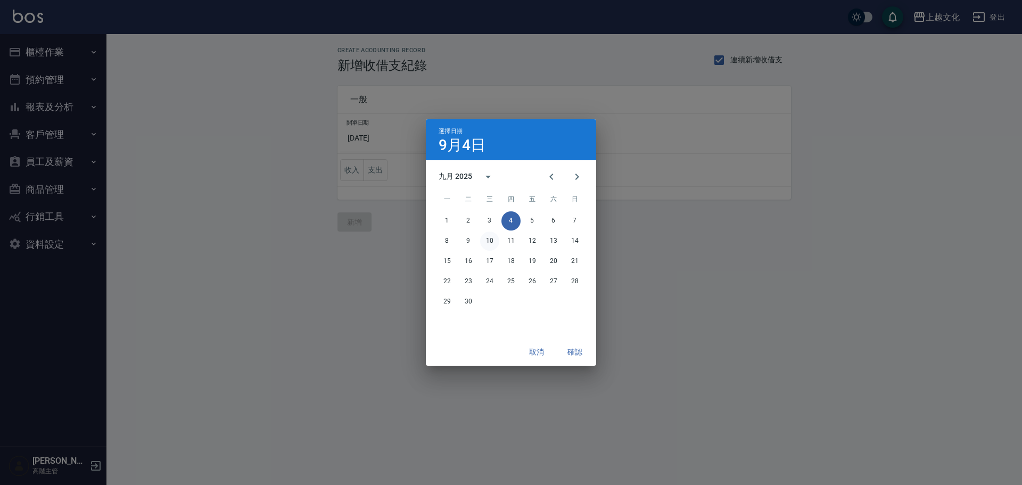
click at [490, 239] on button "10" at bounding box center [489, 240] width 19 height 19
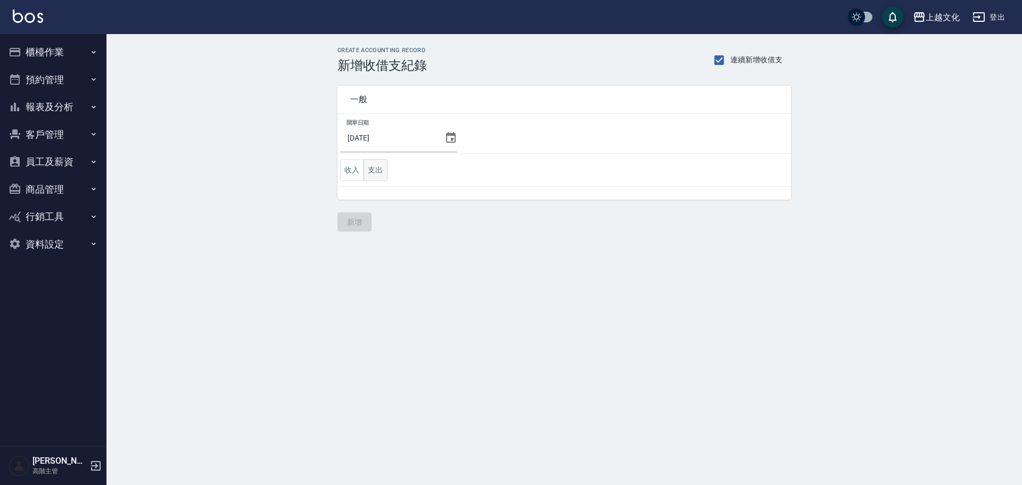
click at [369, 172] on button "支出" at bounding box center [375, 170] width 24 height 22
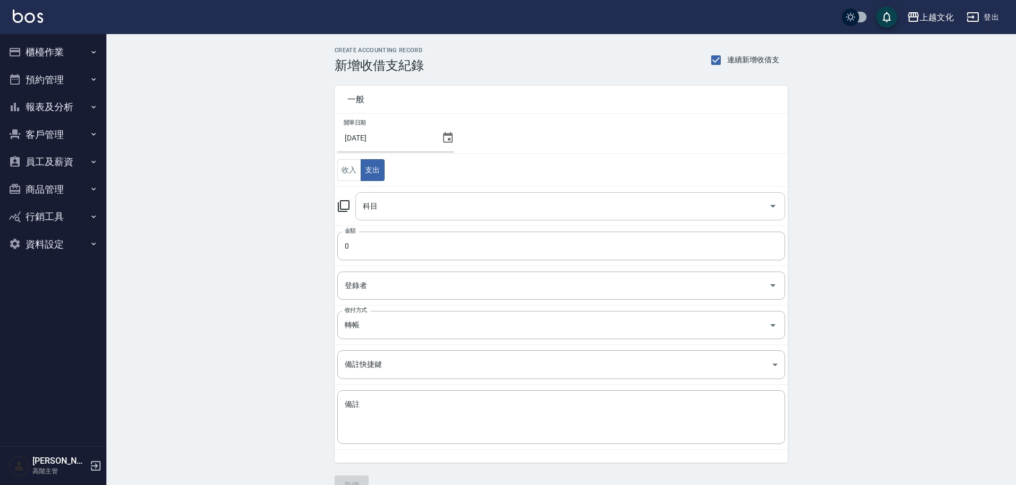
click at [380, 201] on input "科目" at bounding box center [562, 206] width 404 height 19
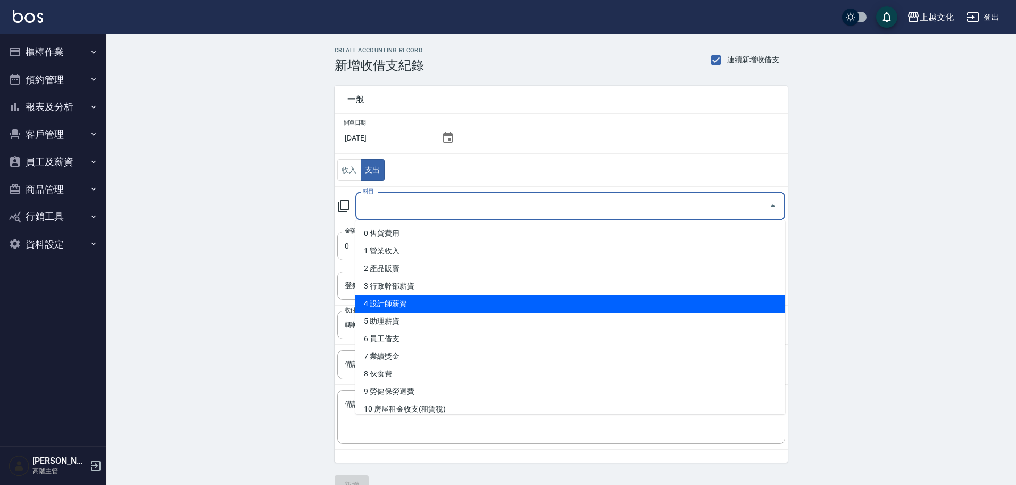
click at [422, 310] on li "4 設計師薪資" at bounding box center [570, 304] width 430 height 18
type input "4 設計師薪資"
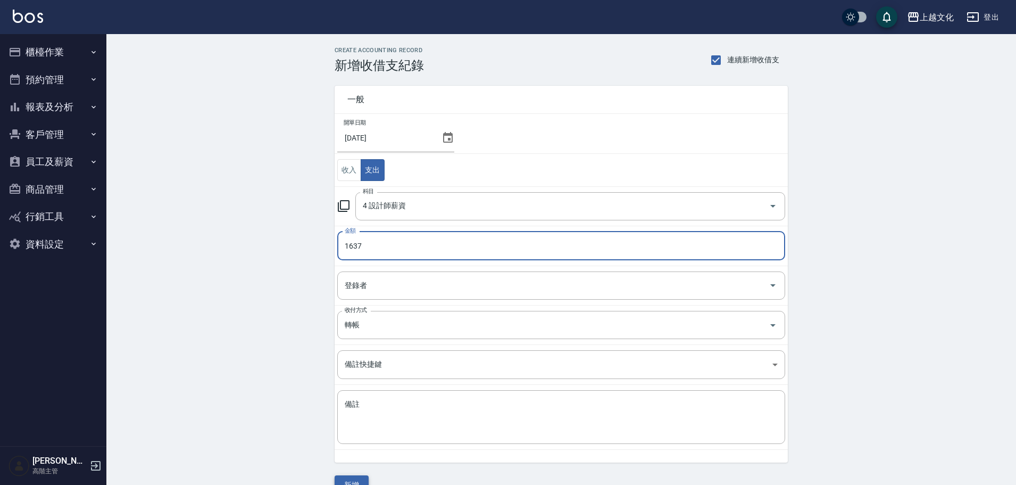
type input "1637"
click at [353, 482] on button "新增" at bounding box center [352, 485] width 34 height 20
click at [353, 482] on div "一般 開單日期 2025/09/10 收入 支出 科目 4 設計師薪資 科目 金額 1637 金額 登錄者 登錄者 收付方式 轉帳 收付方式 備註快捷鍵 ​ …" at bounding box center [561, 284] width 453 height 422
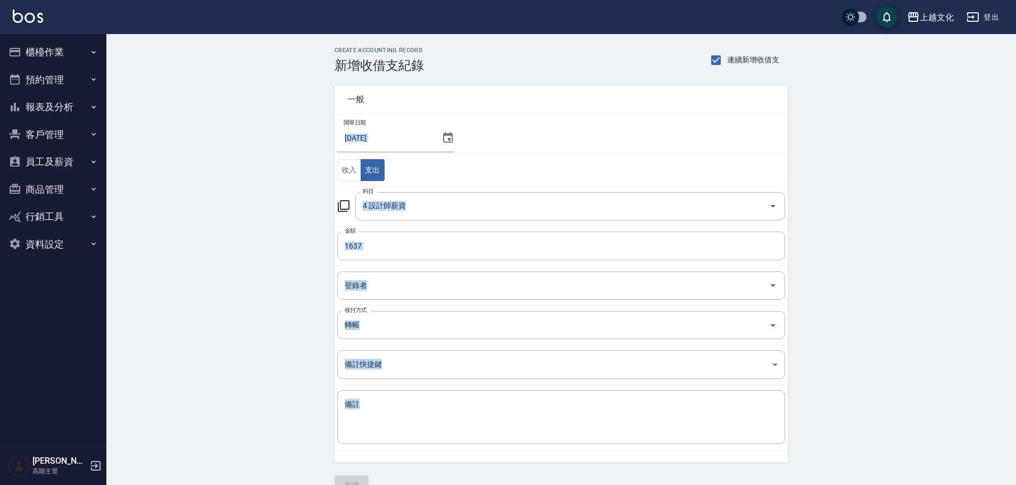
scroll to position [8, 0]
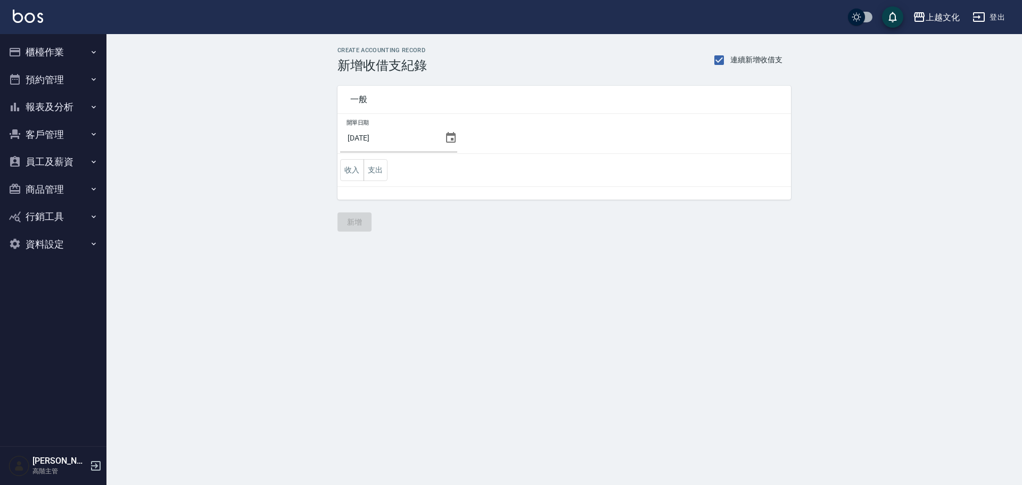
click at [446, 135] on icon at bounding box center [451, 137] width 10 height 11
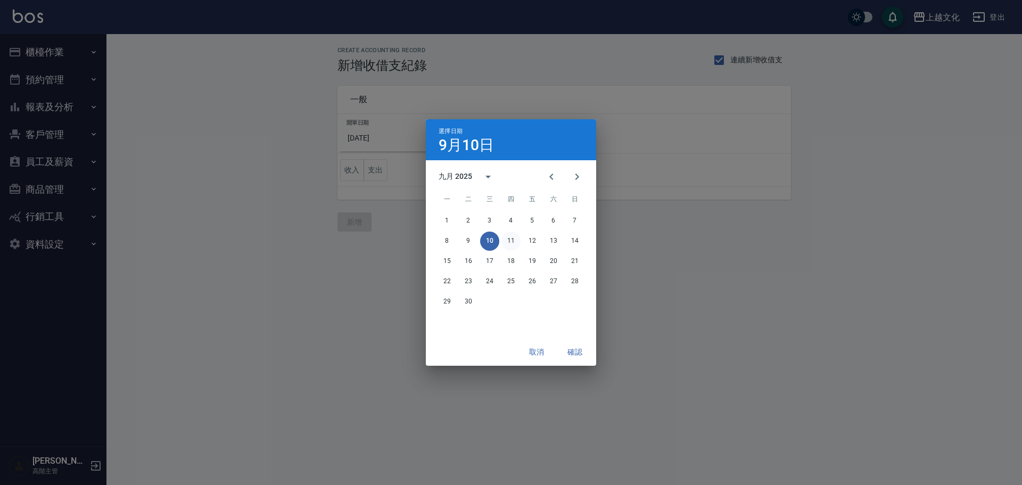
click at [510, 241] on button "11" at bounding box center [510, 240] width 19 height 19
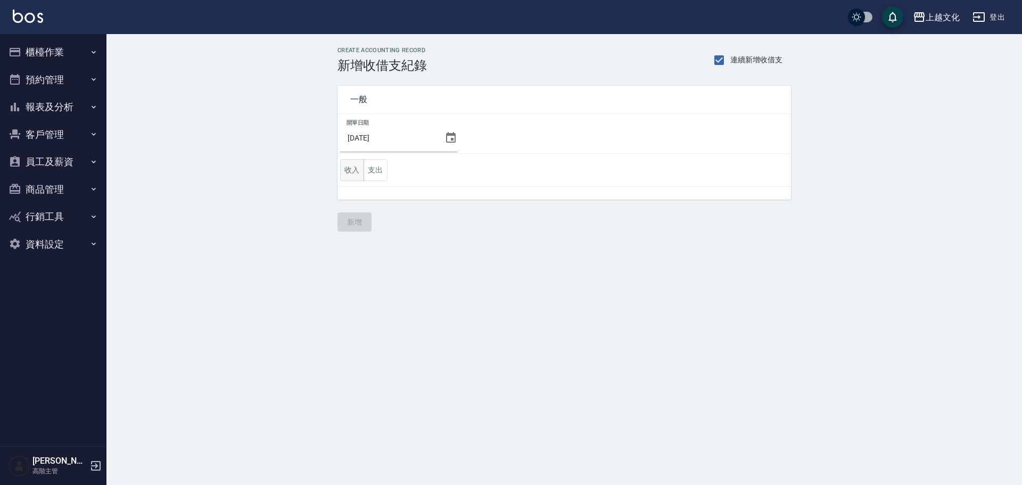
click at [350, 169] on button "收入" at bounding box center [352, 170] width 24 height 22
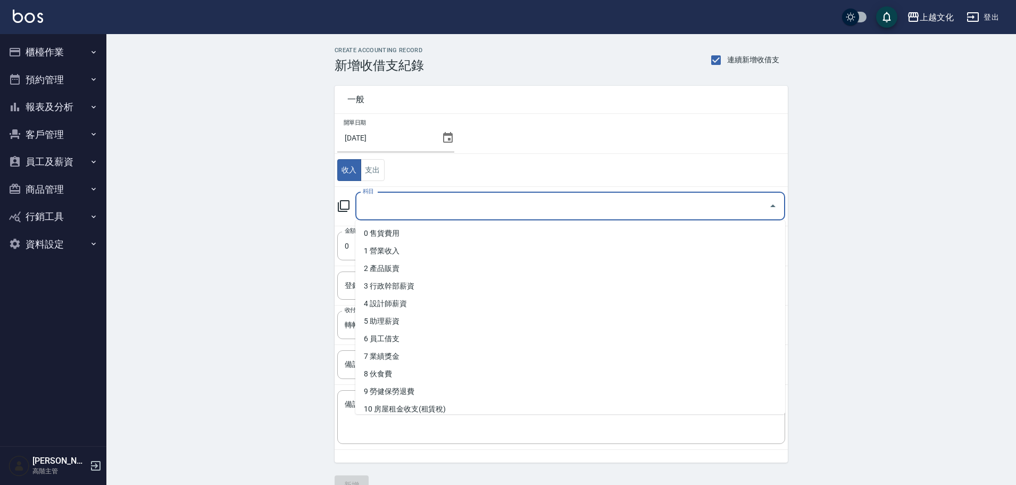
click at [374, 212] on input "科目" at bounding box center [562, 206] width 404 height 19
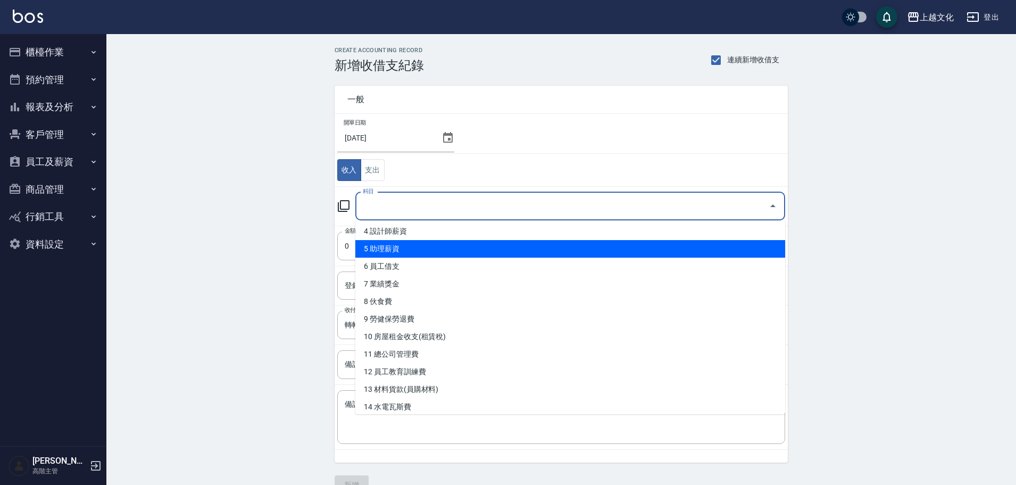
scroll to position [106, 0]
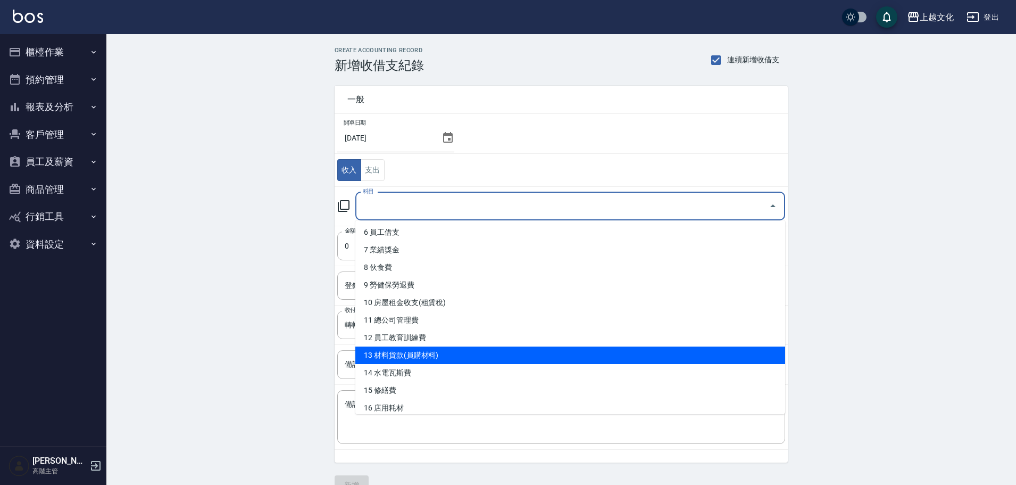
click at [406, 352] on li "13 材料貨款(員購材料)" at bounding box center [570, 355] width 430 height 18
click at [406, 352] on body "上越文化 登出 櫃檯作業 打帳單 帳單列表 掛單列表 座位開單 營業儀表板 現金收支登錄 高階收支登錄 材料自購登錄 每日結帳 排班表 現場電腦打卡 掃碼打卡…" at bounding box center [508, 254] width 1016 height 508
type input "13 材料貨款(員購材料)"
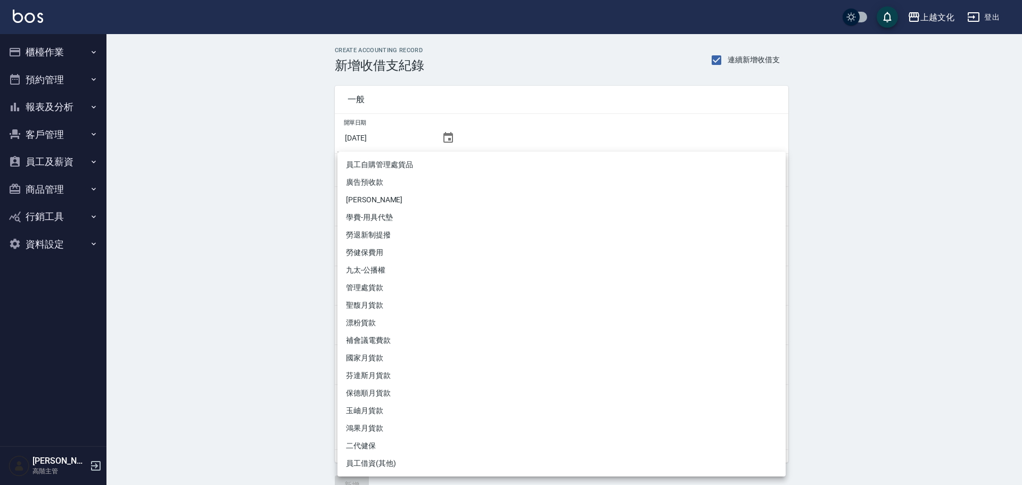
click at [223, 294] on div at bounding box center [511, 242] width 1022 height 485
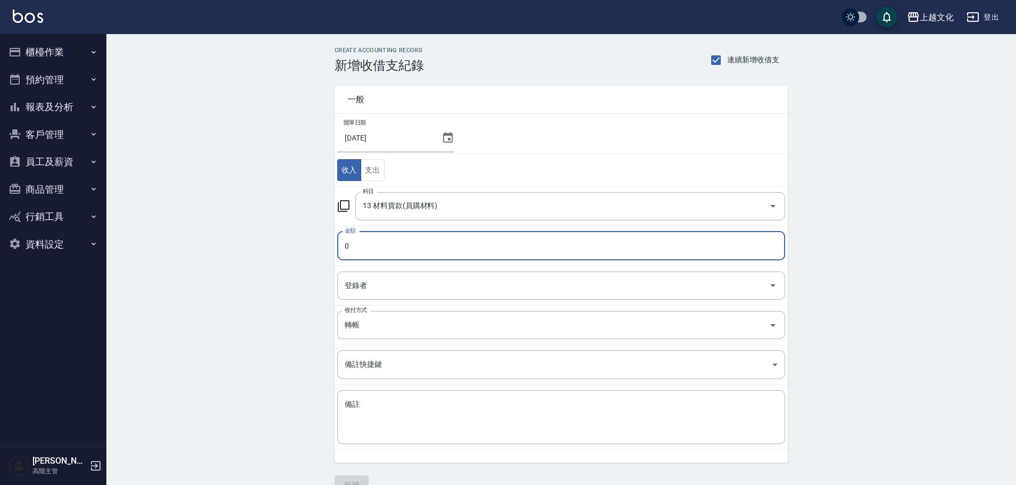
click at [346, 242] on input "0" at bounding box center [561, 245] width 448 height 29
type input "1190"
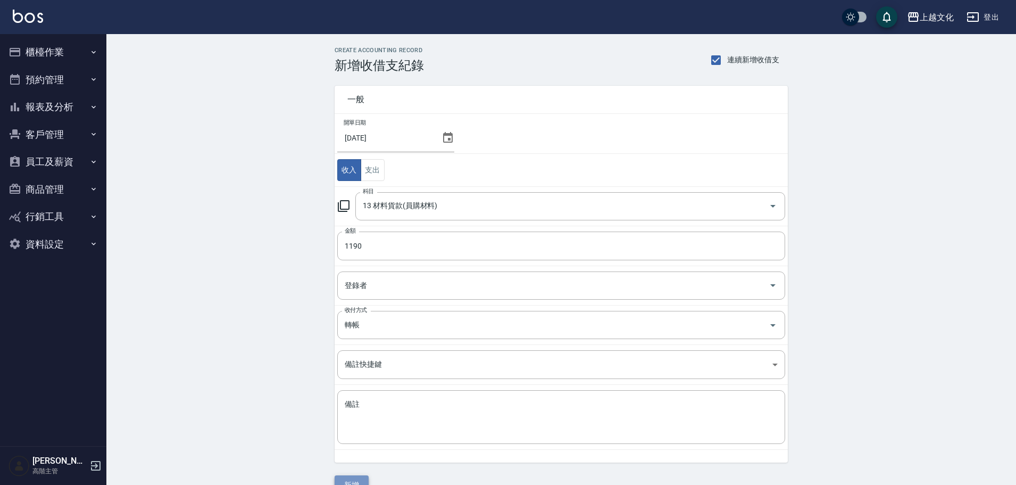
click at [361, 481] on button "新增" at bounding box center [352, 485] width 34 height 20
click at [361, 481] on div "一般 開單日期 2025/09/11 收入 支出 科目 13 材料貨款(員購材料) 科目 金額 1190 金額 登錄者 登錄者 收付方式 轉帳 收付方式 備註…" at bounding box center [561, 284] width 453 height 422
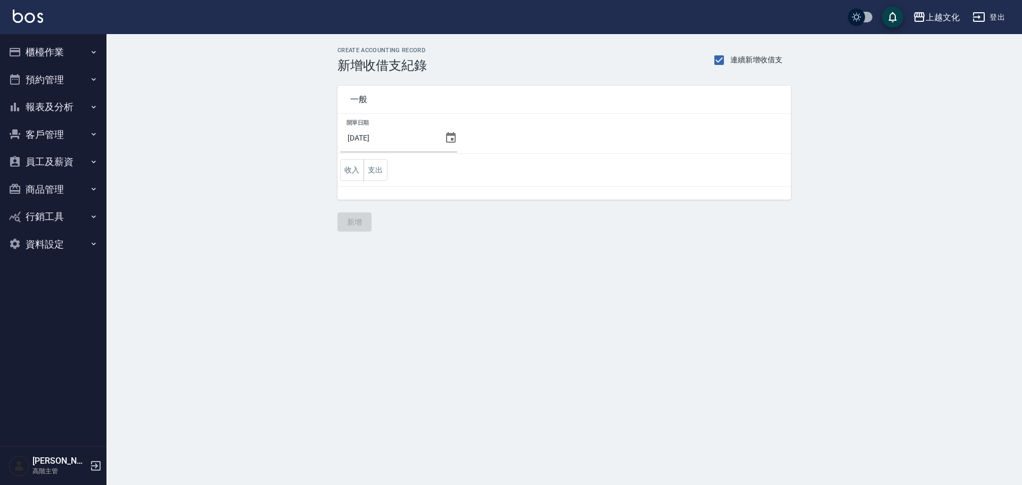
click at [445, 137] on icon at bounding box center [450, 137] width 13 height 13
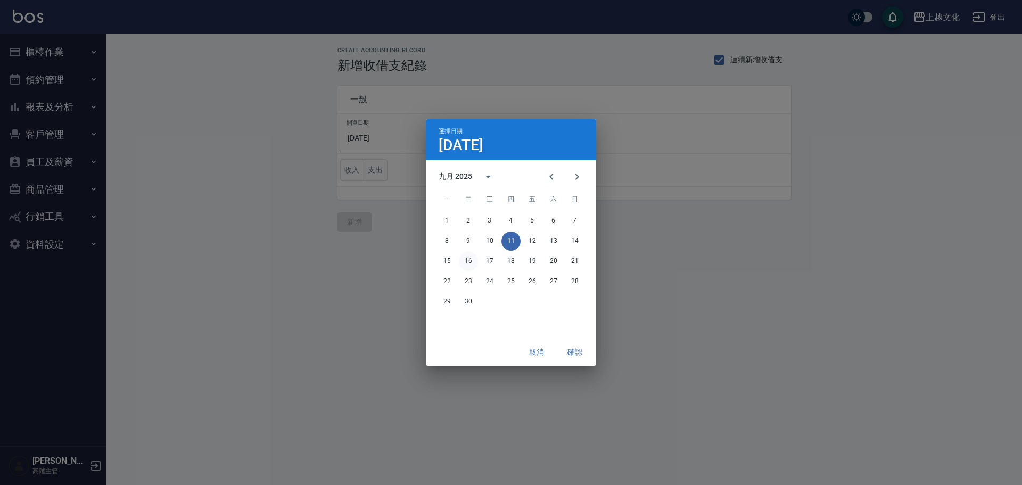
click at [472, 262] on button "16" at bounding box center [468, 261] width 19 height 19
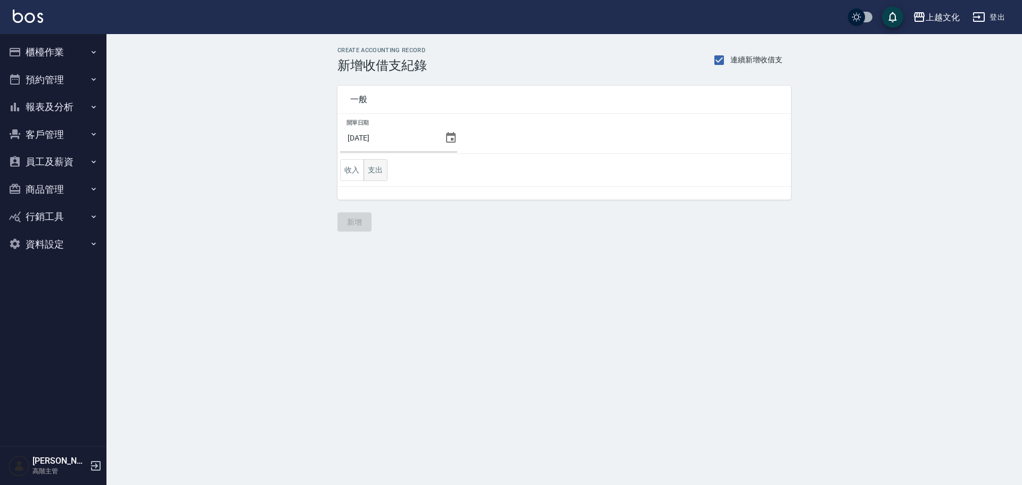
click at [369, 173] on button "支出" at bounding box center [375, 170] width 24 height 22
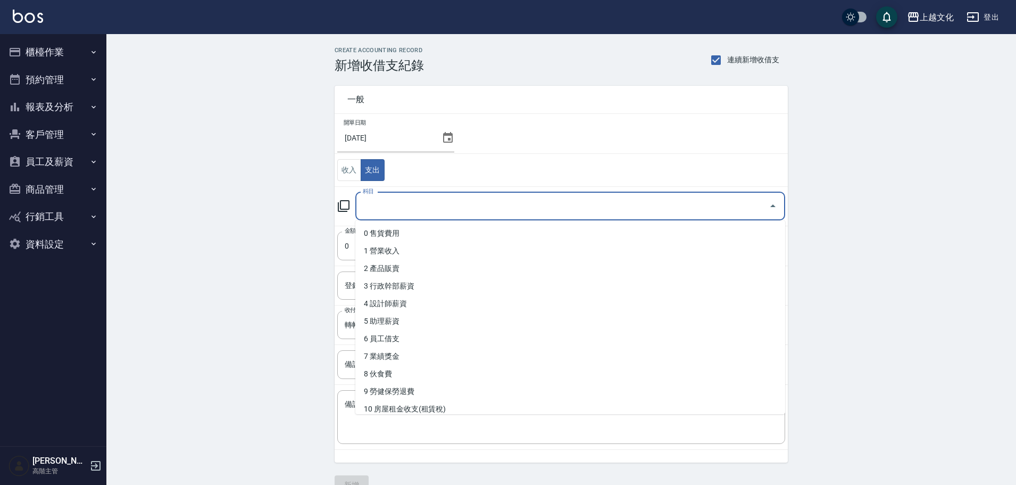
click at [372, 203] on input "科目" at bounding box center [562, 206] width 404 height 19
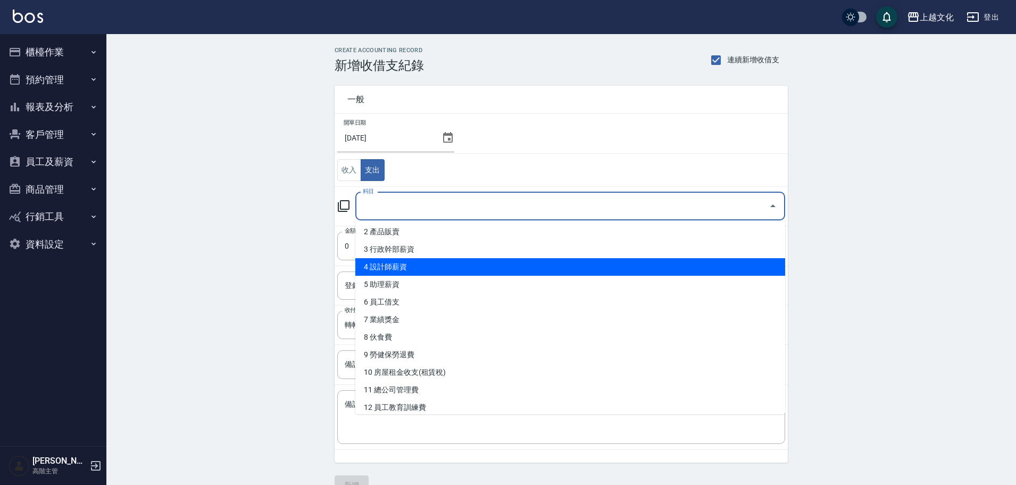
scroll to position [53, 0]
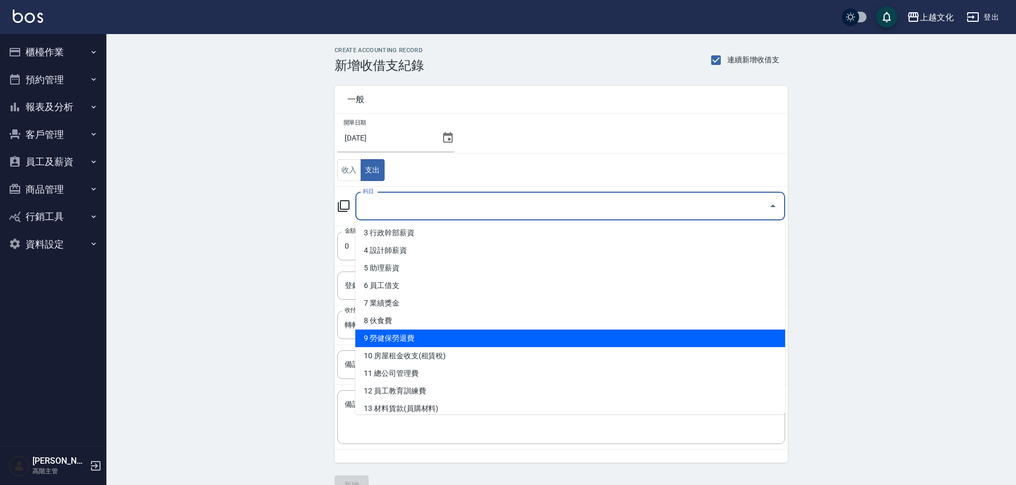
click at [408, 335] on li "9 勞健保勞退費" at bounding box center [570, 338] width 430 height 18
type input "9 勞健保勞退費"
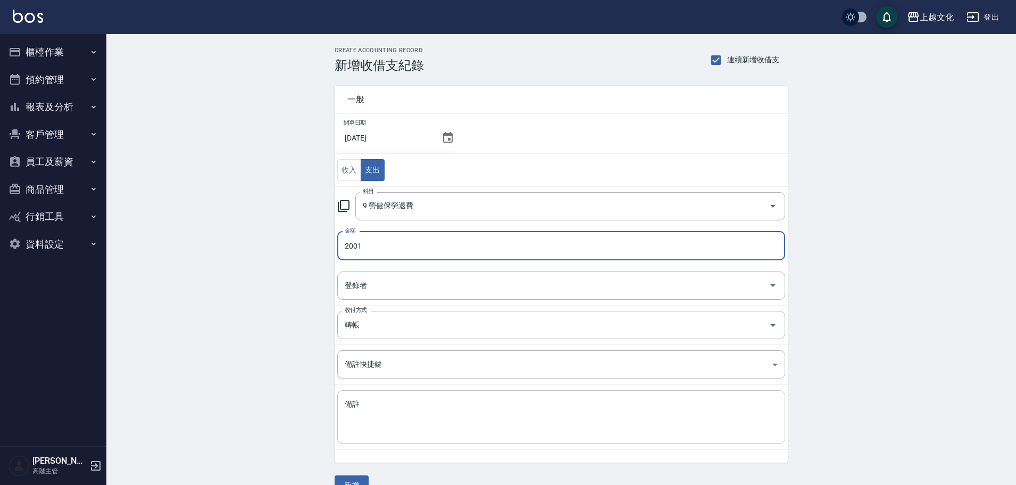
type input "2001"
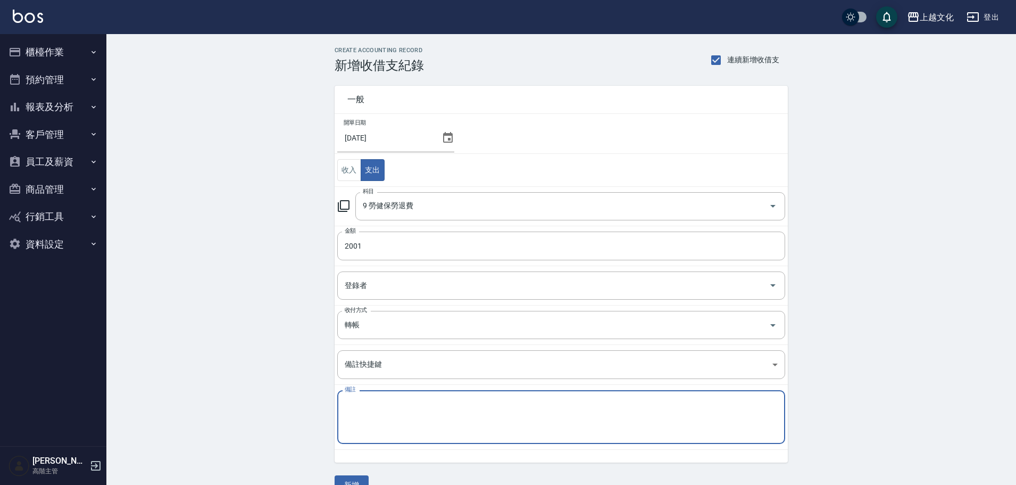
click at [399, 421] on textarea "備註" at bounding box center [561, 417] width 433 height 36
type textarea "9"
type textarea "艾瑪勞健保"
click at [355, 478] on button "新增" at bounding box center [352, 485] width 34 height 20
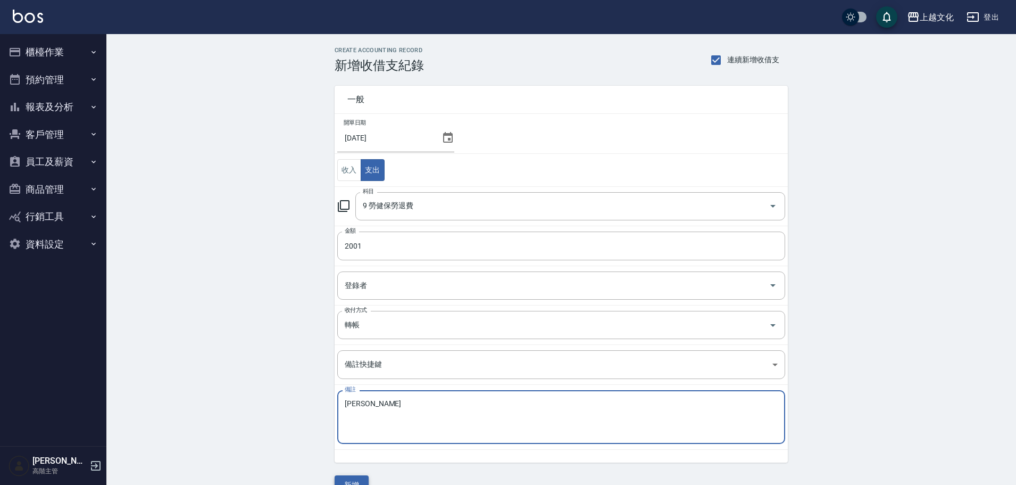
click at [355, 478] on div "一般 開單日期 2025/09/16 收入 支出 科目 9 勞健保勞退費 科目 金額 2001 金額 登錄者 登錄者 收付方式 轉帳 收付方式 備註快捷鍵 ​…" at bounding box center [561, 284] width 453 height 422
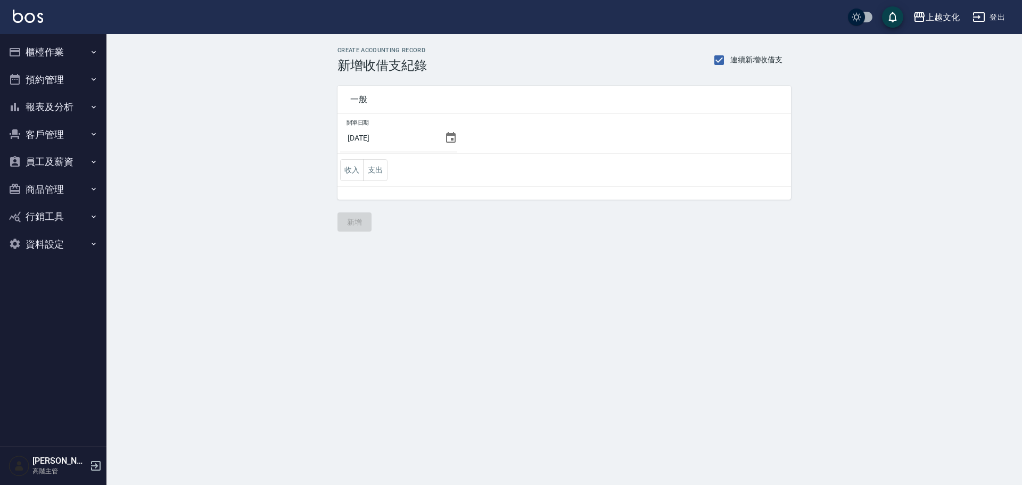
click at [445, 138] on icon at bounding box center [450, 137] width 13 height 13
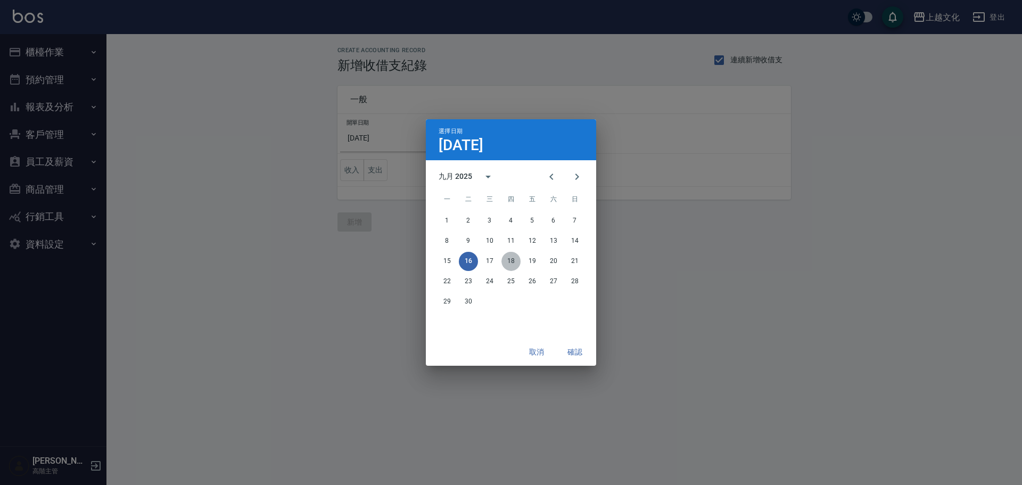
click at [511, 260] on button "18" at bounding box center [510, 261] width 19 height 19
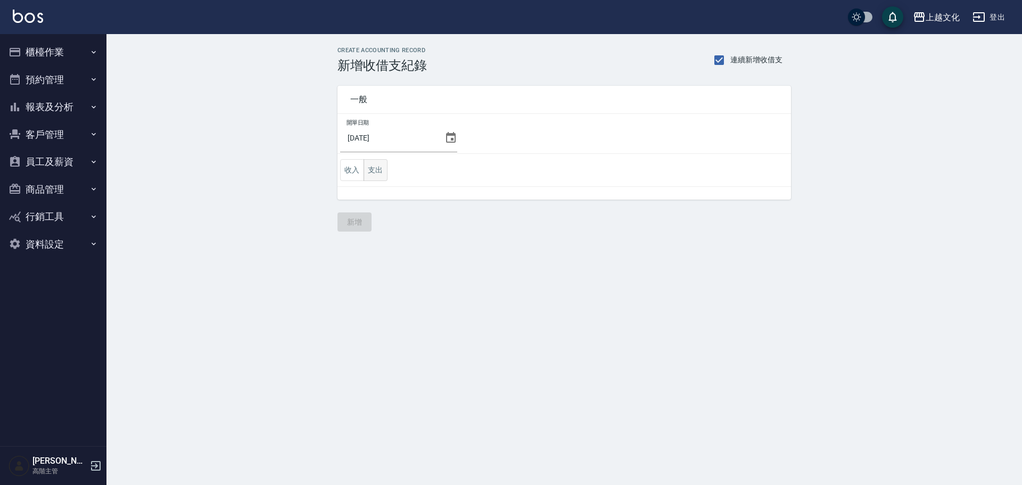
click at [369, 163] on button "支出" at bounding box center [375, 170] width 24 height 22
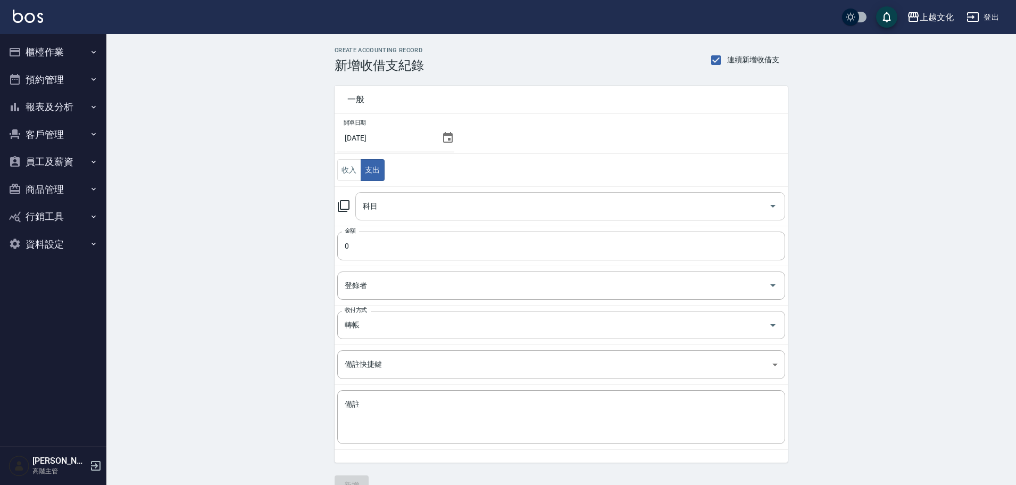
click at [398, 208] on input "科目" at bounding box center [562, 206] width 404 height 19
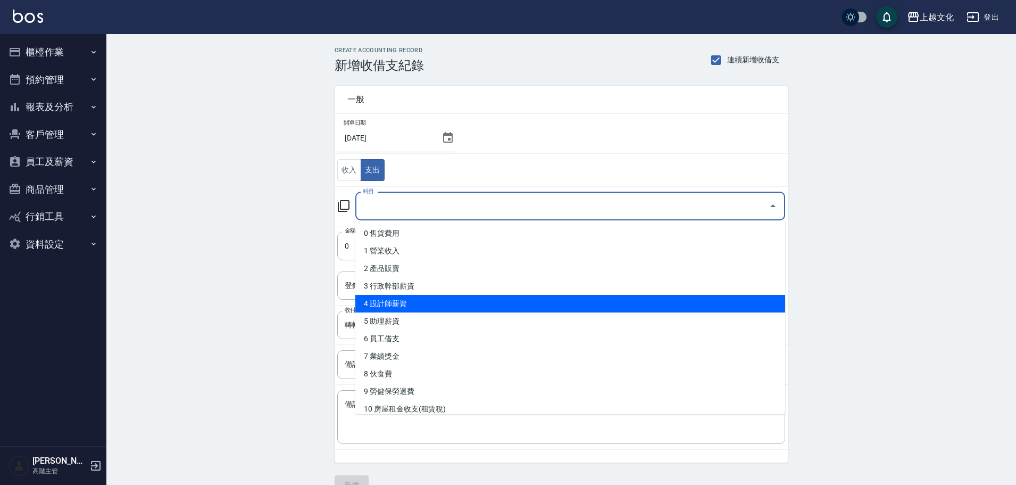
click at [414, 306] on li "4 設計師薪資" at bounding box center [570, 304] width 430 height 18
type input "4 設計師薪資"
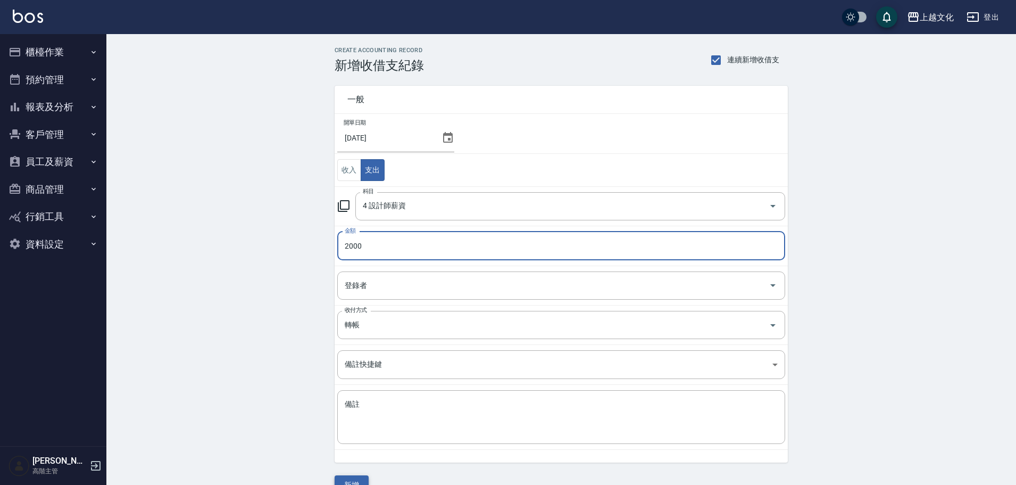
type input "2000"
click at [356, 478] on button "新增" at bounding box center [352, 485] width 34 height 20
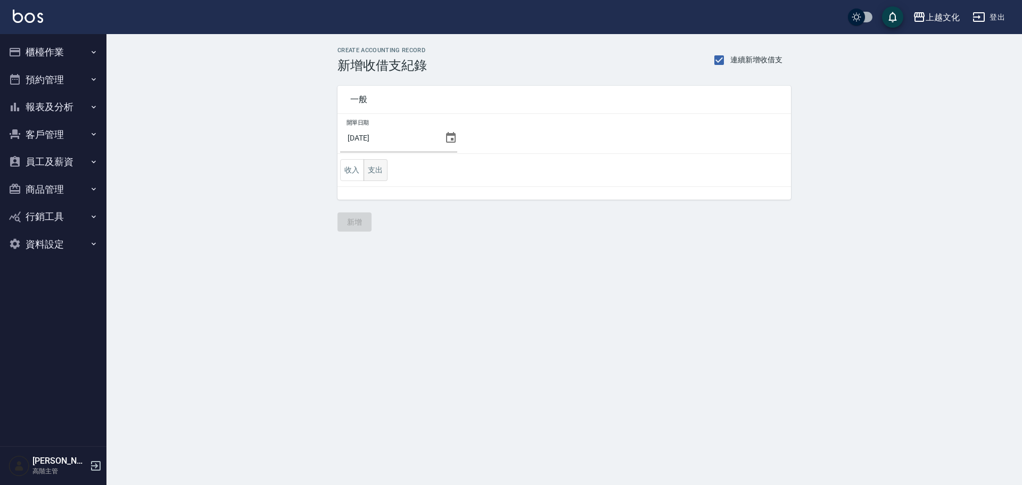
click at [376, 169] on button "支出" at bounding box center [375, 170] width 24 height 22
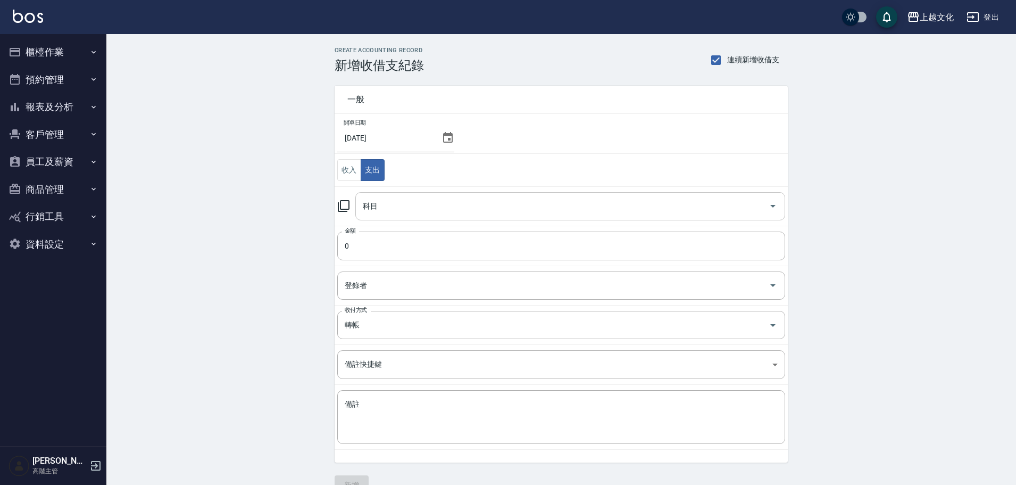
click at [380, 211] on input "科目" at bounding box center [562, 206] width 404 height 19
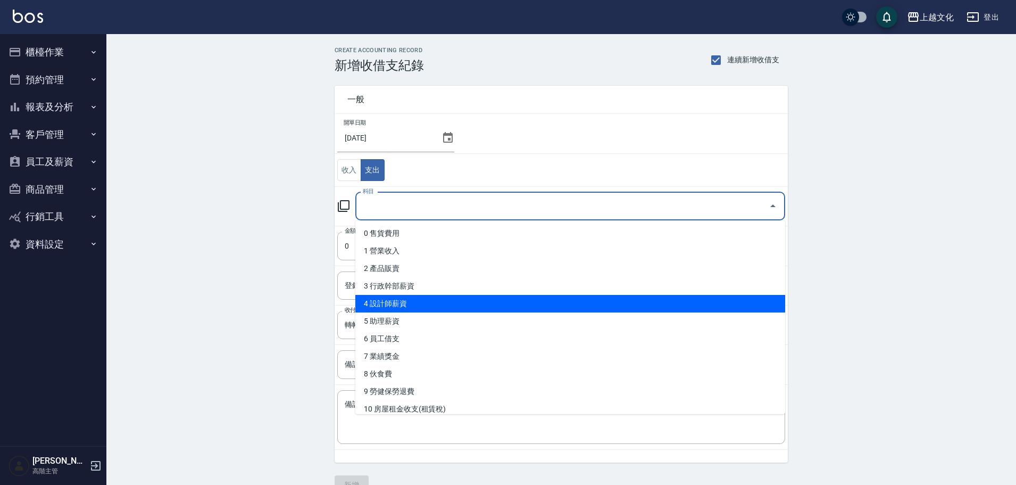
scroll to position [106, 0]
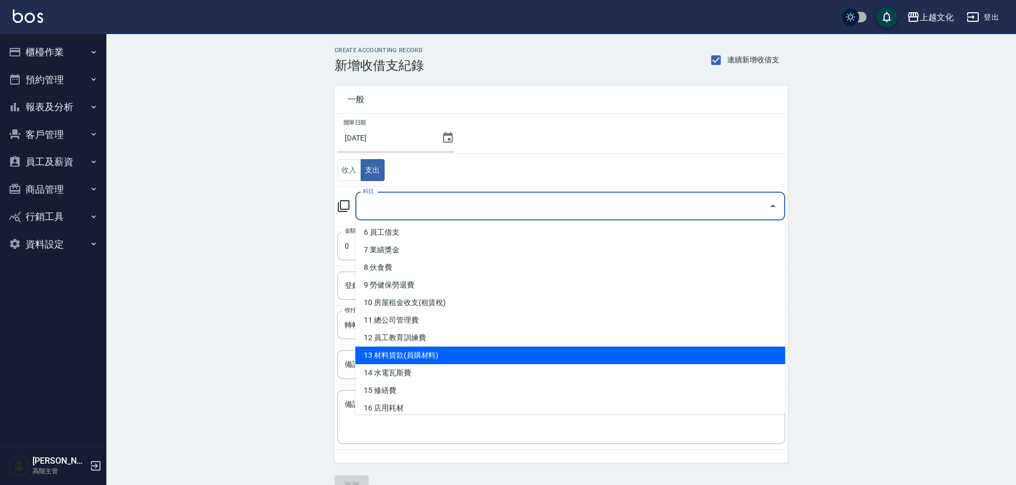
click at [395, 358] on li "13 材料貨款(員購材料)" at bounding box center [570, 355] width 430 height 18
type input "13 材料貨款(員購材料)"
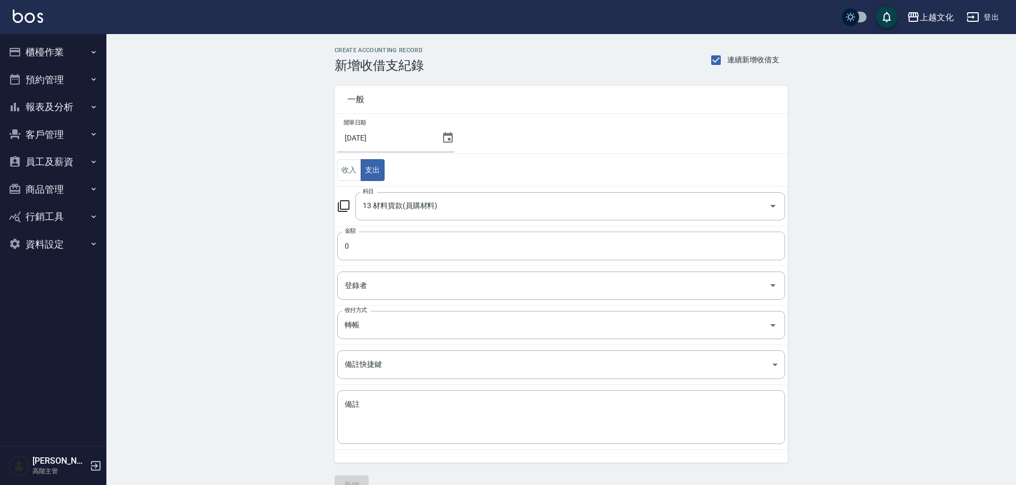
click at [445, 138] on icon at bounding box center [448, 137] width 10 height 11
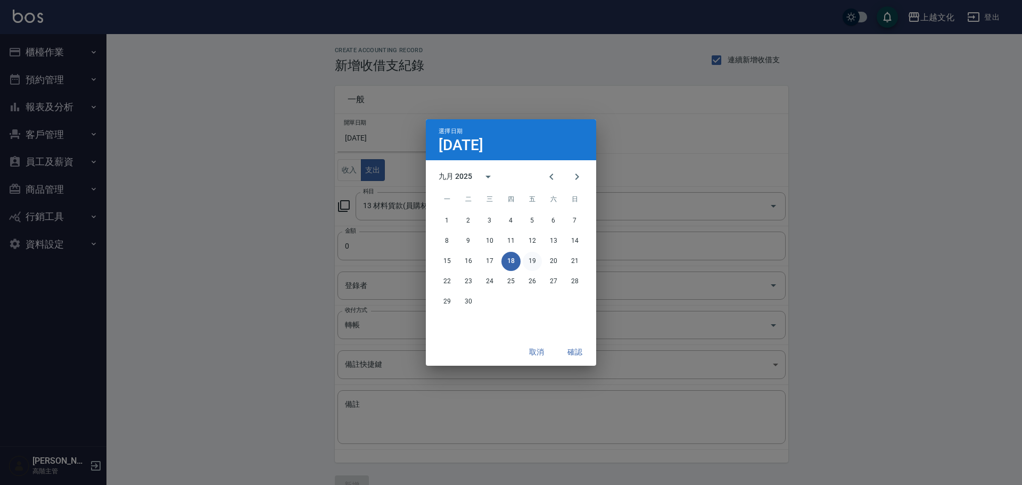
click at [534, 266] on button "19" at bounding box center [531, 261] width 19 height 19
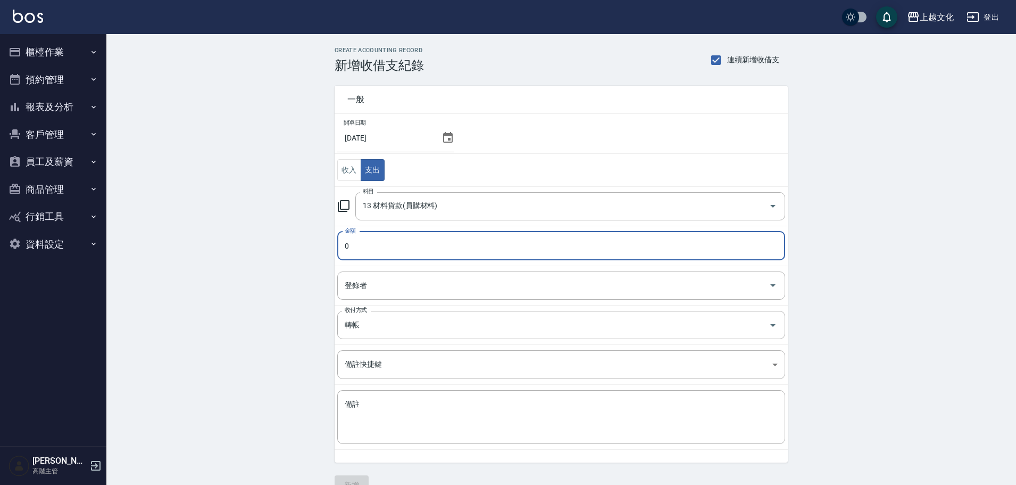
click at [367, 248] on input "0" at bounding box center [561, 245] width 448 height 29
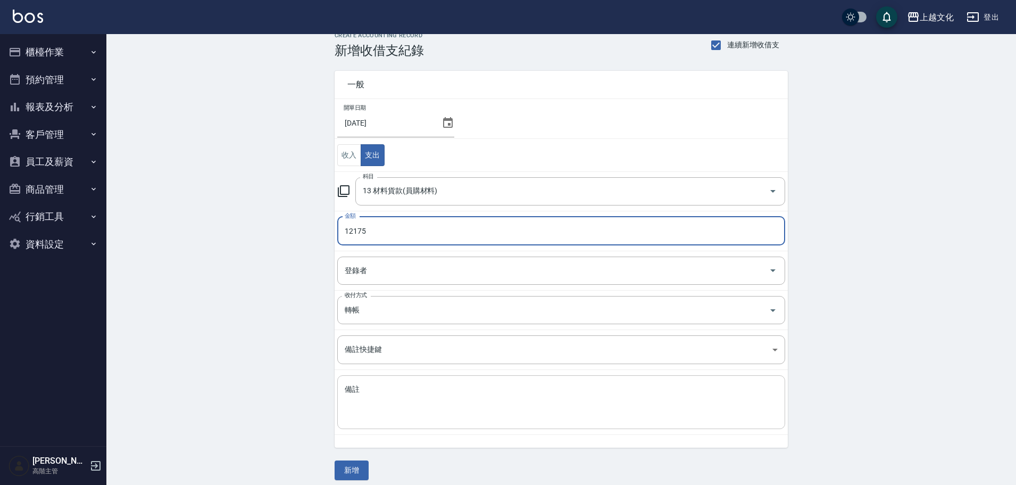
scroll to position [23, 0]
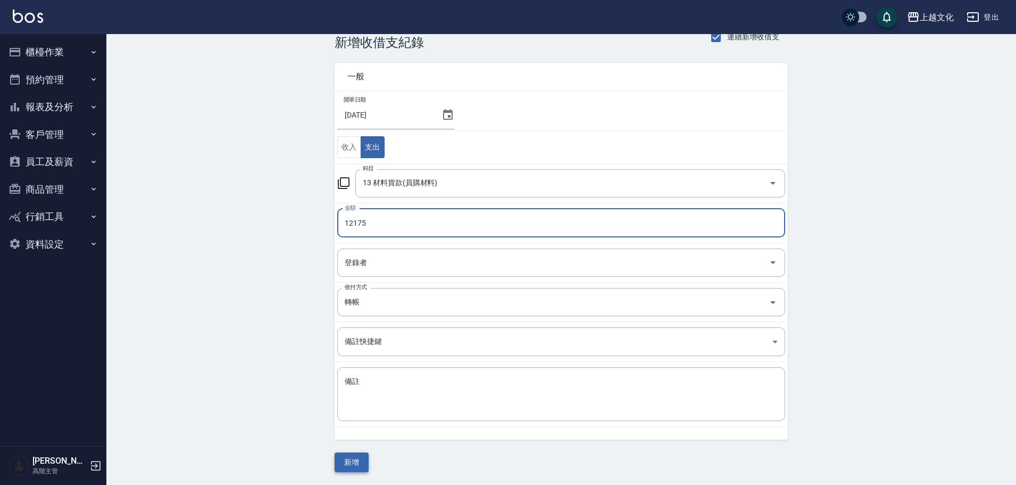
type input "12175"
click at [361, 466] on button "新增" at bounding box center [352, 462] width 34 height 20
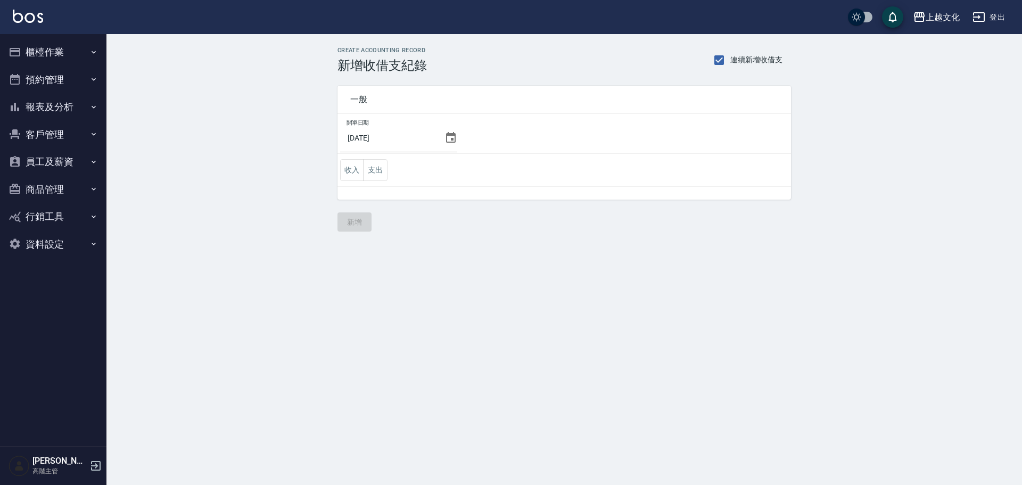
click at [449, 139] on icon at bounding box center [451, 137] width 10 height 11
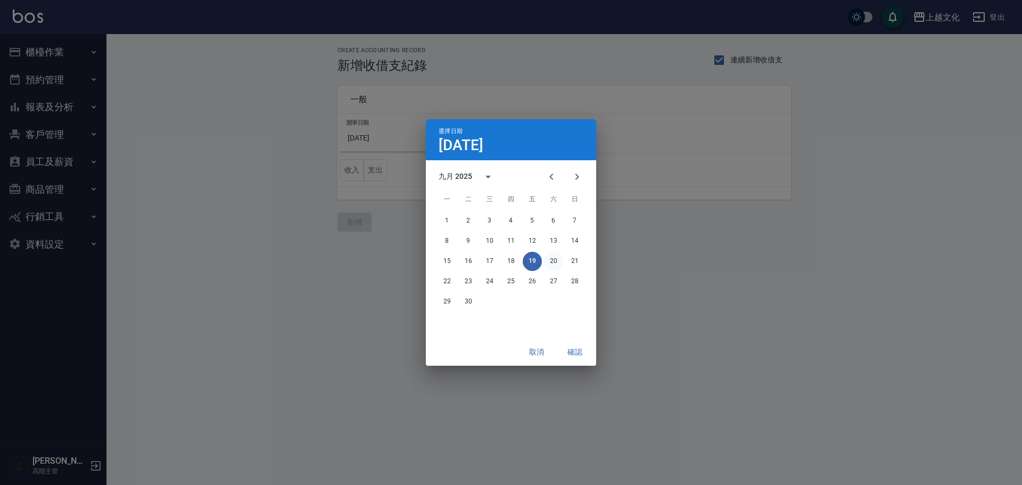
click at [552, 264] on button "20" at bounding box center [553, 261] width 19 height 19
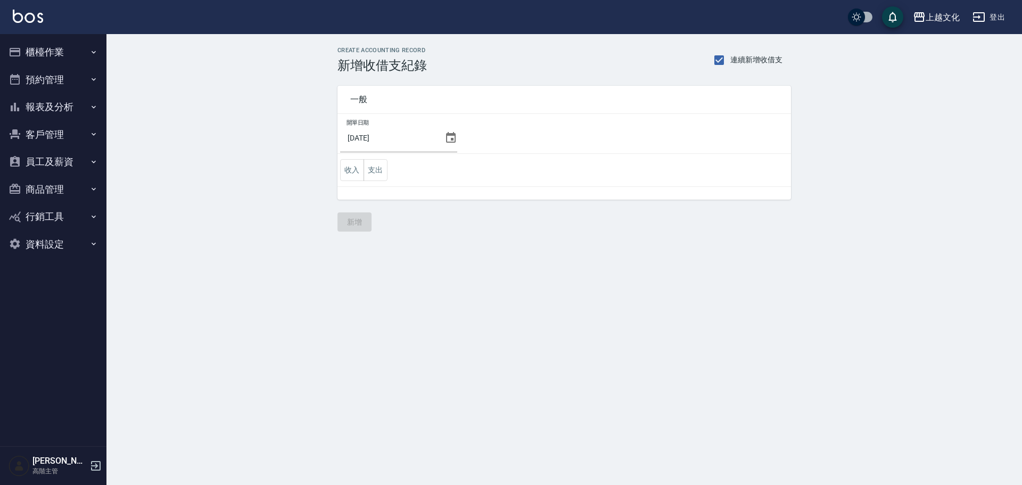
click at [447, 138] on icon at bounding box center [451, 137] width 10 height 11
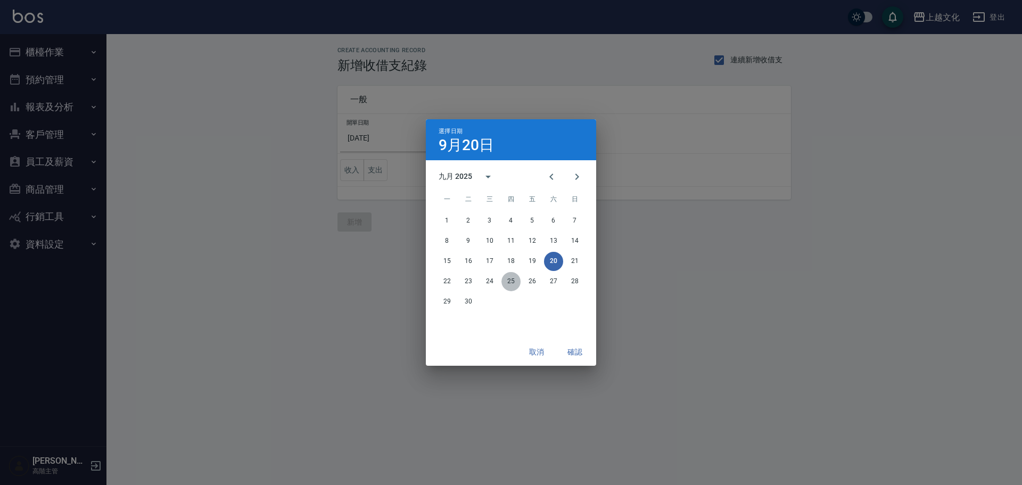
click at [513, 283] on button "25" at bounding box center [510, 281] width 19 height 19
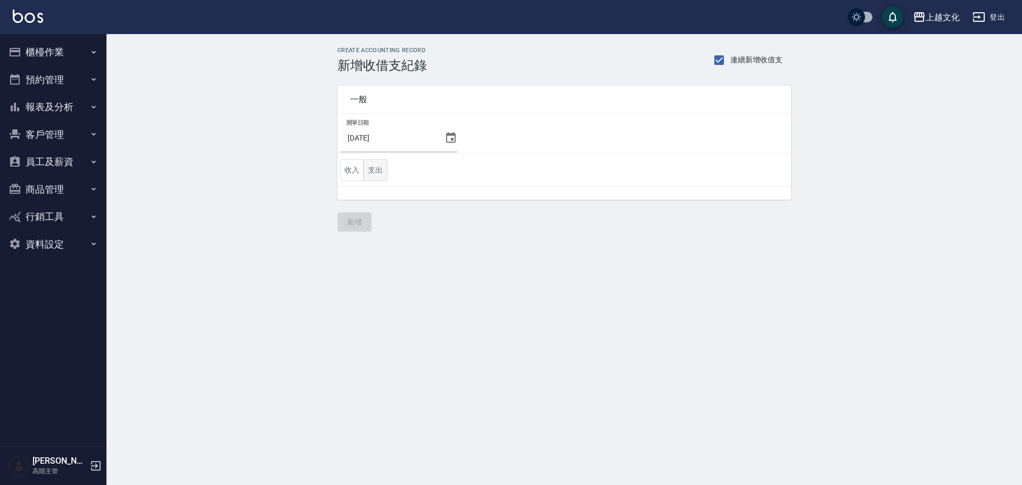
click at [371, 171] on button "支出" at bounding box center [375, 170] width 24 height 22
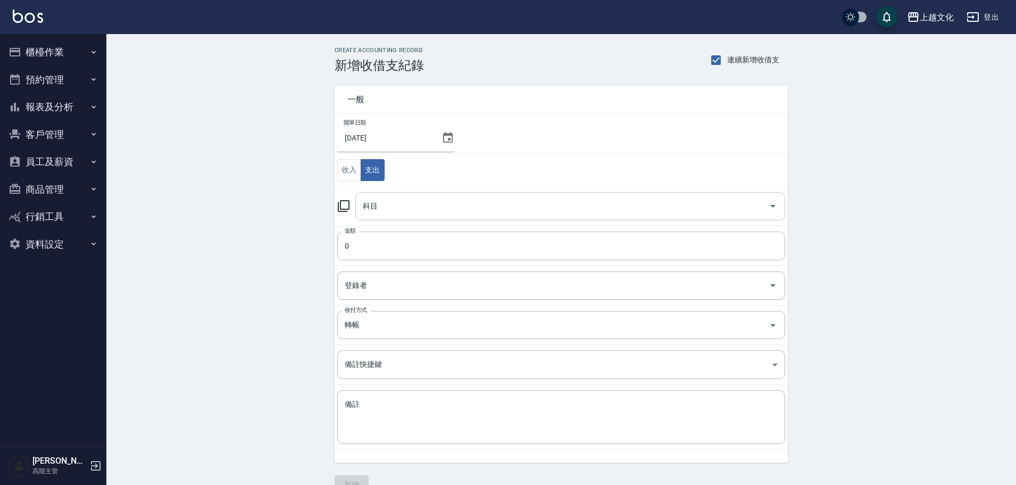
click at [379, 206] on input "科目" at bounding box center [562, 206] width 404 height 19
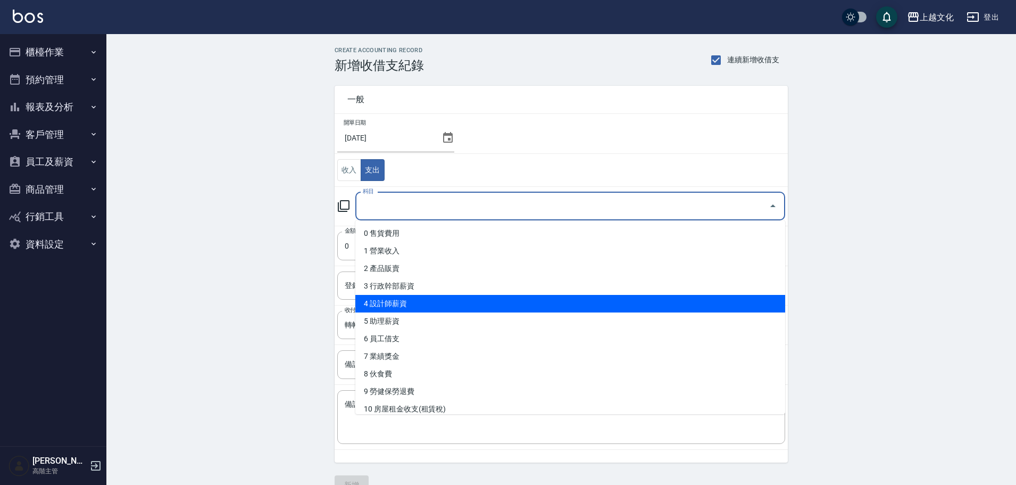
click at [387, 295] on li "4 設計師薪資" at bounding box center [570, 304] width 430 height 18
type input "4 設計師薪資"
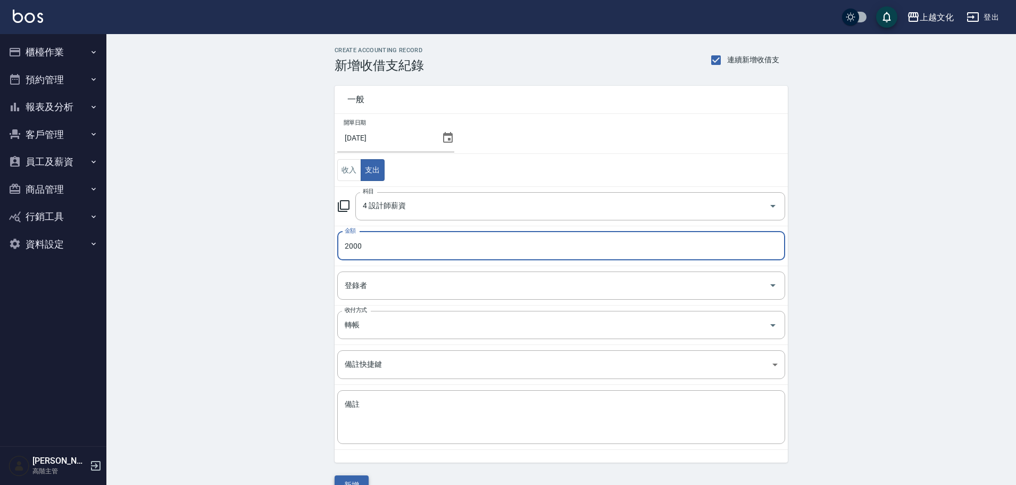
type input "2000"
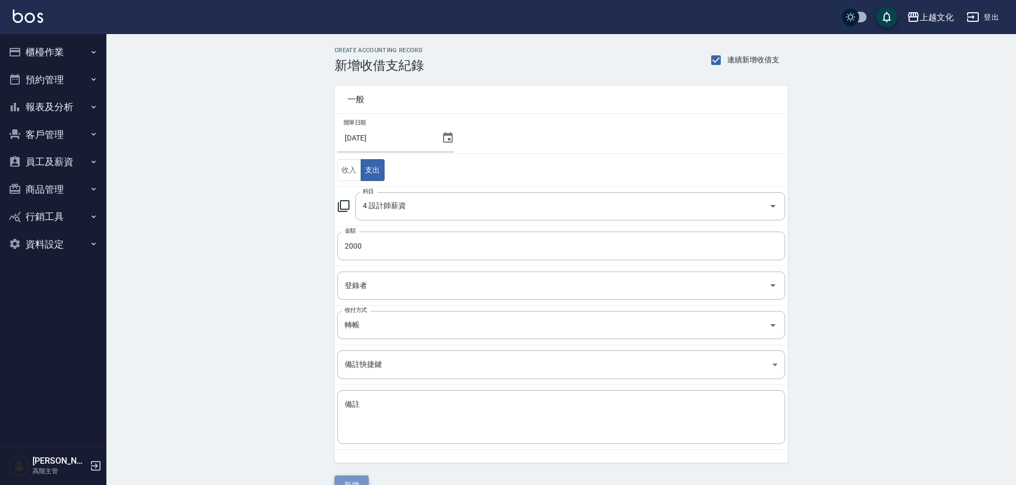
click at [354, 482] on button "新增" at bounding box center [352, 485] width 34 height 20
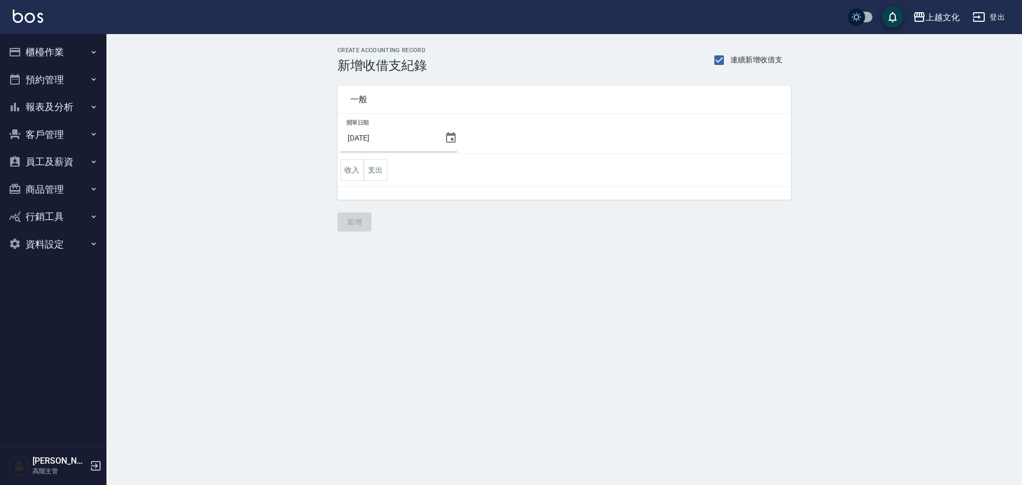
click at [445, 139] on icon at bounding box center [450, 137] width 13 height 13
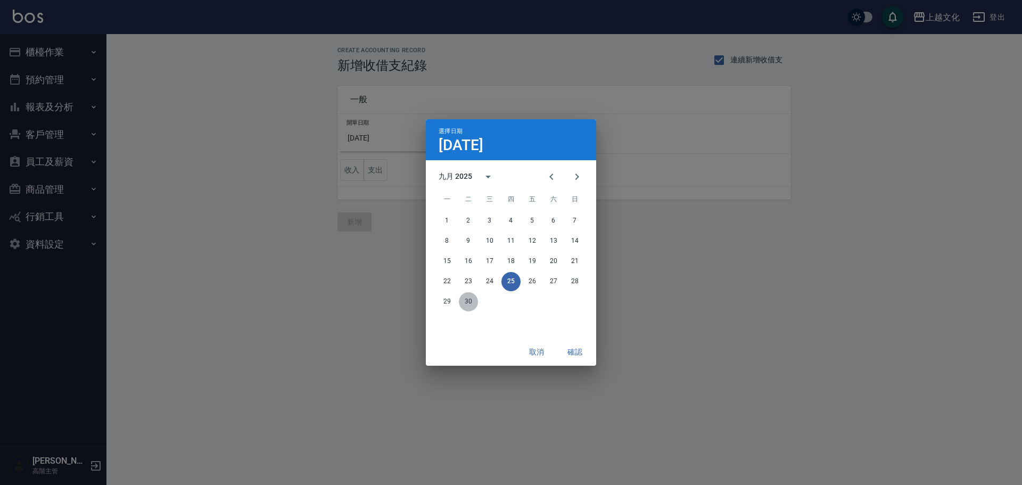
click at [468, 302] on button "30" at bounding box center [468, 301] width 19 height 19
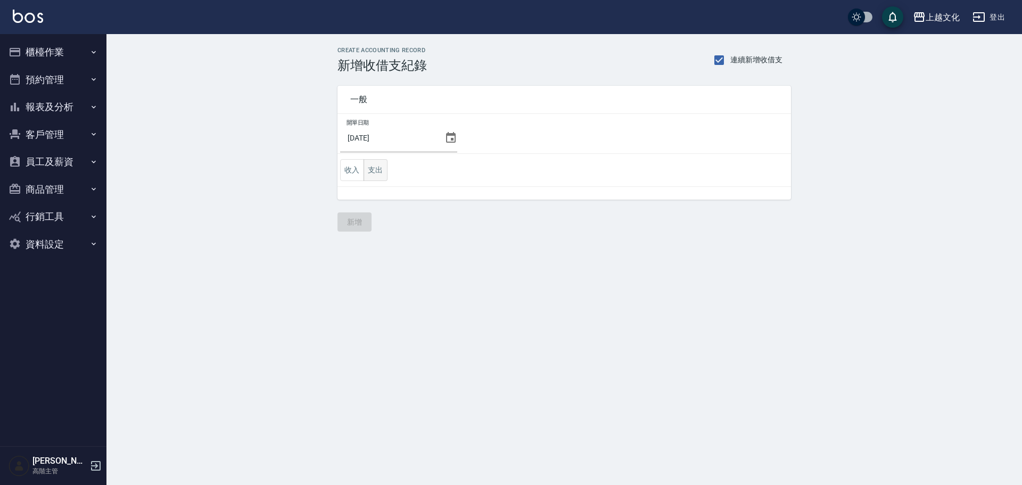
click at [374, 178] on button "支出" at bounding box center [375, 170] width 24 height 22
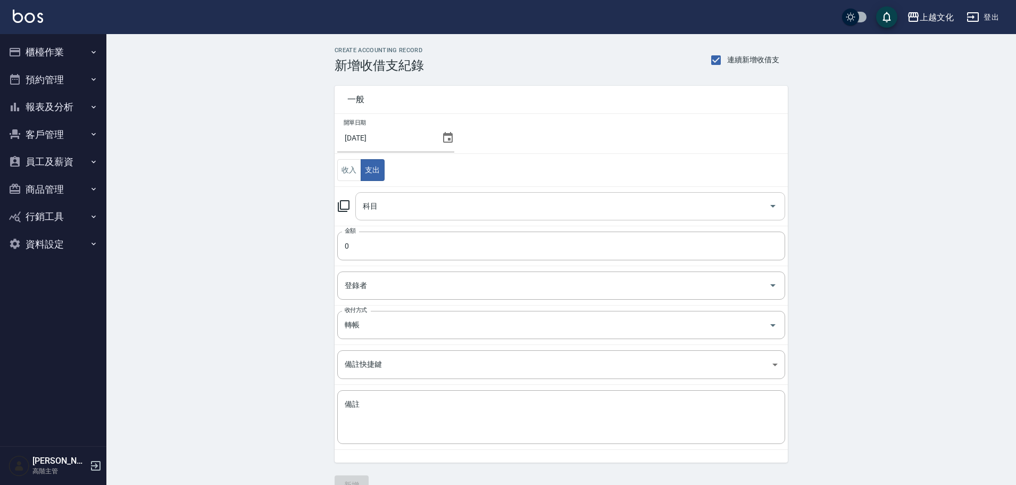
click at [381, 210] on input "科目" at bounding box center [562, 206] width 404 height 19
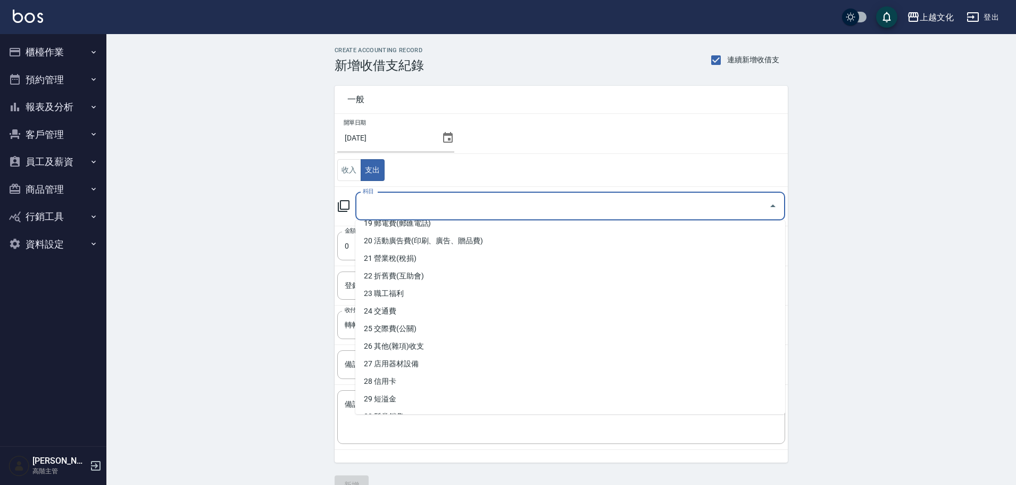
scroll to position [340, 0]
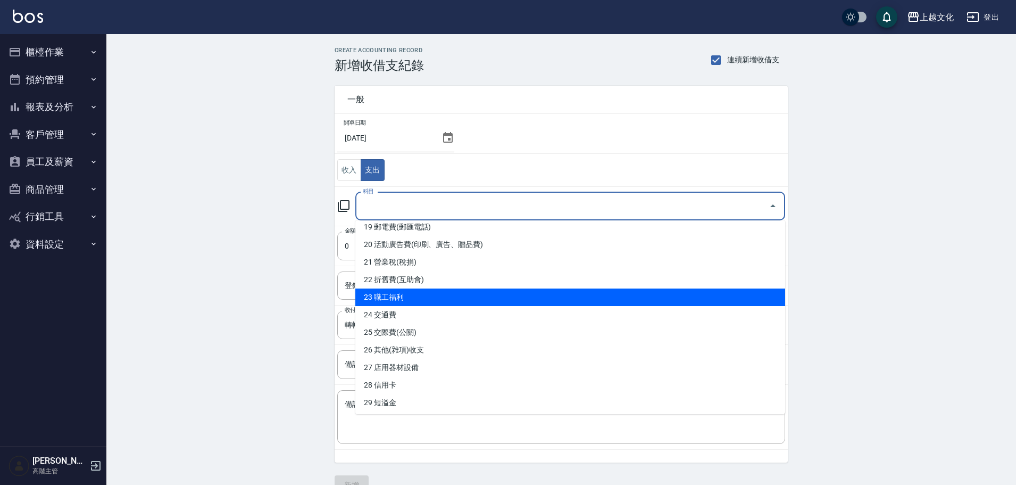
click at [397, 297] on li "23 職工福利" at bounding box center [570, 297] width 430 height 18
type input "23 職工福利"
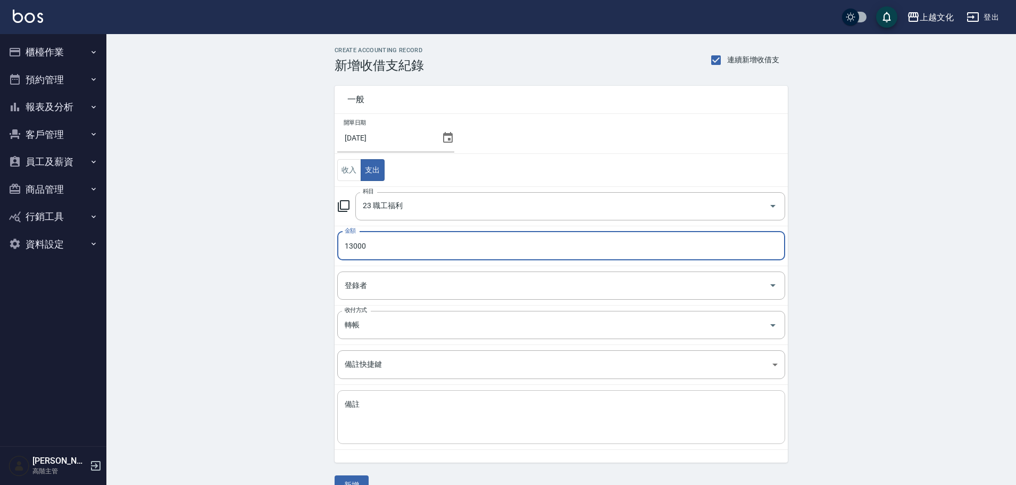
type input "13000"
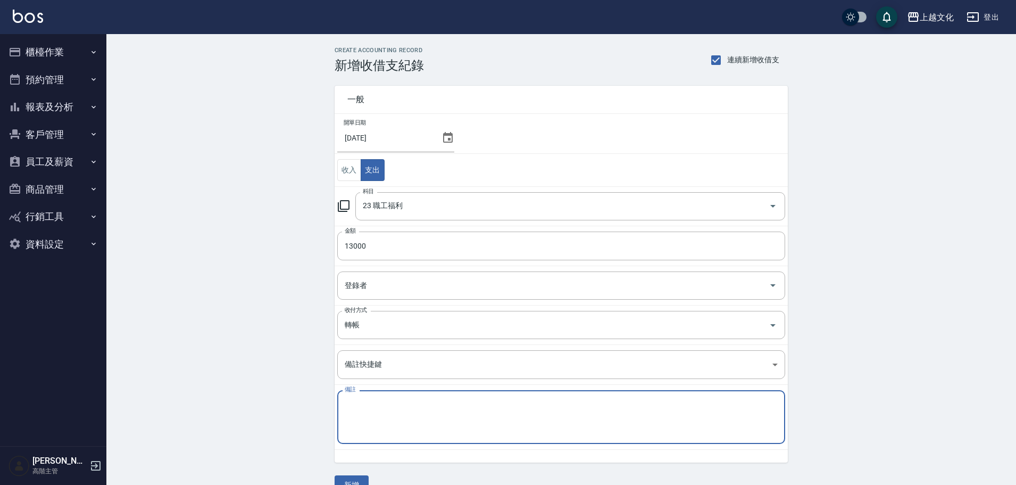
click at [399, 432] on textarea "備註" at bounding box center [561, 417] width 433 height 36
type textarea "1"
type textarea "比賽獎金"
click at [351, 481] on button "新增" at bounding box center [352, 485] width 34 height 20
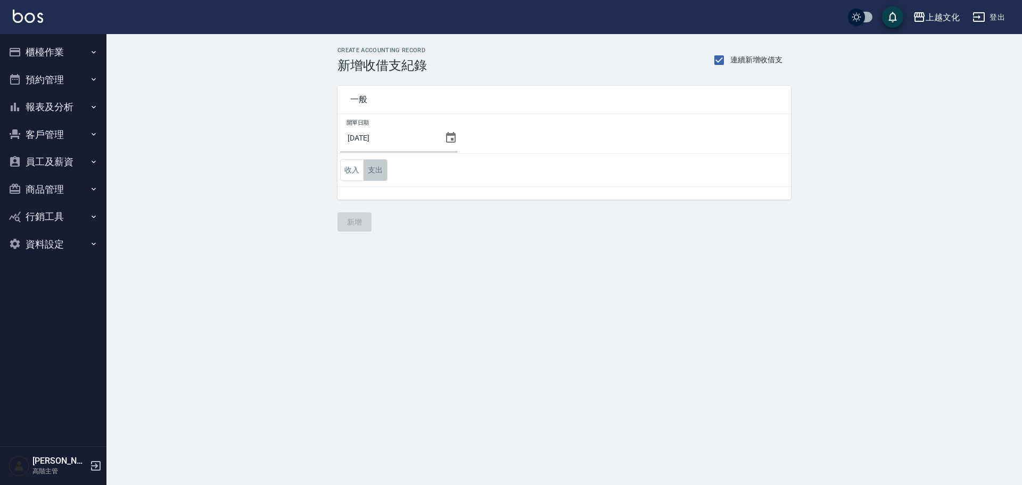
click at [380, 170] on button "支出" at bounding box center [375, 170] width 24 height 22
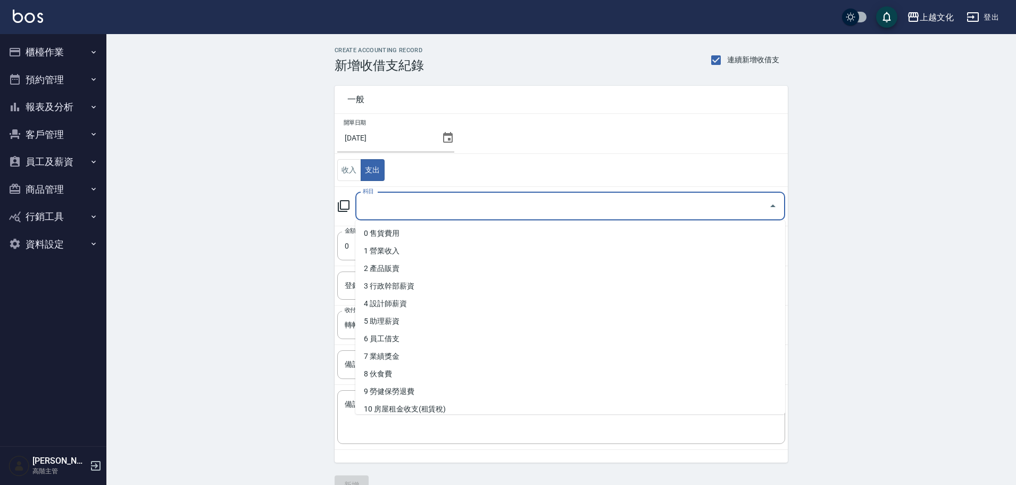
click at [388, 200] on input "科目" at bounding box center [562, 206] width 404 height 19
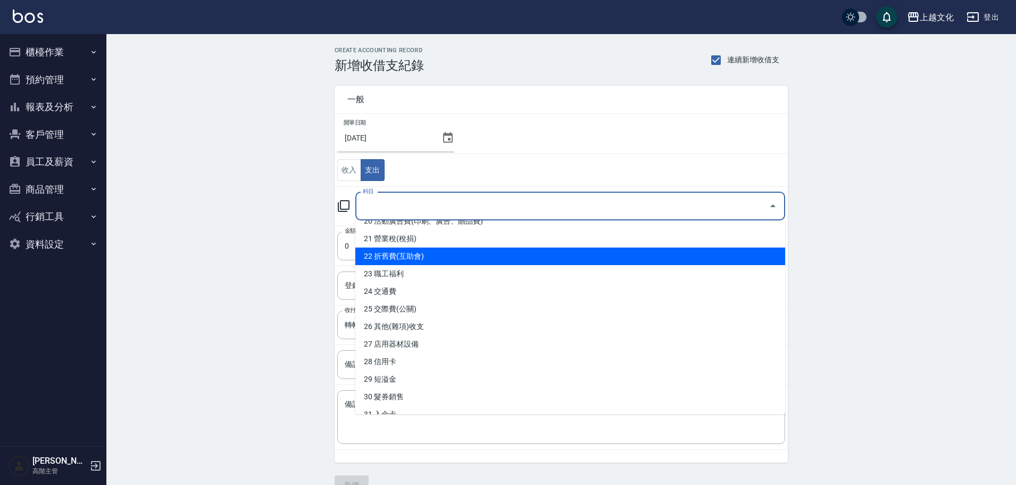
scroll to position [372, 0]
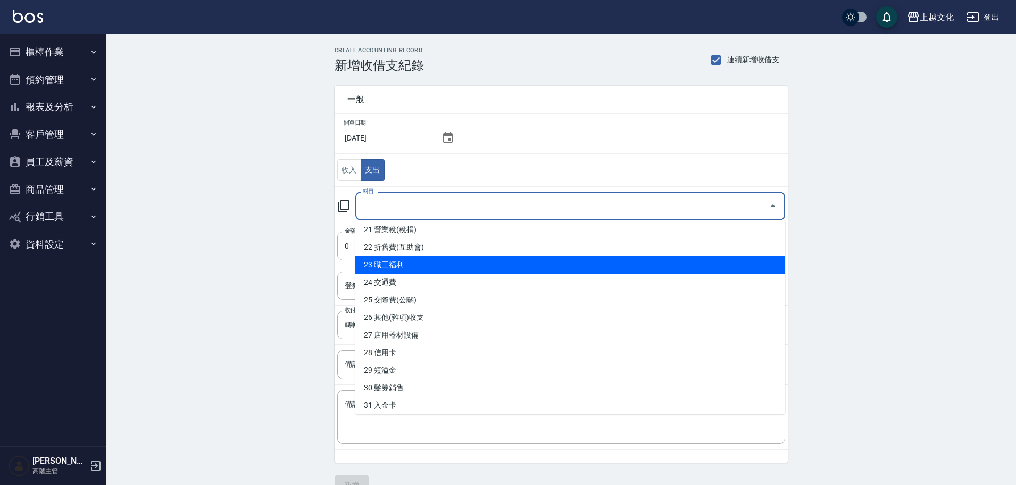
click at [404, 264] on li "23 職工福利" at bounding box center [570, 265] width 430 height 18
type input "23 職工福利"
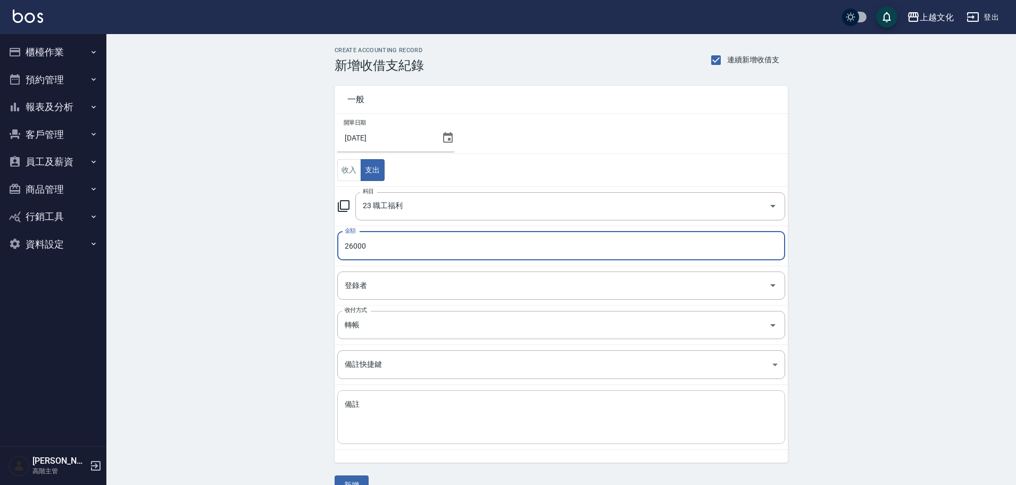
type input "26000"
click at [401, 430] on textarea "備註" at bounding box center [561, 417] width 433 height 36
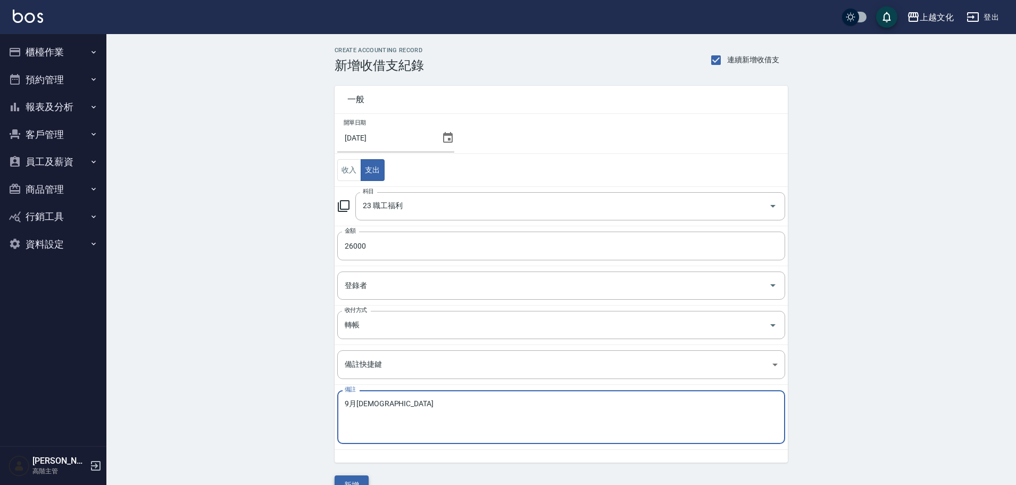
type textarea "9月[DEMOGRAPHIC_DATA]"
click at [345, 478] on button "新增" at bounding box center [352, 485] width 34 height 20
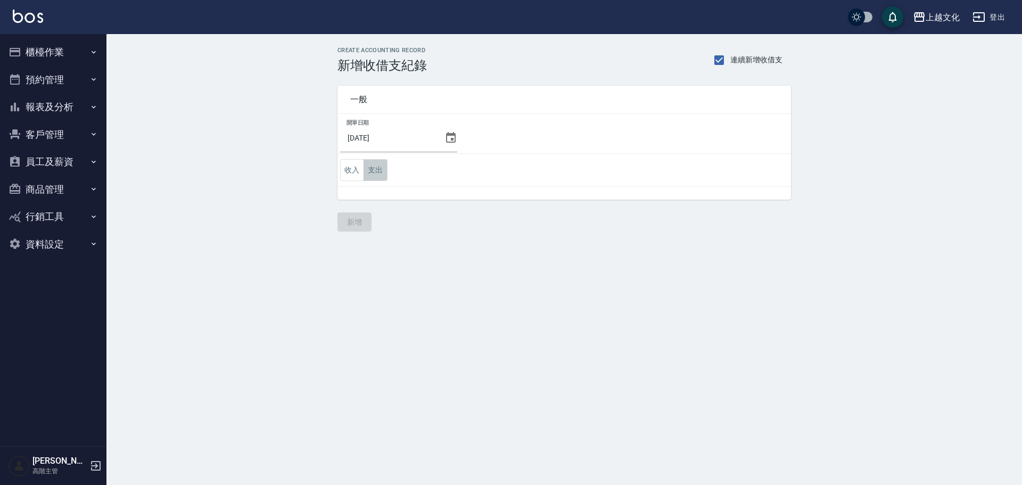
click at [381, 170] on button "支出" at bounding box center [375, 170] width 24 height 22
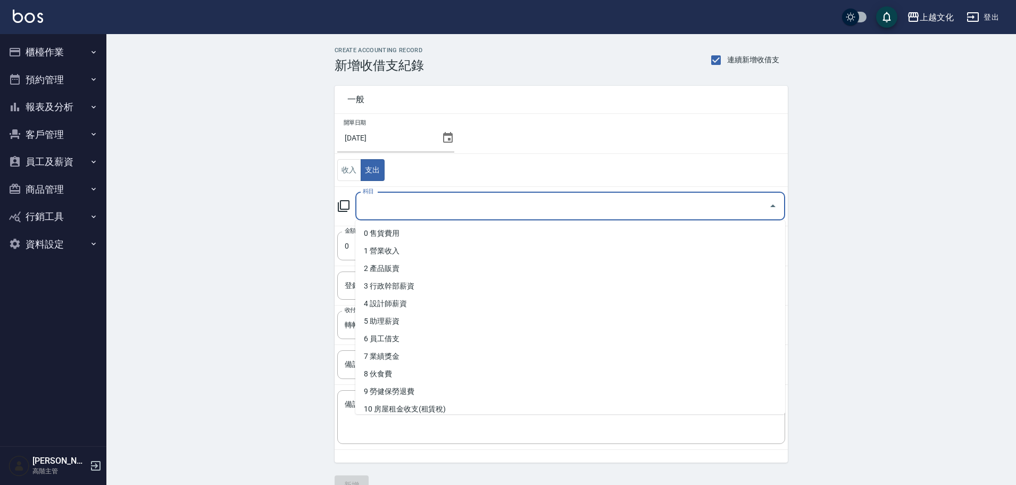
click at [383, 206] on input "科目" at bounding box center [562, 206] width 404 height 19
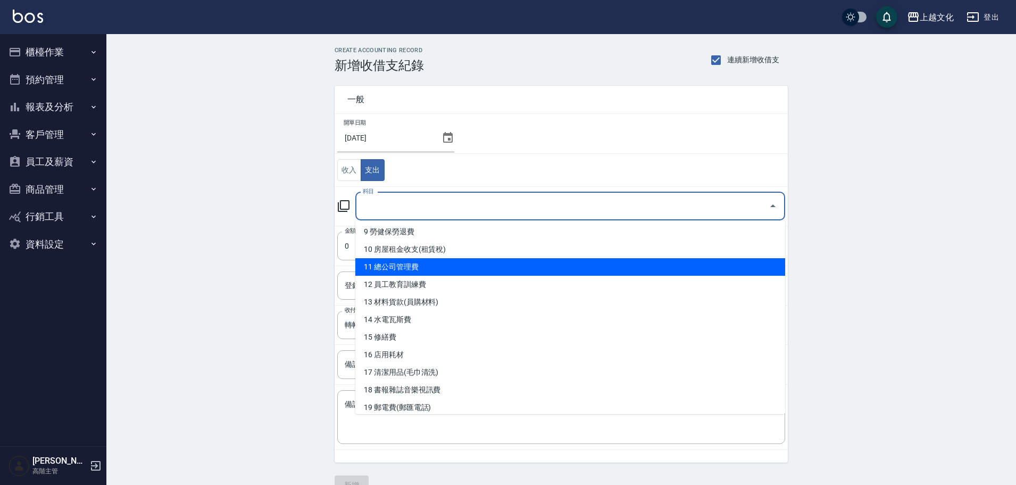
click at [393, 269] on li "11 總公司管理費" at bounding box center [570, 267] width 430 height 18
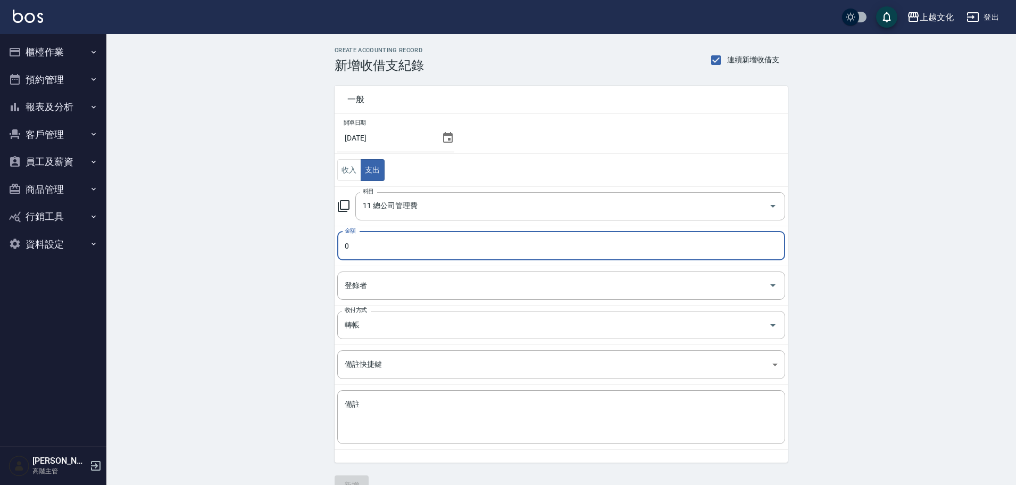
type input "11 總公司管理費"
type input "25000"
click at [351, 478] on button "新增" at bounding box center [352, 485] width 34 height 20
click at [351, 478] on div "一般 開單日期 2025/09/30 收入 支出 科目 11 總公司管理費 科目 金額 25000 金額 登錄者 登錄者 收付方式 轉帳 收付方式 備註快捷鍵…" at bounding box center [561, 284] width 453 height 422
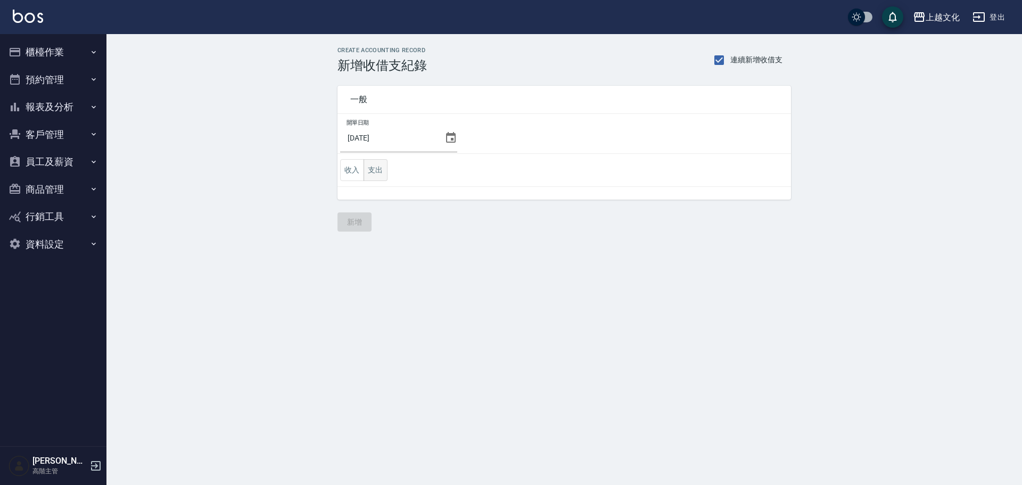
drag, startPoint x: 372, startPoint y: 177, endPoint x: 377, endPoint y: 170, distance: 8.4
click at [372, 177] on button "支出" at bounding box center [375, 170] width 24 height 22
click at [373, 176] on button "支出" at bounding box center [375, 170] width 24 height 22
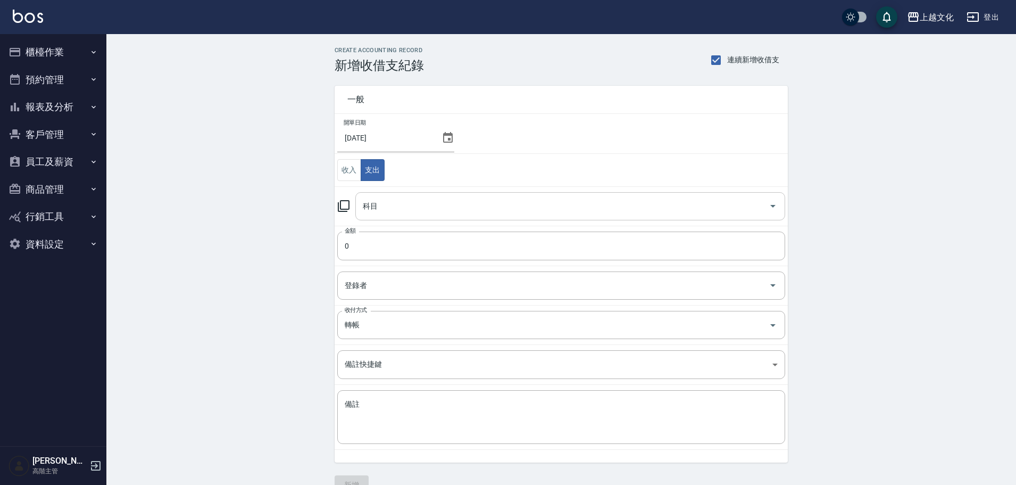
drag, startPoint x: 394, startPoint y: 206, endPoint x: 396, endPoint y: 218, distance: 11.8
click at [395, 207] on input "科目" at bounding box center [562, 206] width 404 height 19
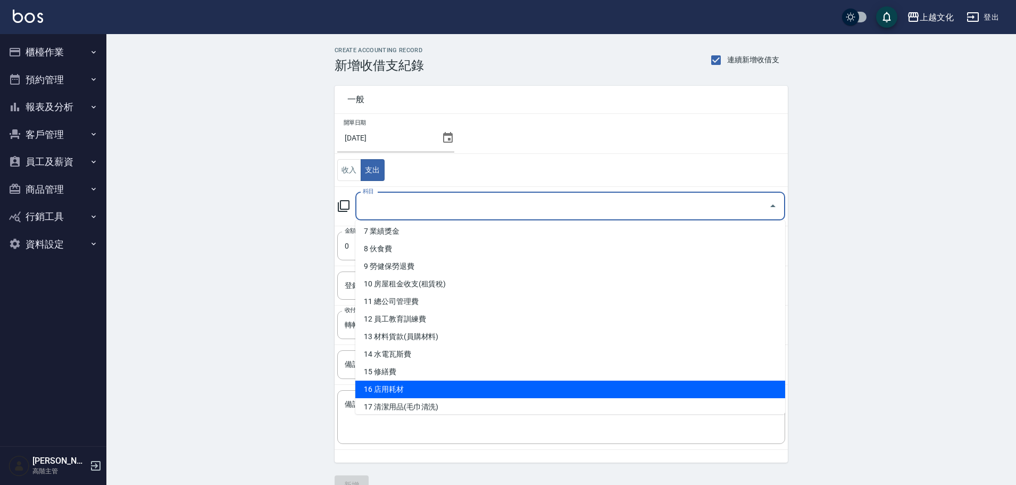
scroll to position [106, 0]
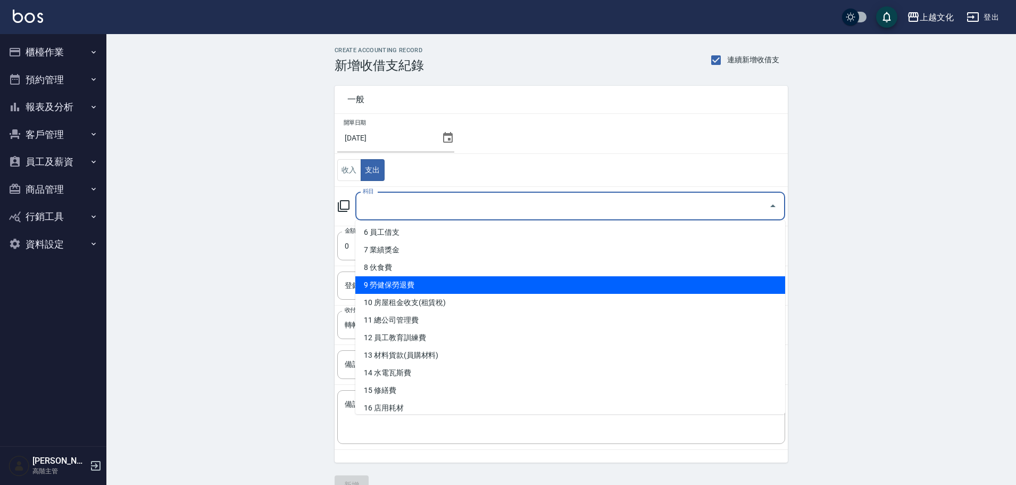
click at [399, 288] on li "9 勞健保勞退費" at bounding box center [570, 285] width 430 height 18
type input "9 勞健保勞退費"
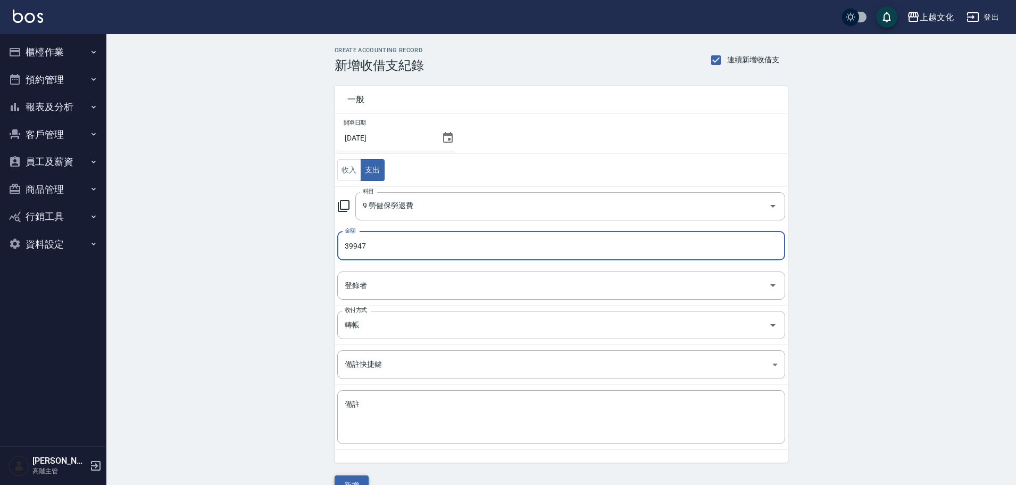
type input "39947"
click at [348, 478] on button "新增" at bounding box center [352, 485] width 34 height 20
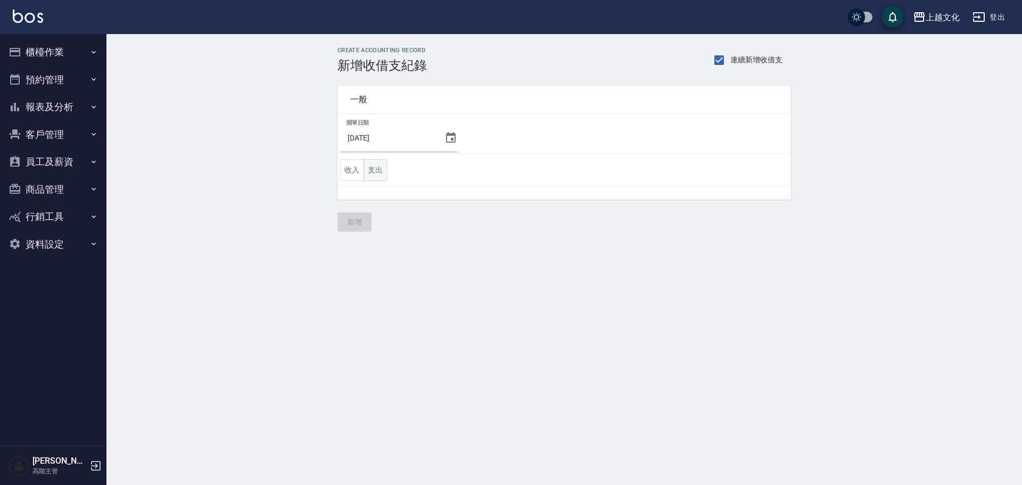
click at [377, 171] on button "支出" at bounding box center [375, 170] width 24 height 22
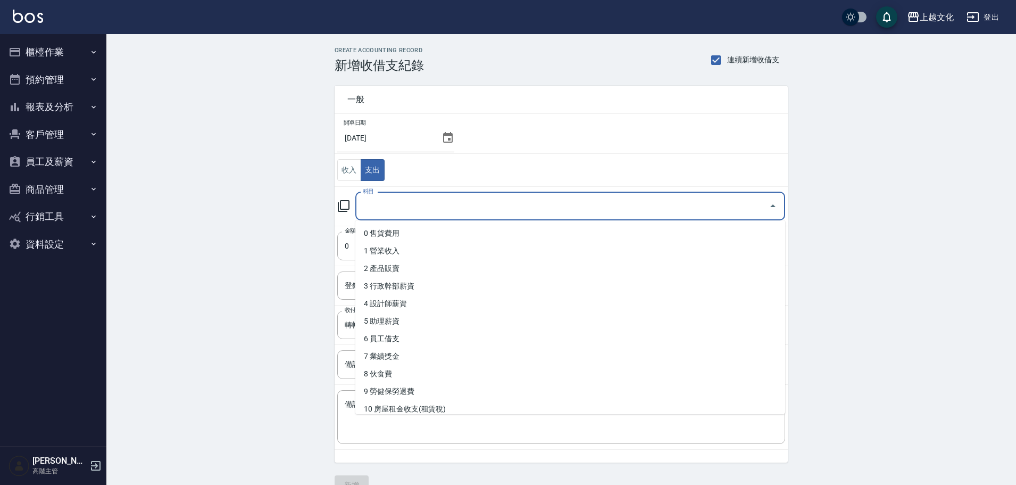
click at [389, 212] on input "科目" at bounding box center [562, 206] width 404 height 19
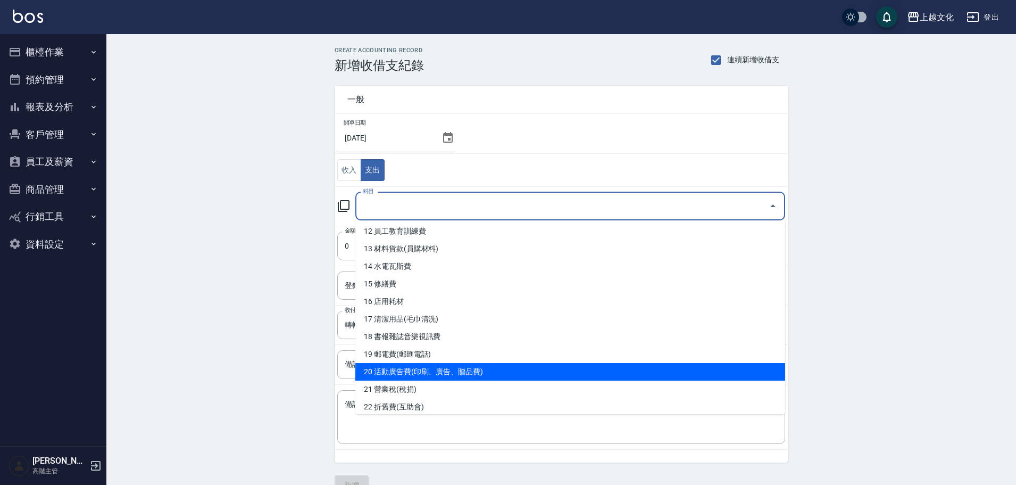
scroll to position [266, 0]
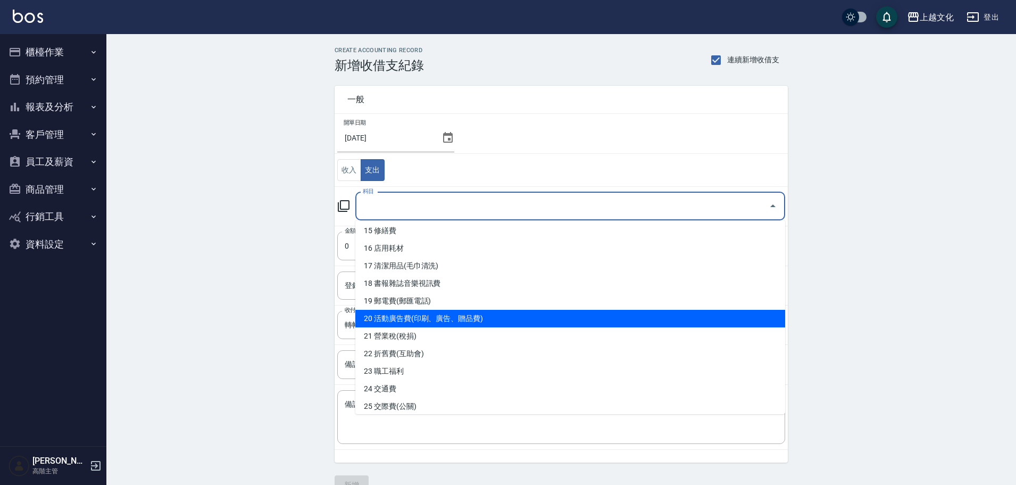
click at [399, 321] on li "20 活動廣告費(印刷、廣告、贈品費)" at bounding box center [570, 319] width 430 height 18
type input "20 活動廣告費(印刷、廣告、贈品費)"
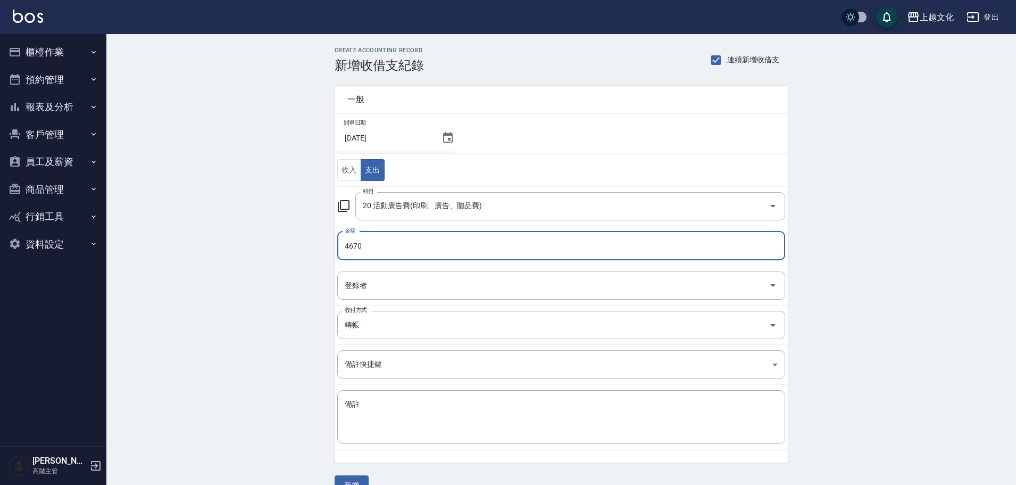
type input "4670"
click at [333, 394] on div "一般 開單日期 [DATE] 收入 支出 科目 20 活動廣告費(印刷、廣告、贈品費) 科目 金額 4670 金額 登錄者 登錄者 收付方式 轉帳 收付方式 …" at bounding box center [555, 267] width 466 height 389
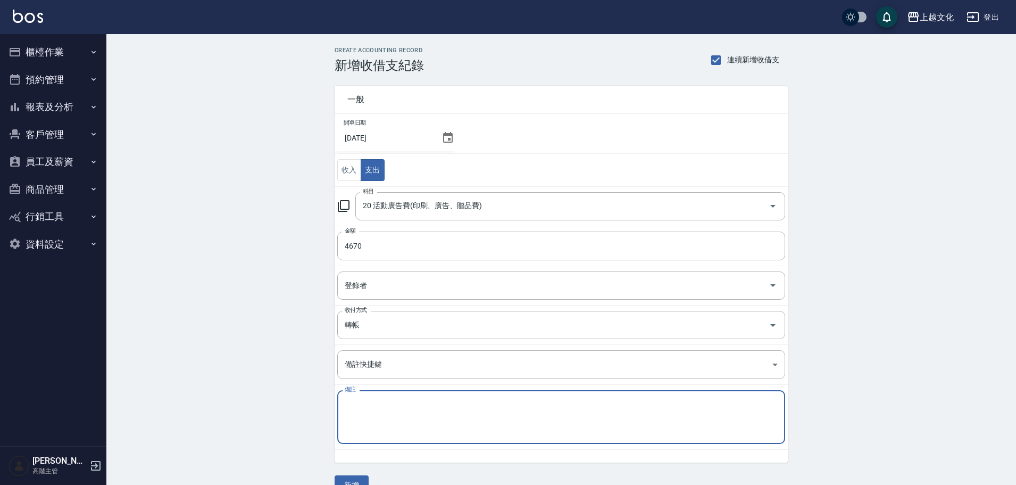
click at [356, 414] on textarea "備註" at bounding box center [561, 417] width 433 height 36
type textarea "u"
type textarea "有種"
click at [361, 479] on button "新增" at bounding box center [352, 485] width 34 height 20
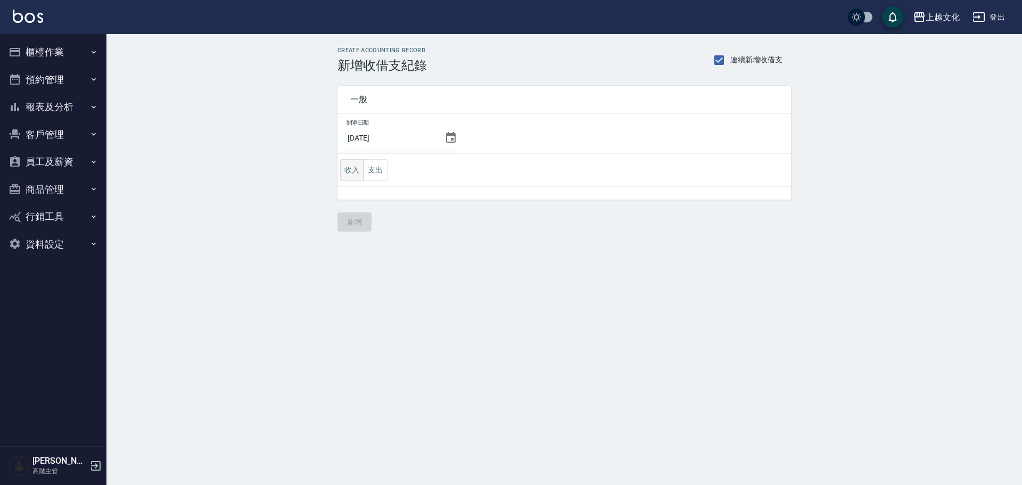
click at [355, 173] on button "收入" at bounding box center [352, 170] width 24 height 22
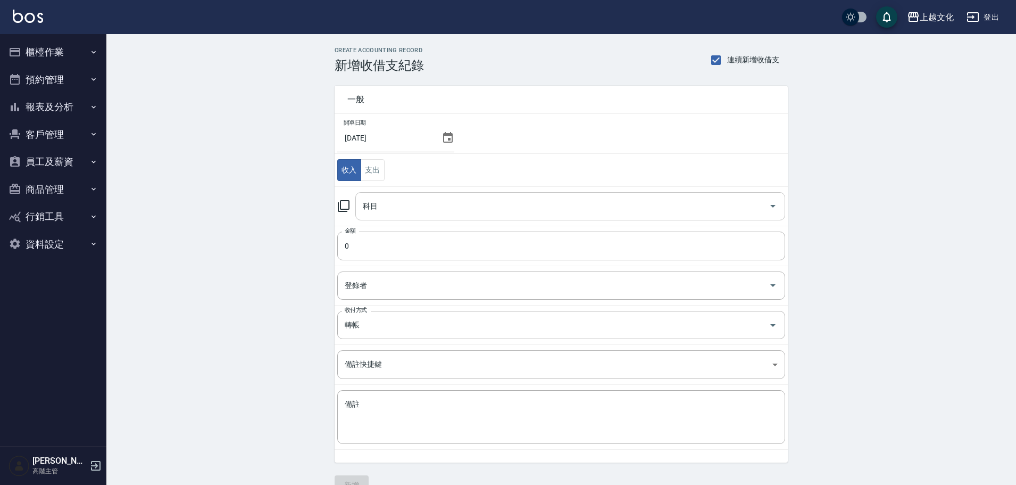
click at [404, 209] on input "科目" at bounding box center [562, 206] width 404 height 19
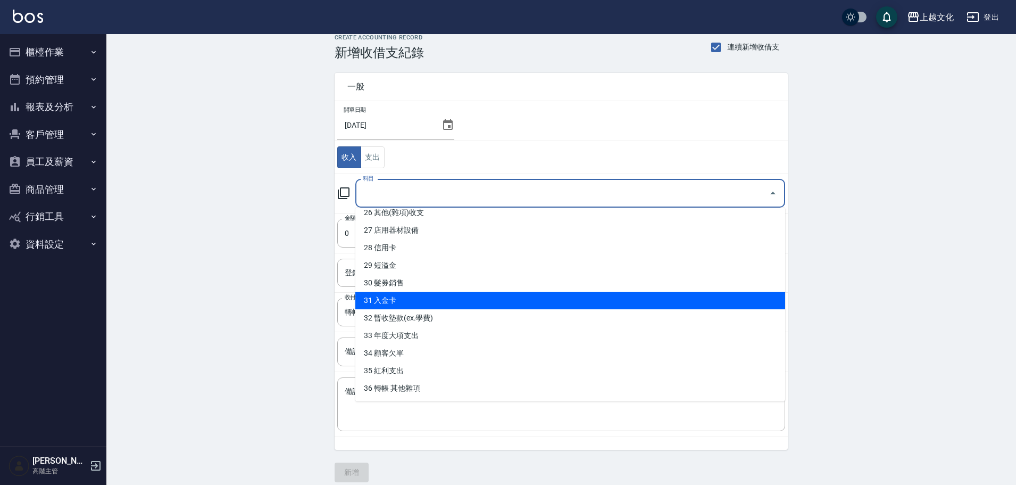
scroll to position [23, 0]
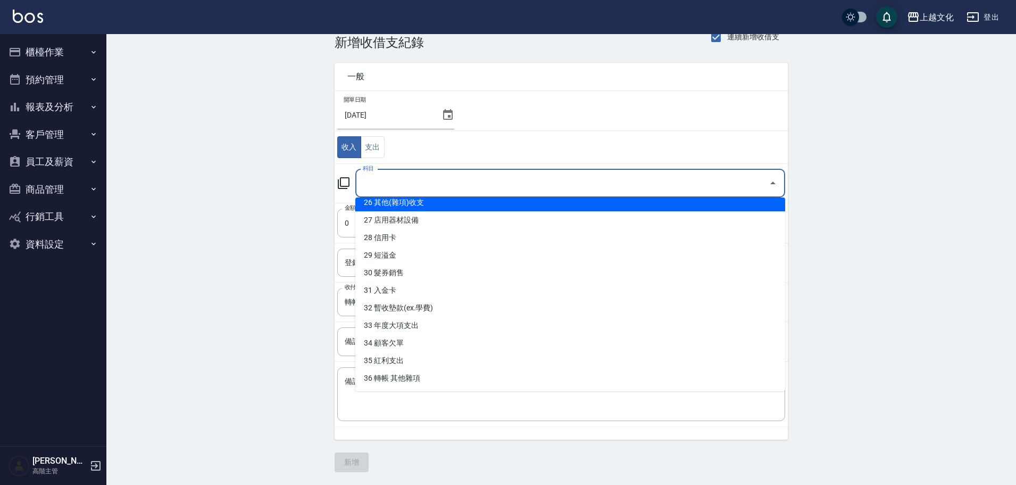
click at [405, 200] on li "26 其他(雜項)收支" at bounding box center [570, 203] width 430 height 18
type input "26 其他(雜項)收支"
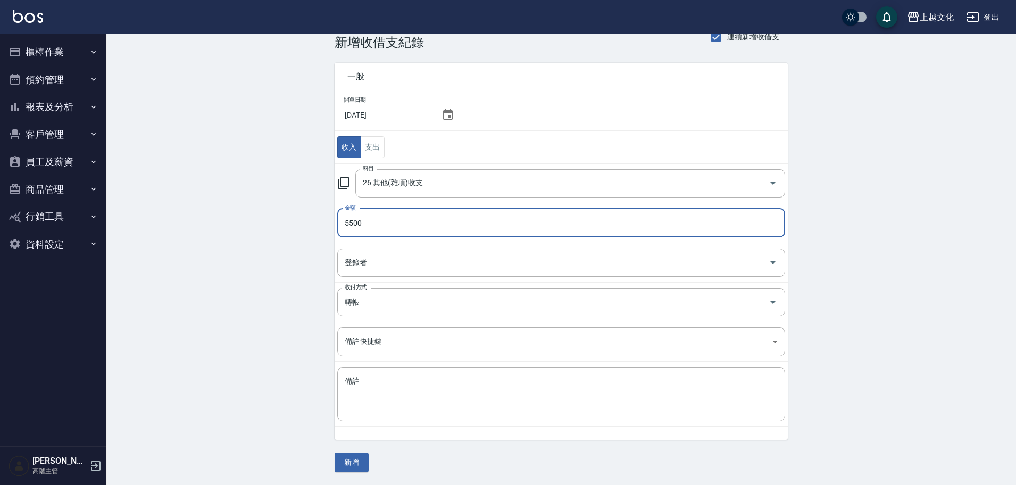
type input "5500"
click at [359, 403] on textarea "備註" at bounding box center [561, 394] width 433 height 36
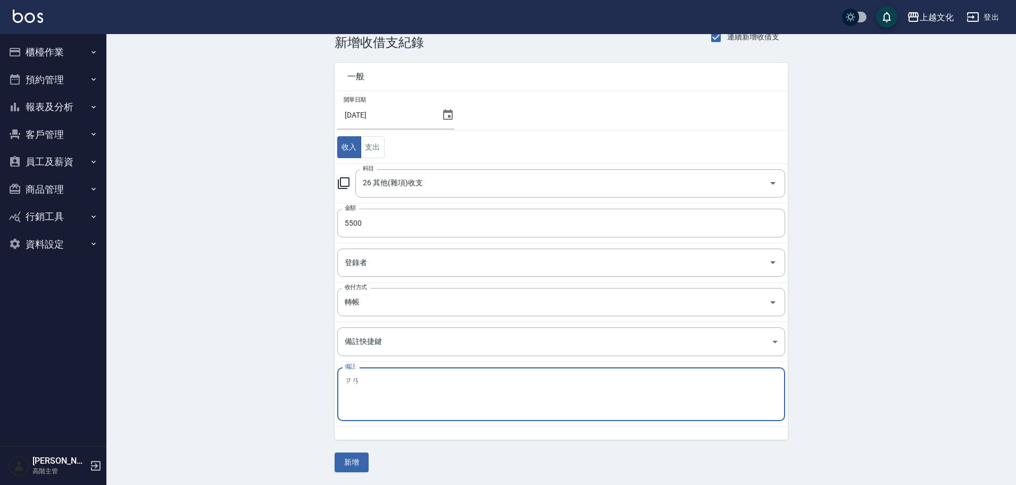
type textarea "咱"
type textarea "年終百萬禮卷卷"
click at [354, 460] on button "新增" at bounding box center [352, 462] width 34 height 20
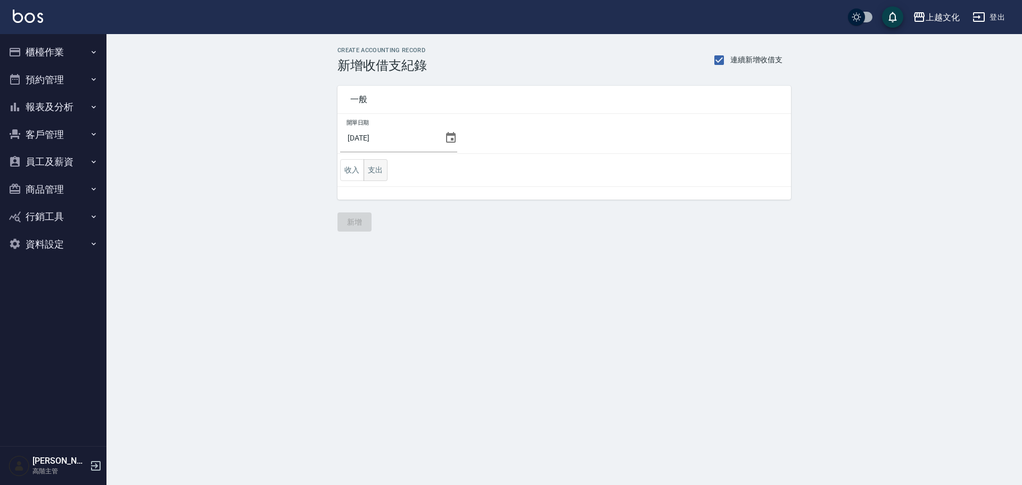
click at [371, 175] on button "支出" at bounding box center [375, 170] width 24 height 22
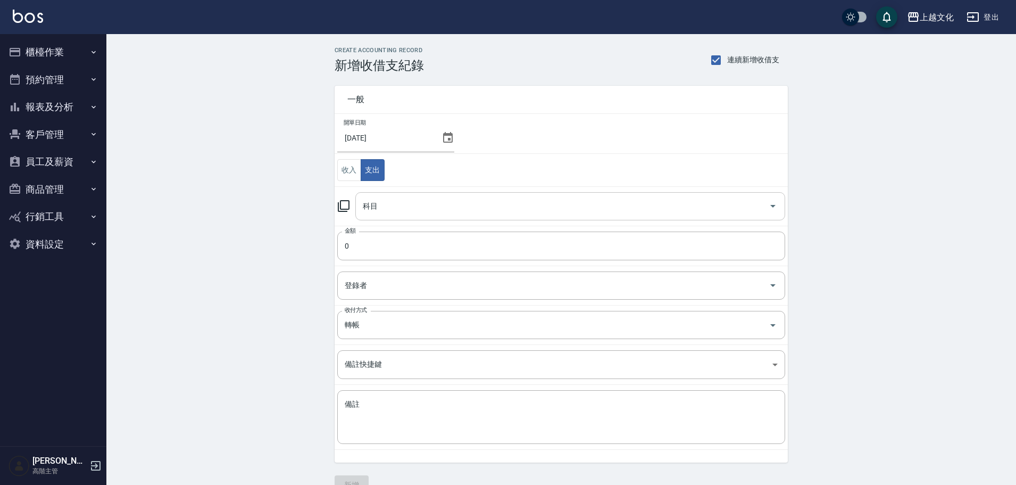
click at [389, 217] on div "科目" at bounding box center [570, 206] width 430 height 28
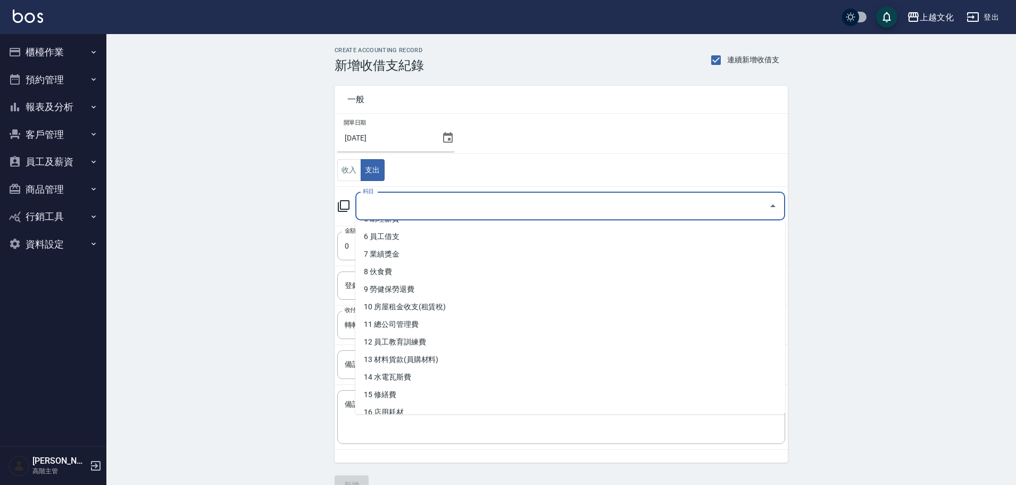
scroll to position [106, 0]
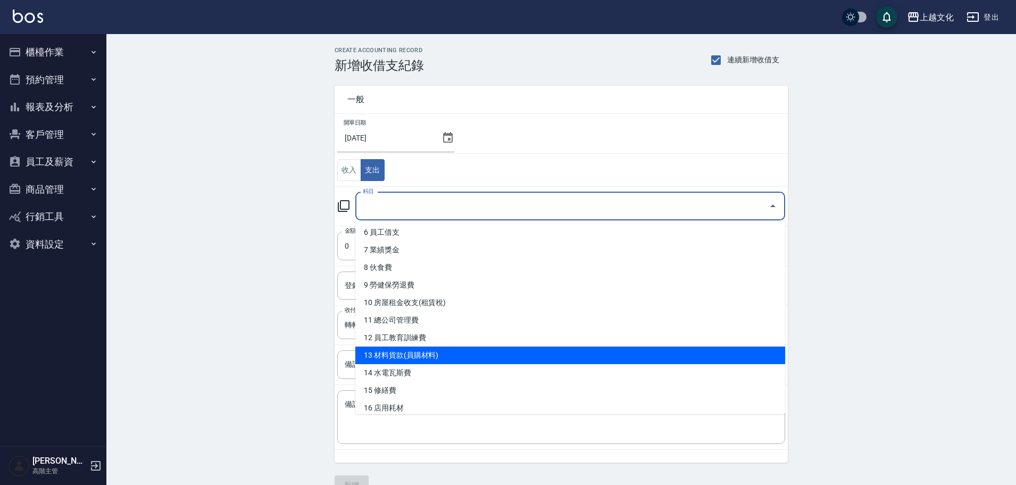
click at [424, 360] on li "13 材料貨款(員購材料)" at bounding box center [570, 355] width 430 height 18
type input "13 材料貨款(員購材料)"
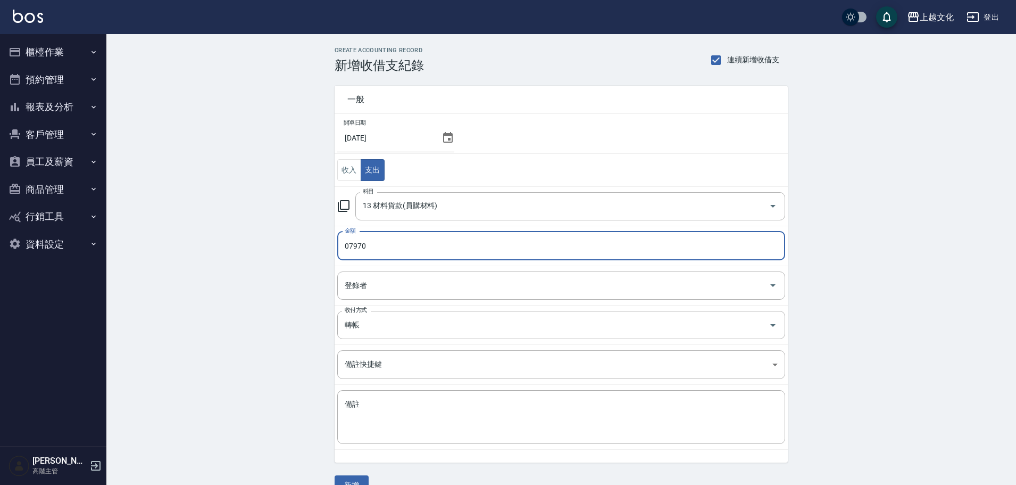
click at [349, 246] on input "07970" at bounding box center [561, 245] width 448 height 29
type input "7970"
click at [395, 417] on textarea "備註" at bounding box center [561, 417] width 433 height 36
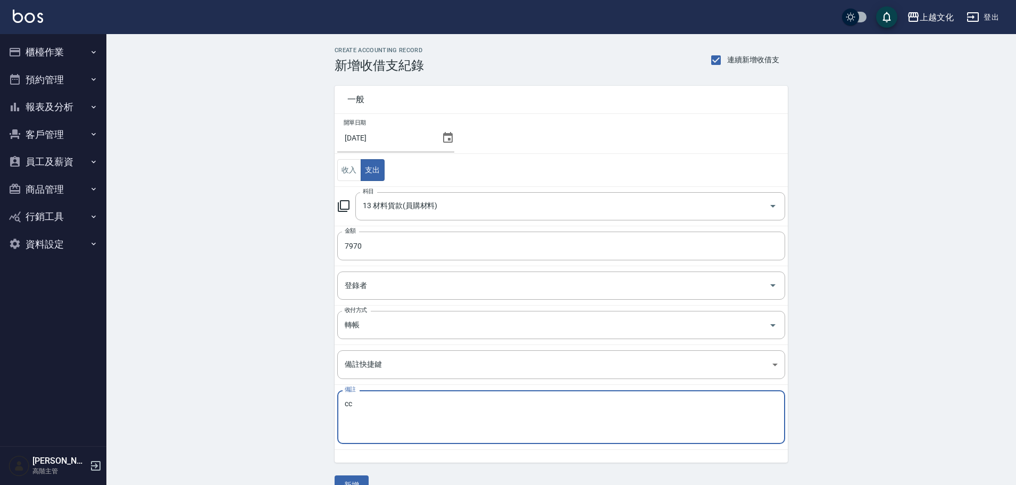
type textarea "c"
type textarea "華田"
click at [352, 477] on button "新增" at bounding box center [352, 485] width 34 height 20
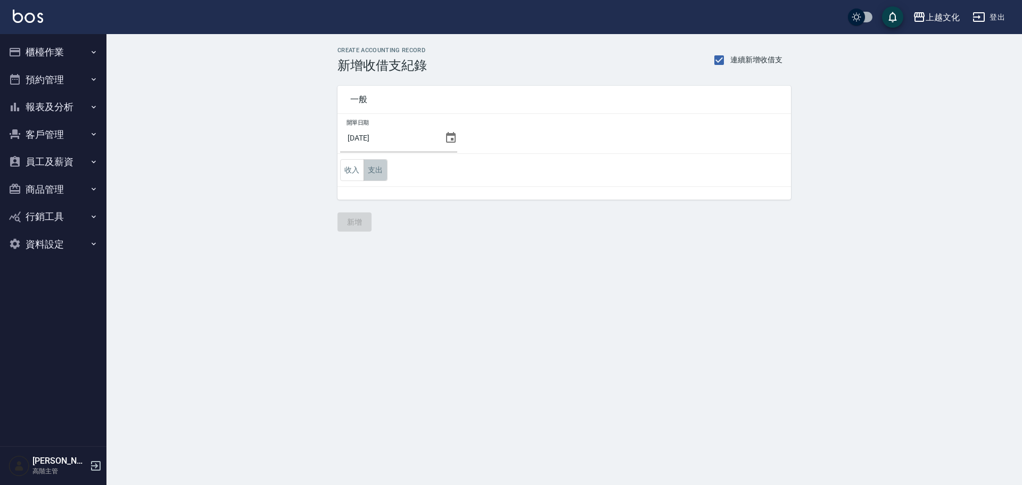
click at [384, 169] on button "支出" at bounding box center [375, 170] width 24 height 22
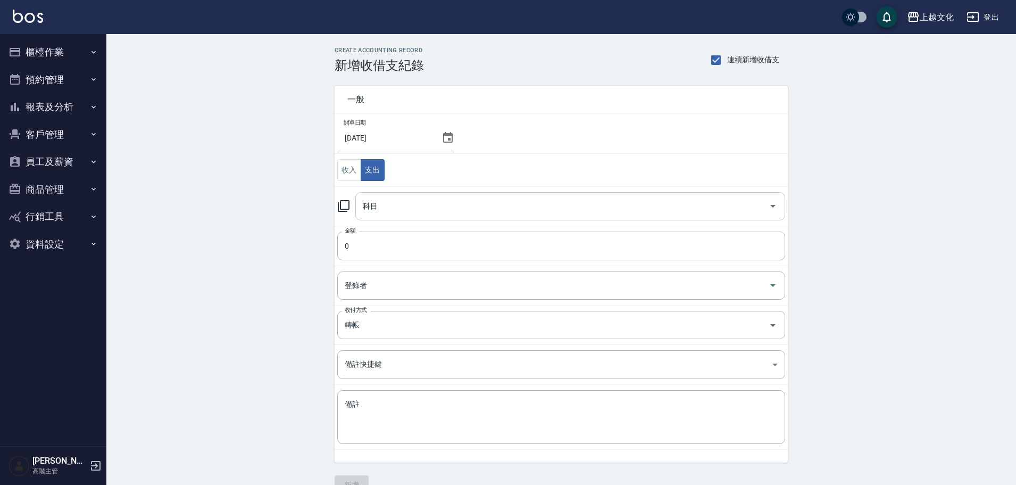
click at [375, 215] on div "科目" at bounding box center [570, 206] width 430 height 28
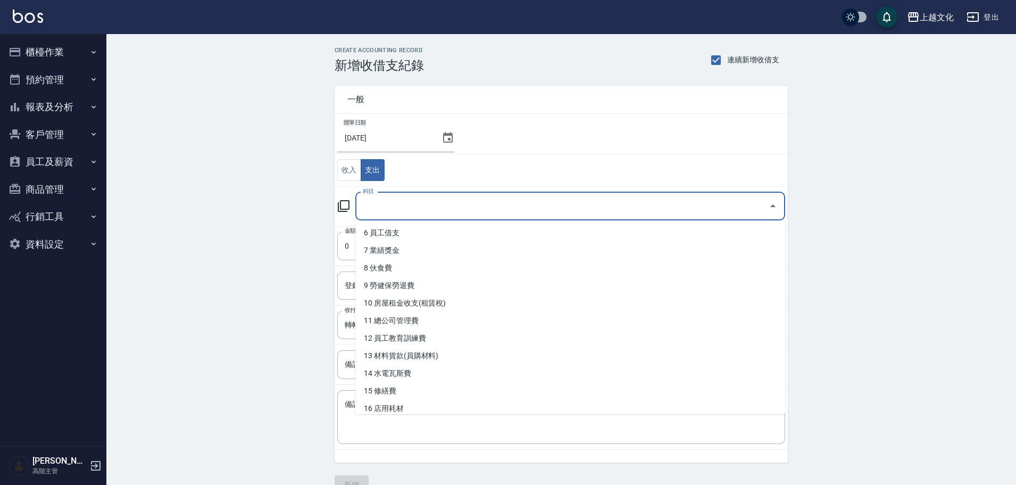
scroll to position [106, 0]
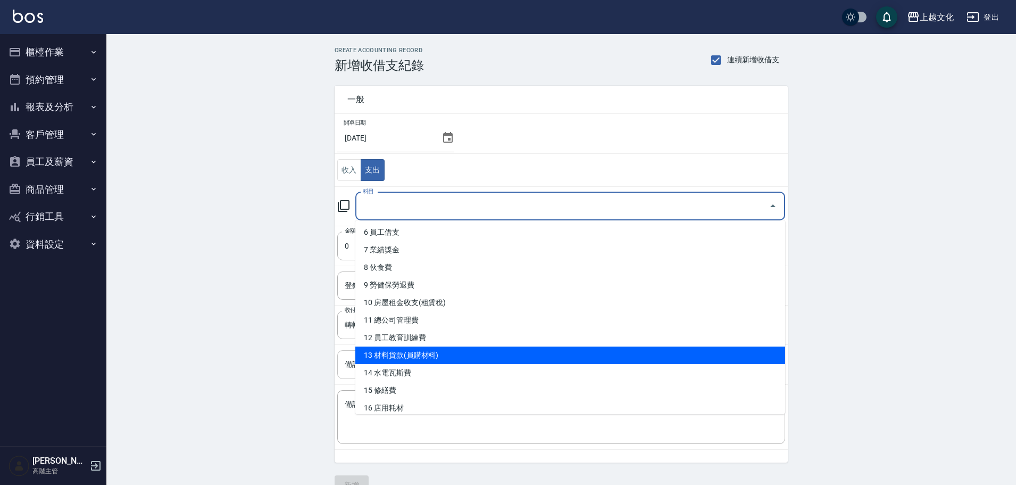
click at [403, 354] on li "13 材料貨款(員購材料)" at bounding box center [570, 355] width 430 height 18
type input "13 材料貨款(員購材料)"
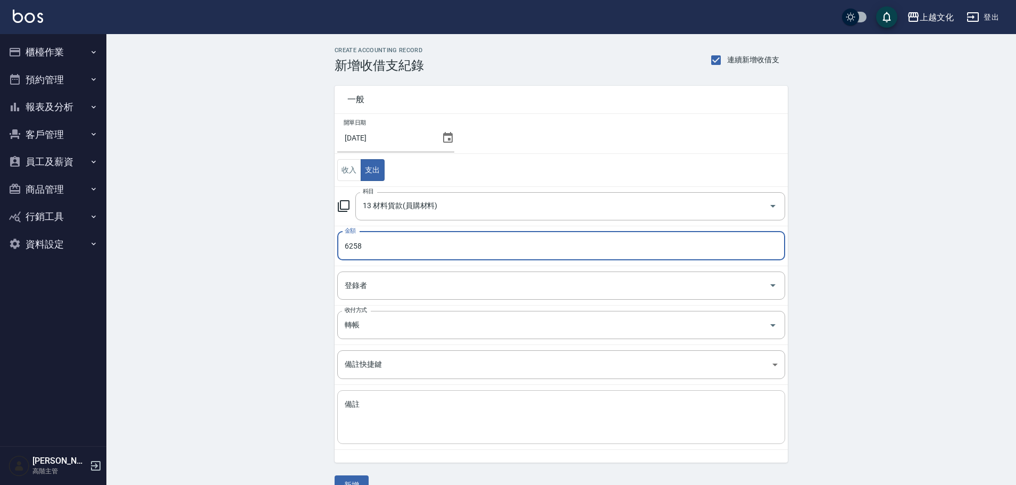
type input "6258"
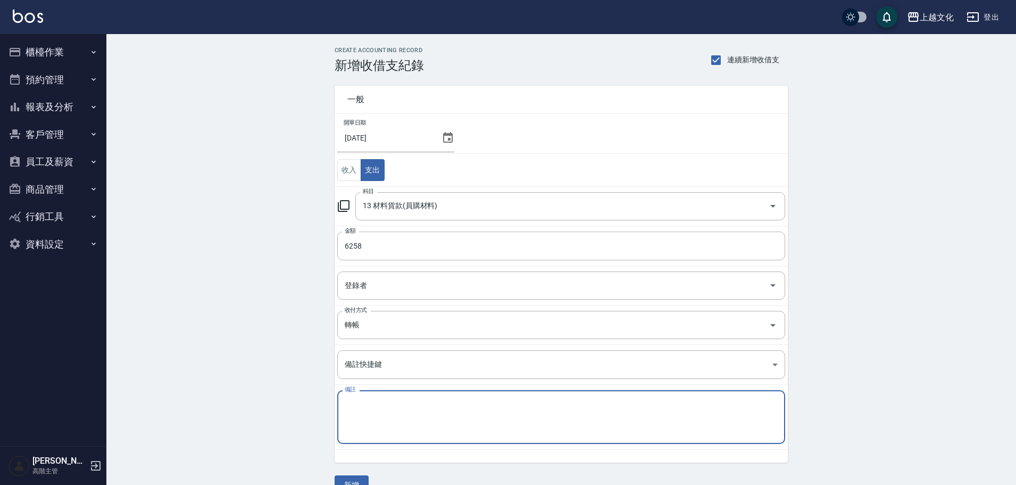
click at [396, 409] on textarea "備註" at bounding box center [561, 417] width 433 height 36
type textarea "x"
type textarea "[PERSON_NAME]"
click at [360, 480] on button "新增" at bounding box center [352, 485] width 34 height 20
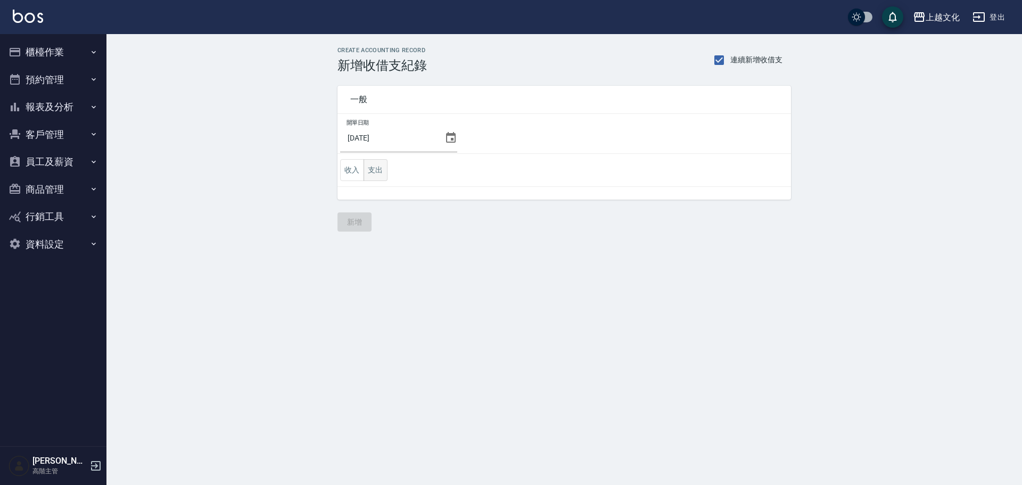
click at [378, 172] on button "支出" at bounding box center [375, 170] width 24 height 22
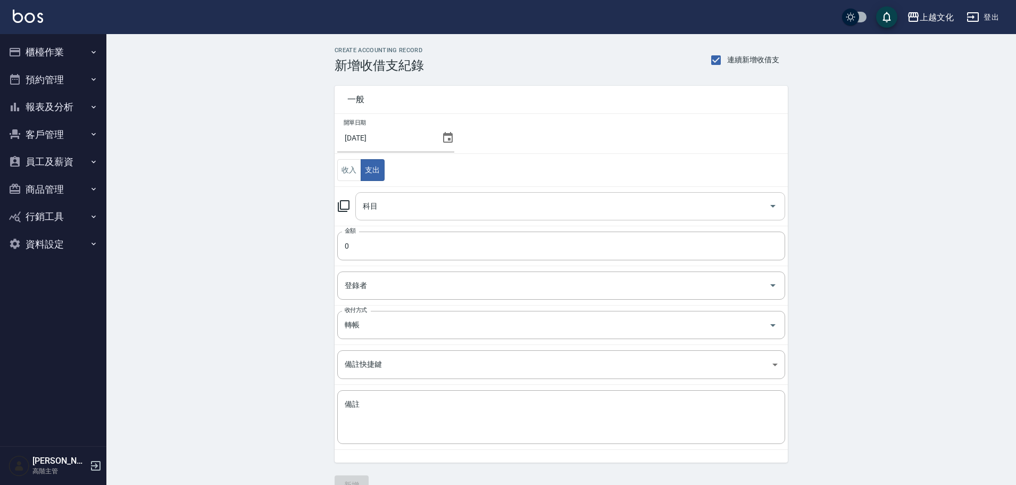
click at [394, 206] on input "科目" at bounding box center [562, 206] width 404 height 19
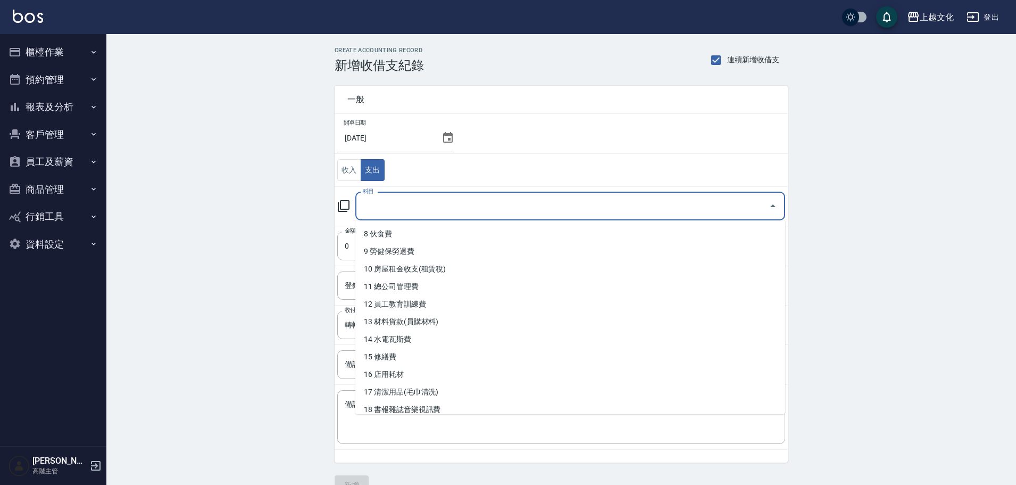
scroll to position [160, 0]
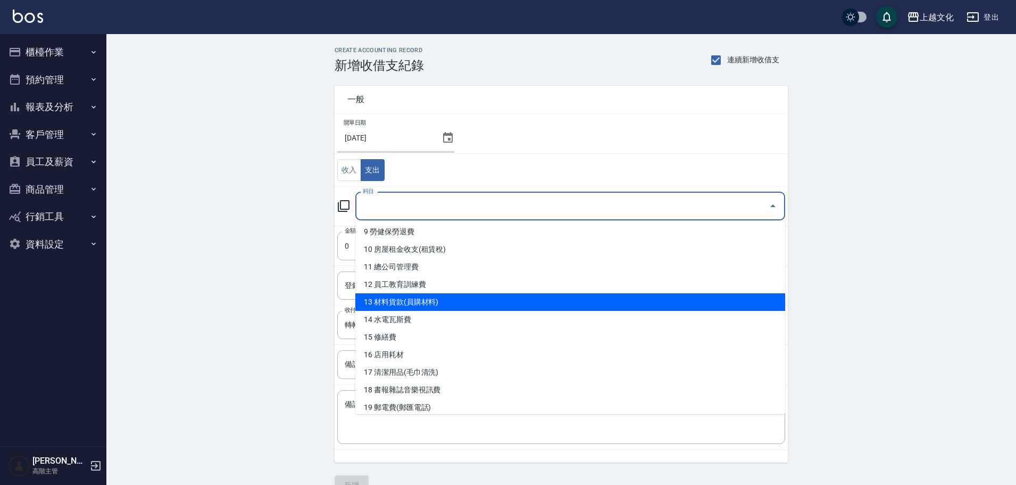
click at [409, 300] on li "13 材料貨款(員購材料)" at bounding box center [570, 302] width 430 height 18
click at [409, 300] on td "登錄者 登錄者" at bounding box center [561, 285] width 453 height 39
type input "13 材料貨款(員購材料)"
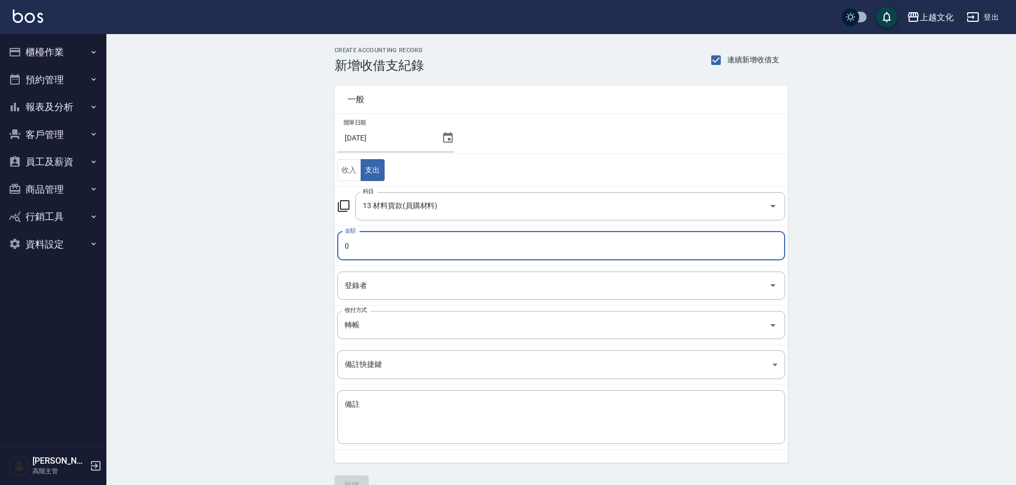
click at [343, 243] on input "0" at bounding box center [561, 245] width 448 height 29
click at [345, 247] on input "0" at bounding box center [561, 245] width 448 height 29
click at [346, 246] on input "0" at bounding box center [561, 245] width 448 height 29
type input "6255"
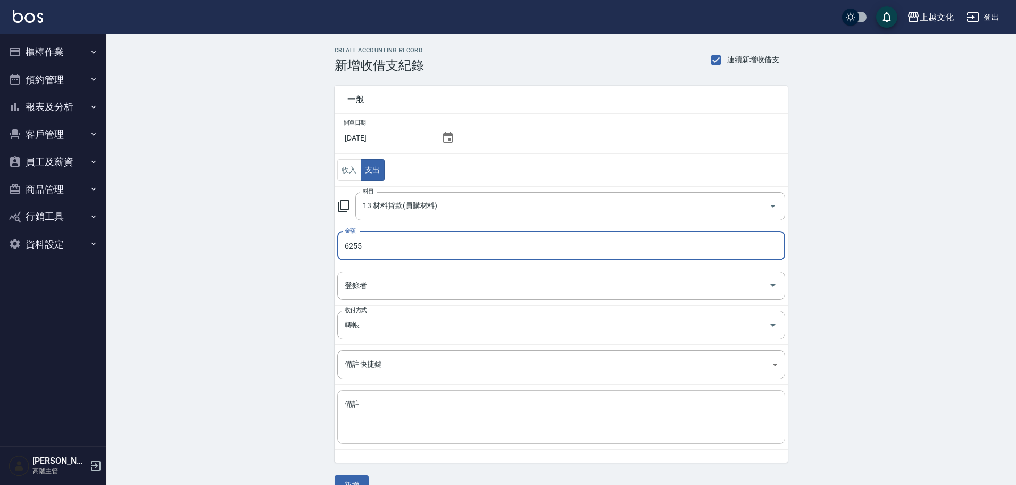
click at [397, 429] on textarea "備註" at bounding box center [561, 417] width 433 height 36
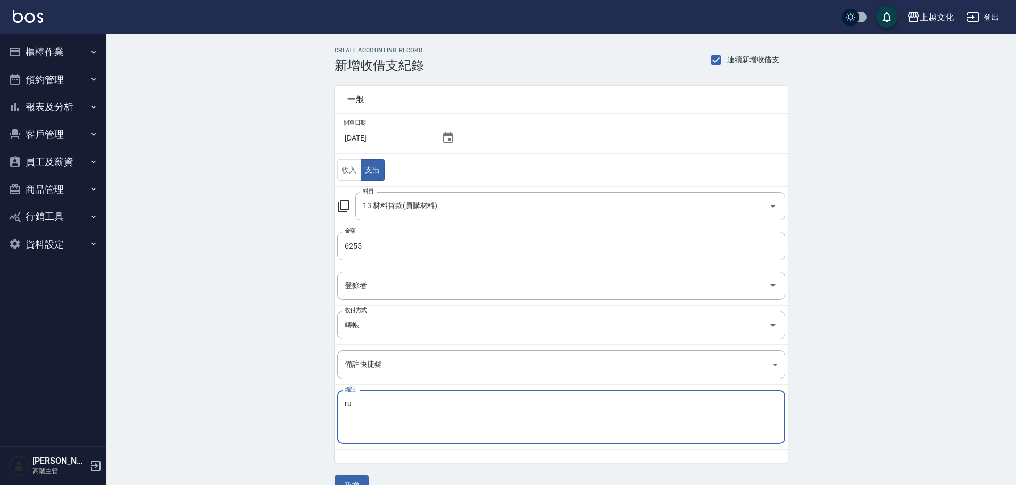
type textarea "r"
type textarea "金髮兒"
click at [361, 479] on button "新增" at bounding box center [352, 485] width 34 height 20
